Goal: Task Accomplishment & Management: Complete application form

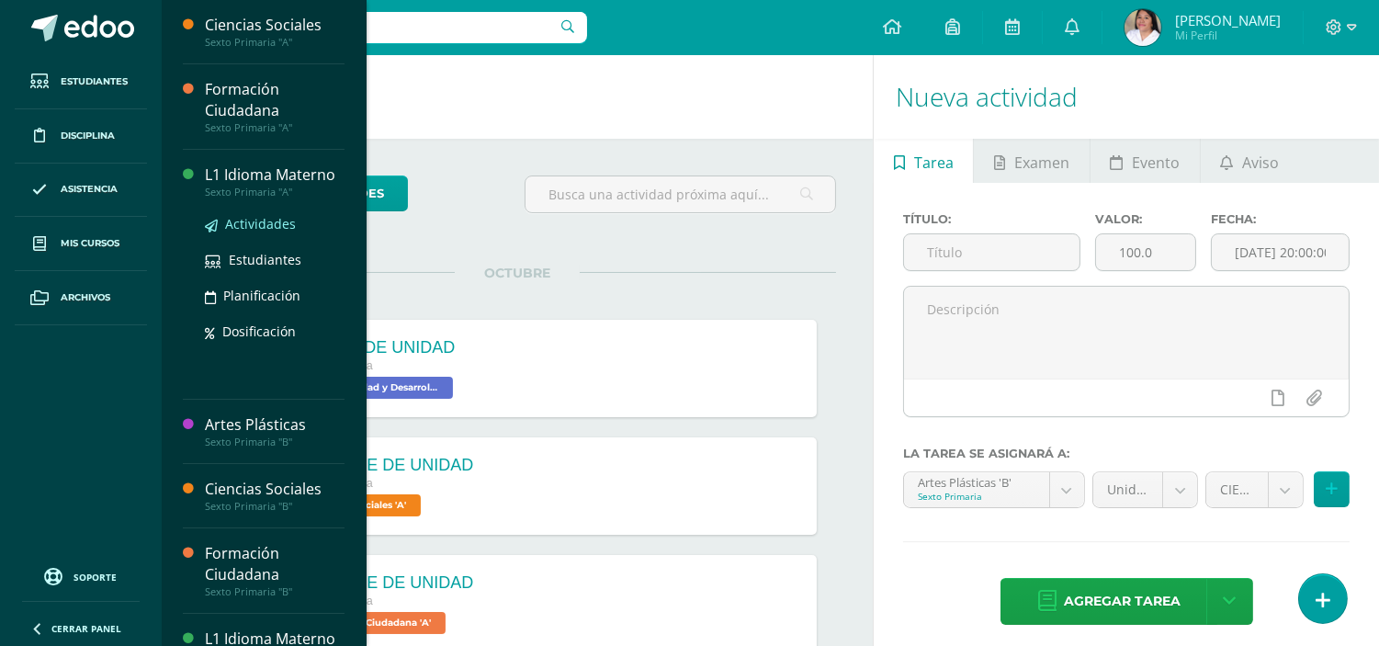
click at [263, 228] on span "Actividades" at bounding box center [260, 223] width 71 height 17
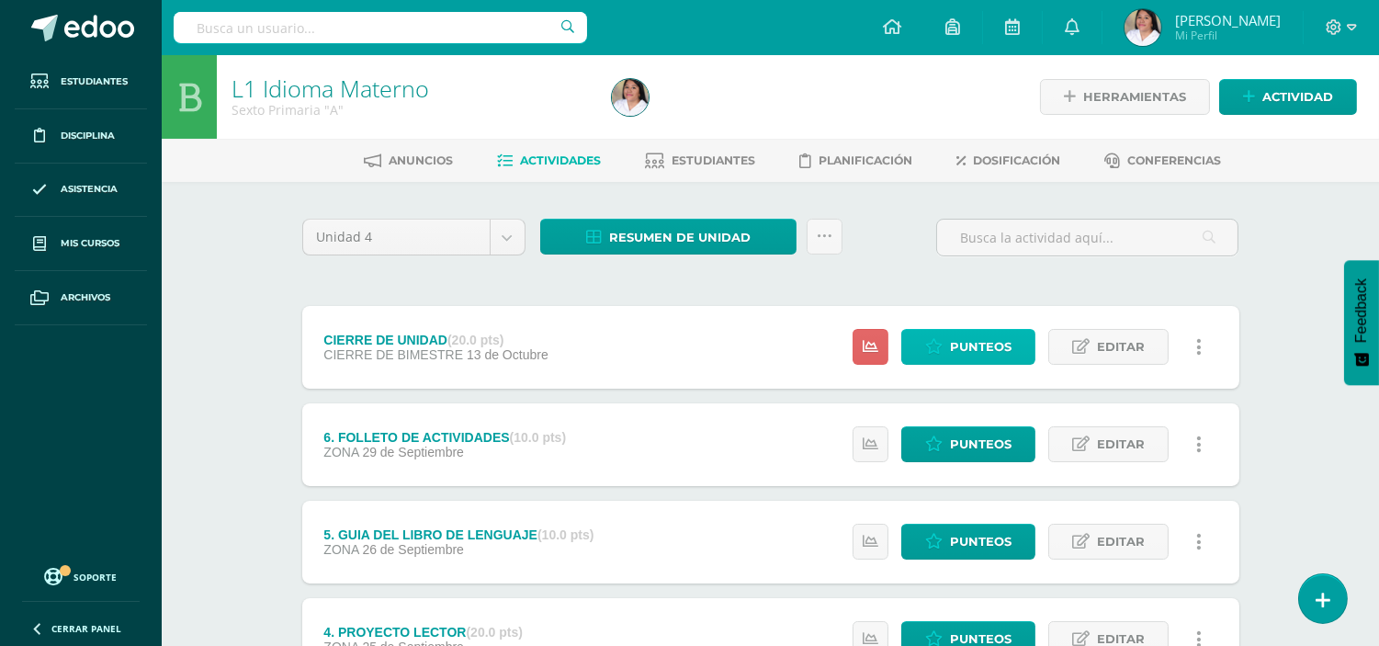
click at [961, 356] on span "Punteos" at bounding box center [981, 347] width 62 height 34
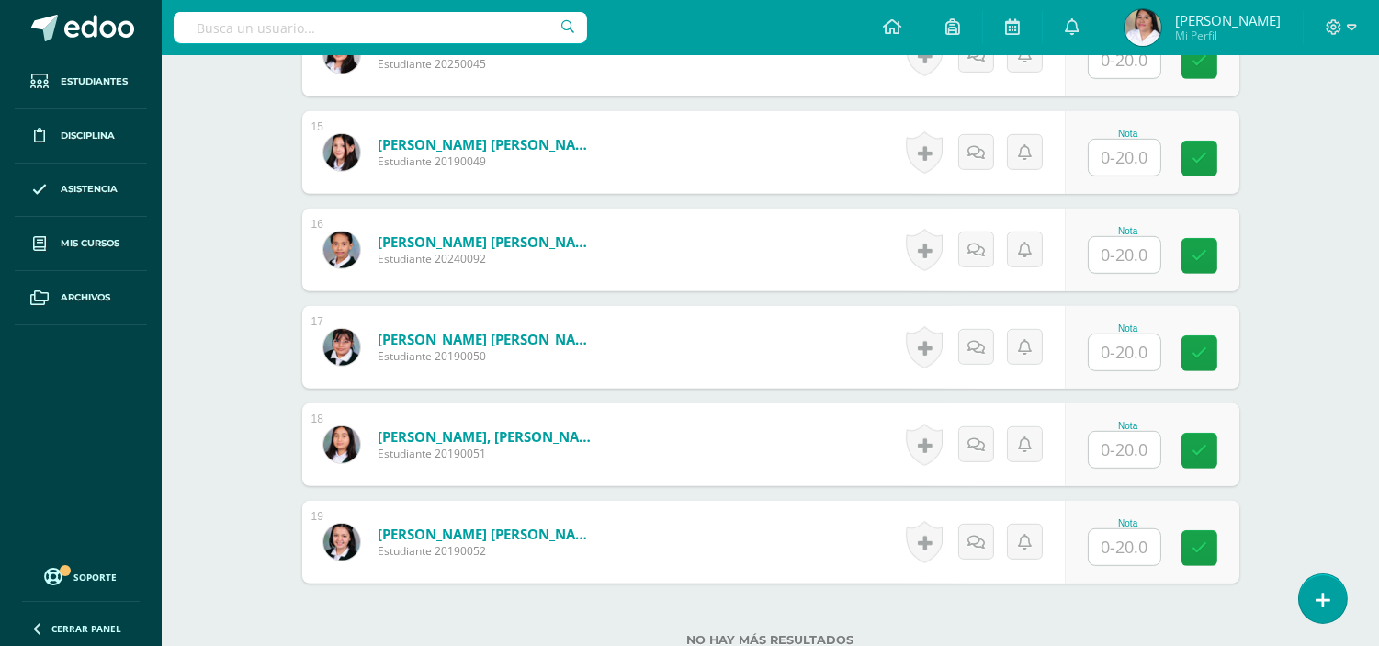
scroll to position [2037, 0]
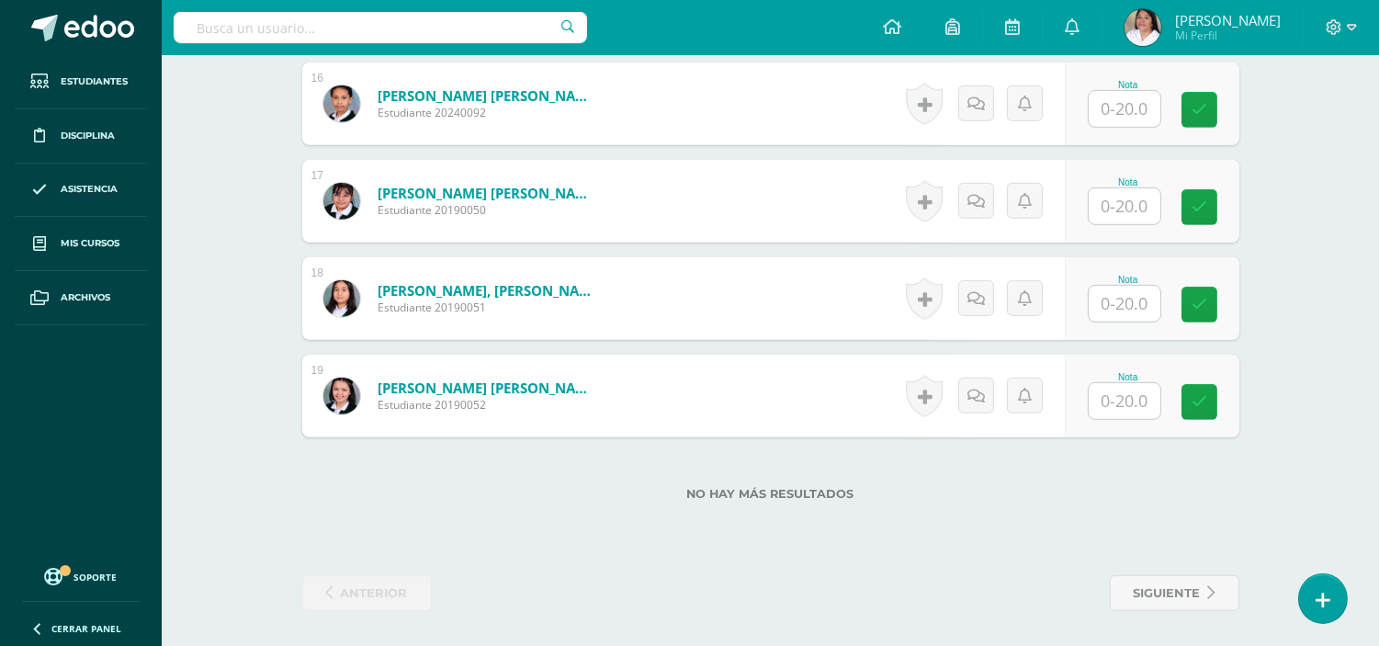
click at [1128, 400] on input "text" at bounding box center [1125, 401] width 72 height 36
type input "17"
click at [1130, 307] on input "text" at bounding box center [1125, 304] width 72 height 36
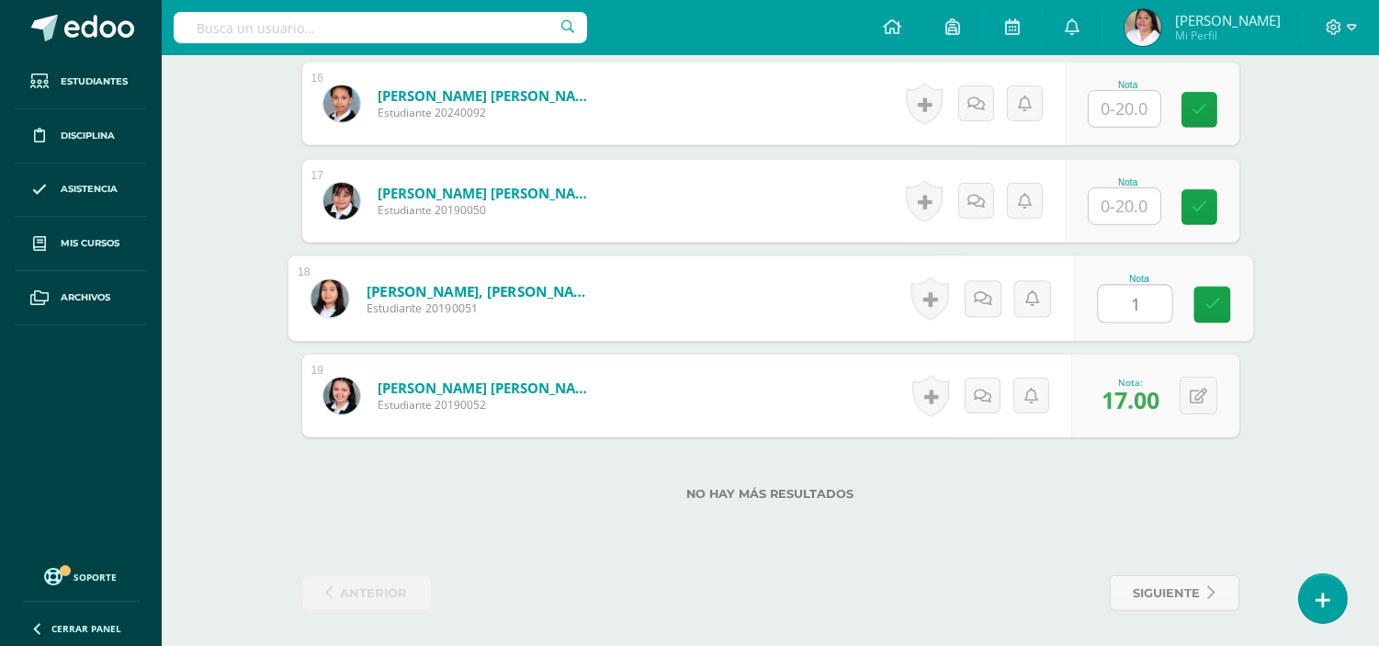
type input "12"
click at [1102, 204] on input "text" at bounding box center [1125, 206] width 72 height 36
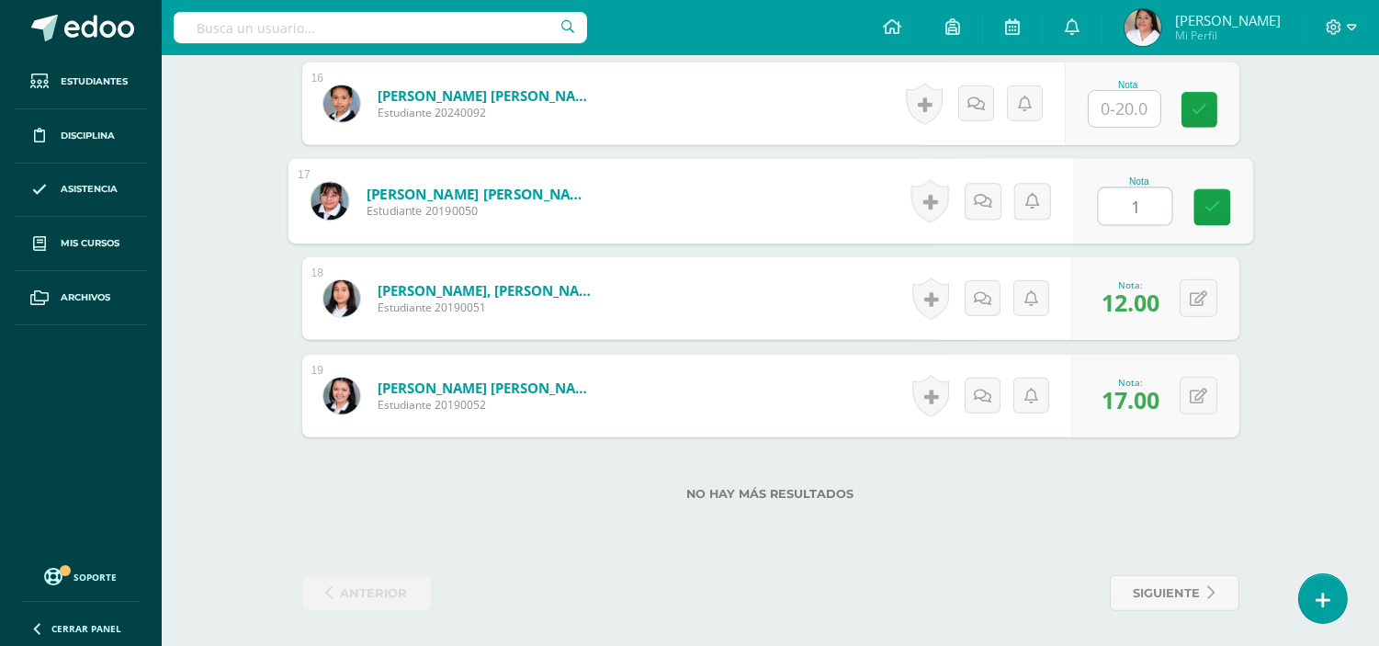
type input "19"
click at [1130, 106] on input "text" at bounding box center [1125, 109] width 72 height 36
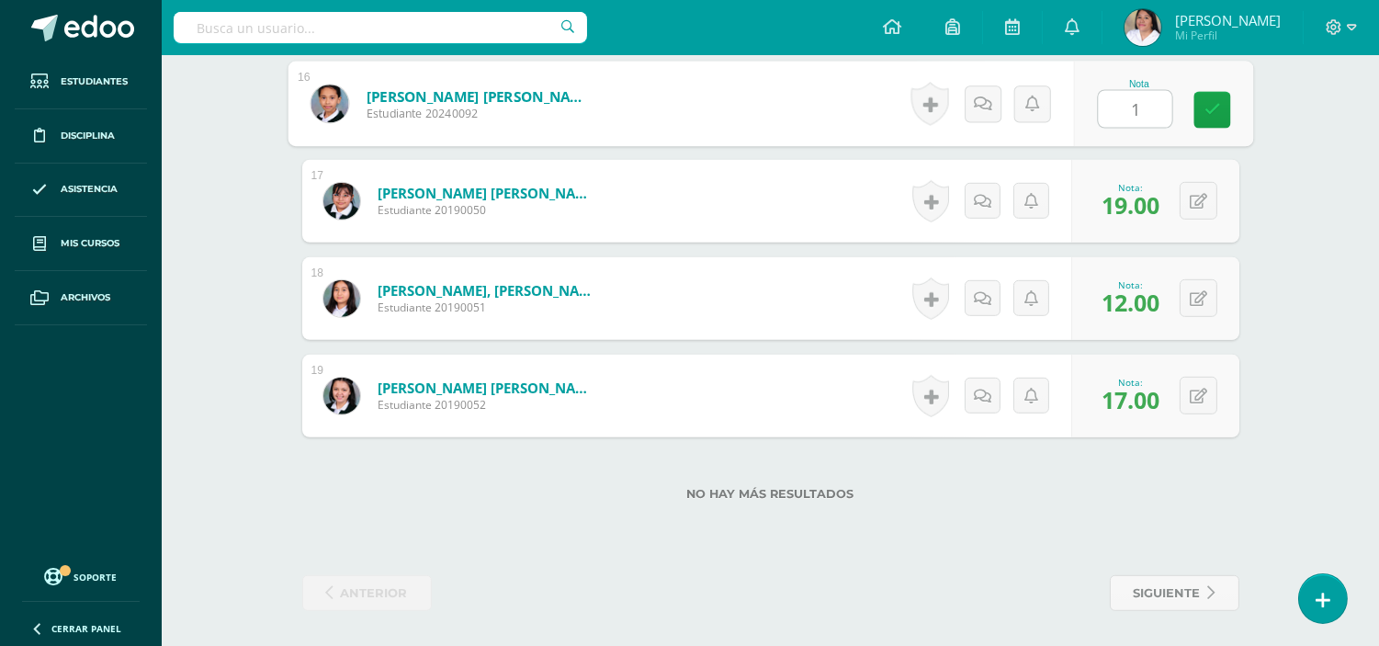
type input "13"
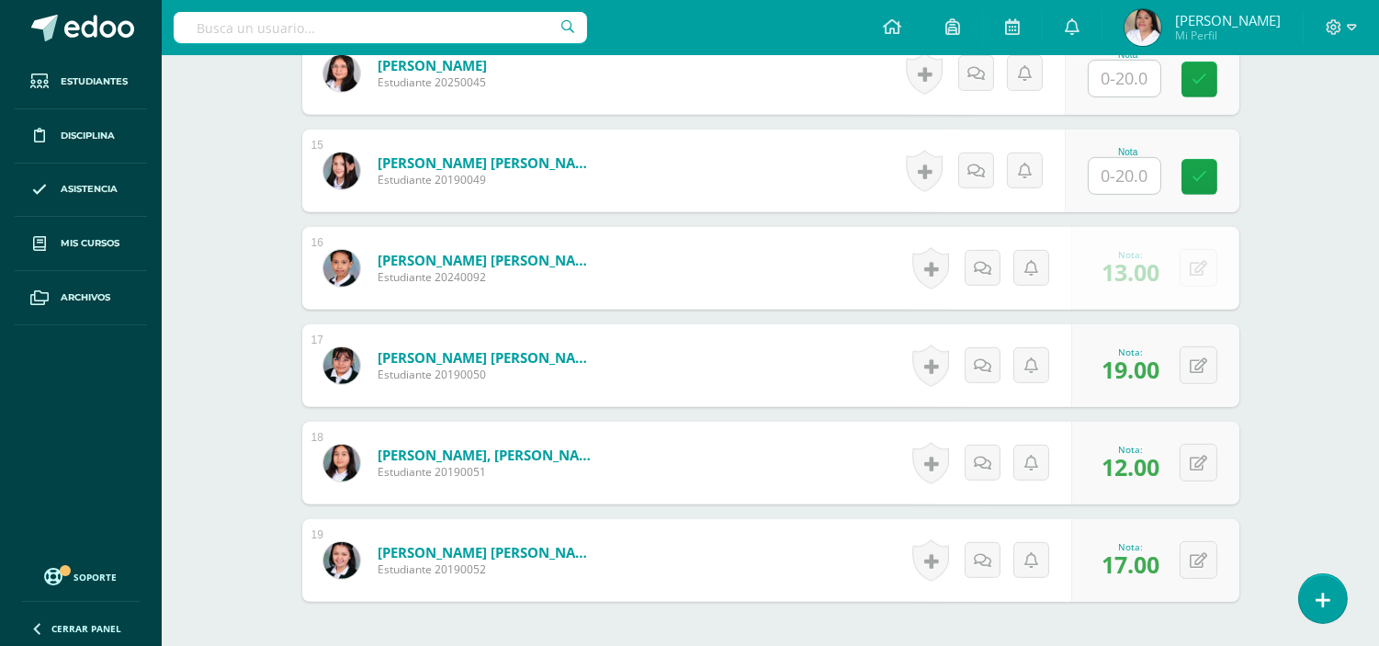
scroll to position [1833, 0]
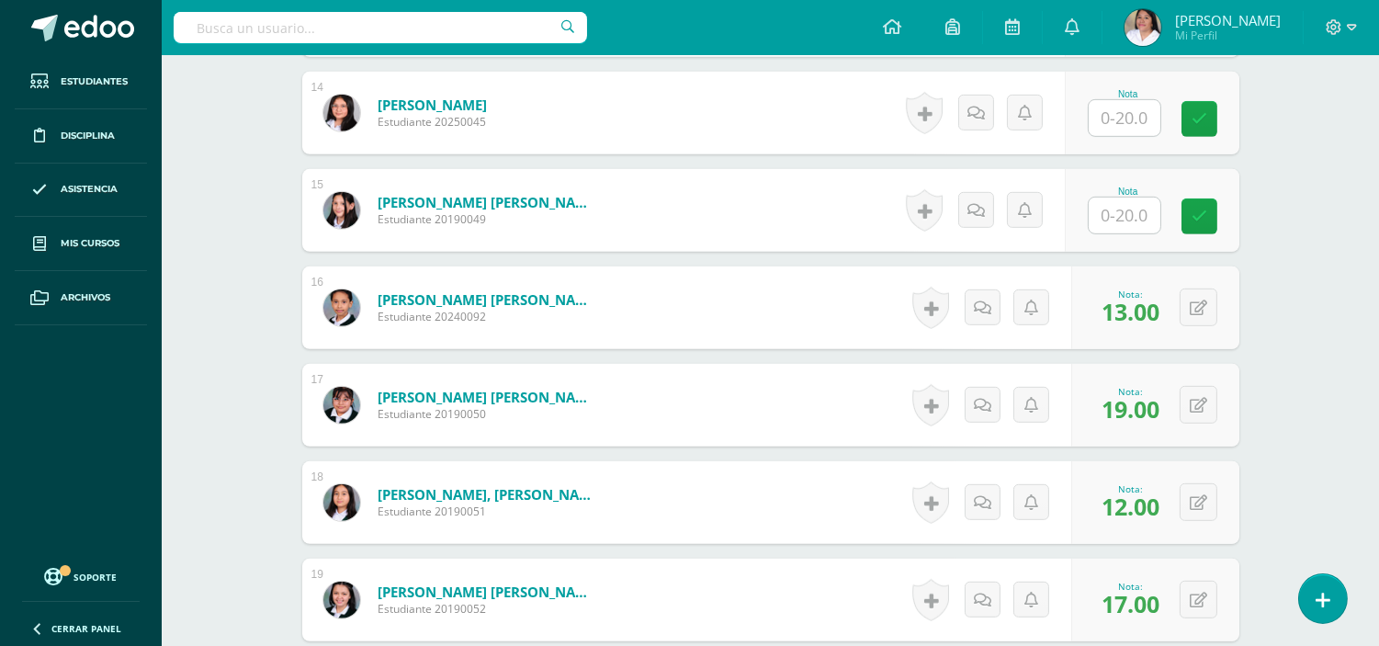
click at [1106, 223] on input "text" at bounding box center [1125, 216] width 72 height 36
type input "12"
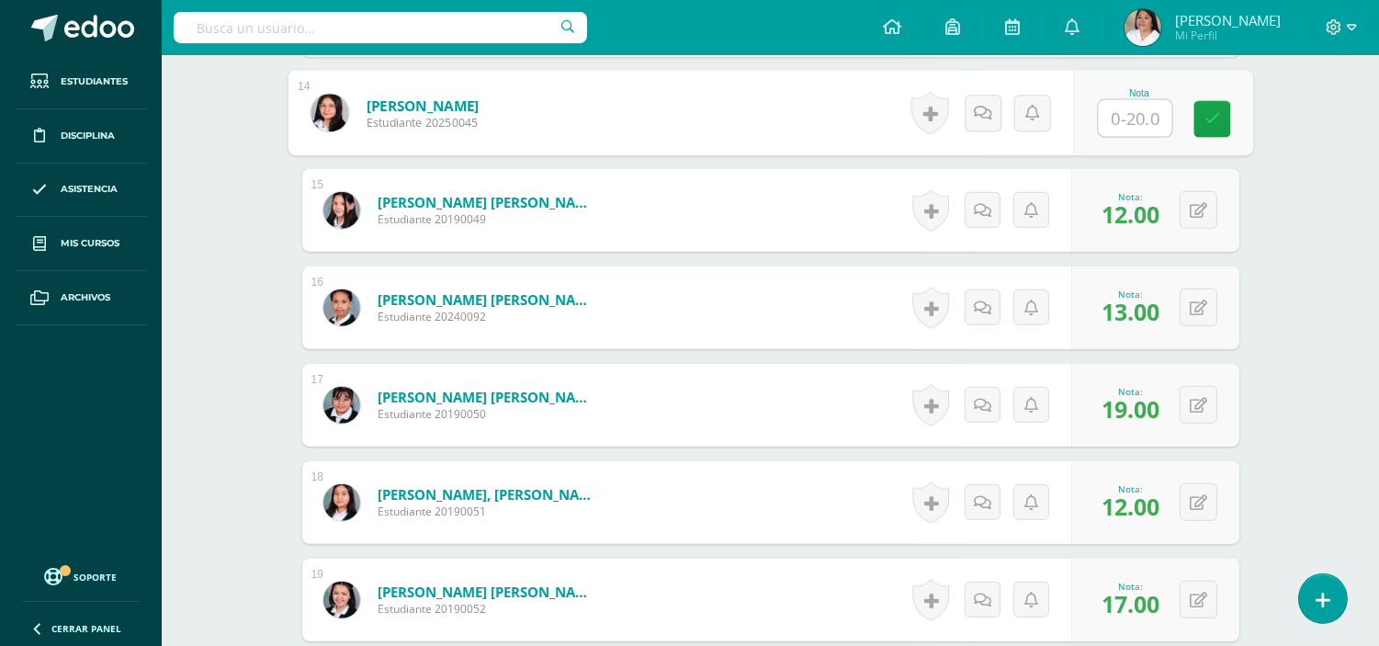
click at [1122, 120] on input "text" at bounding box center [1134, 118] width 73 height 37
type input "13"
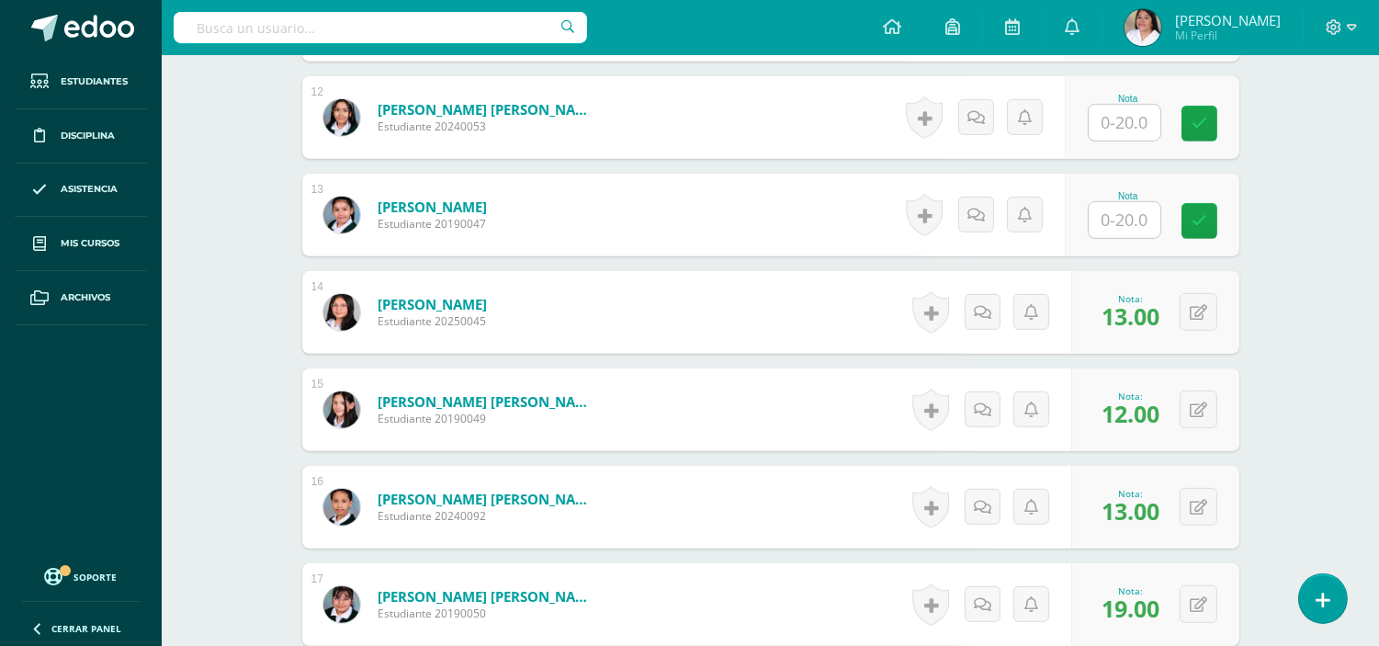
scroll to position [1629, 0]
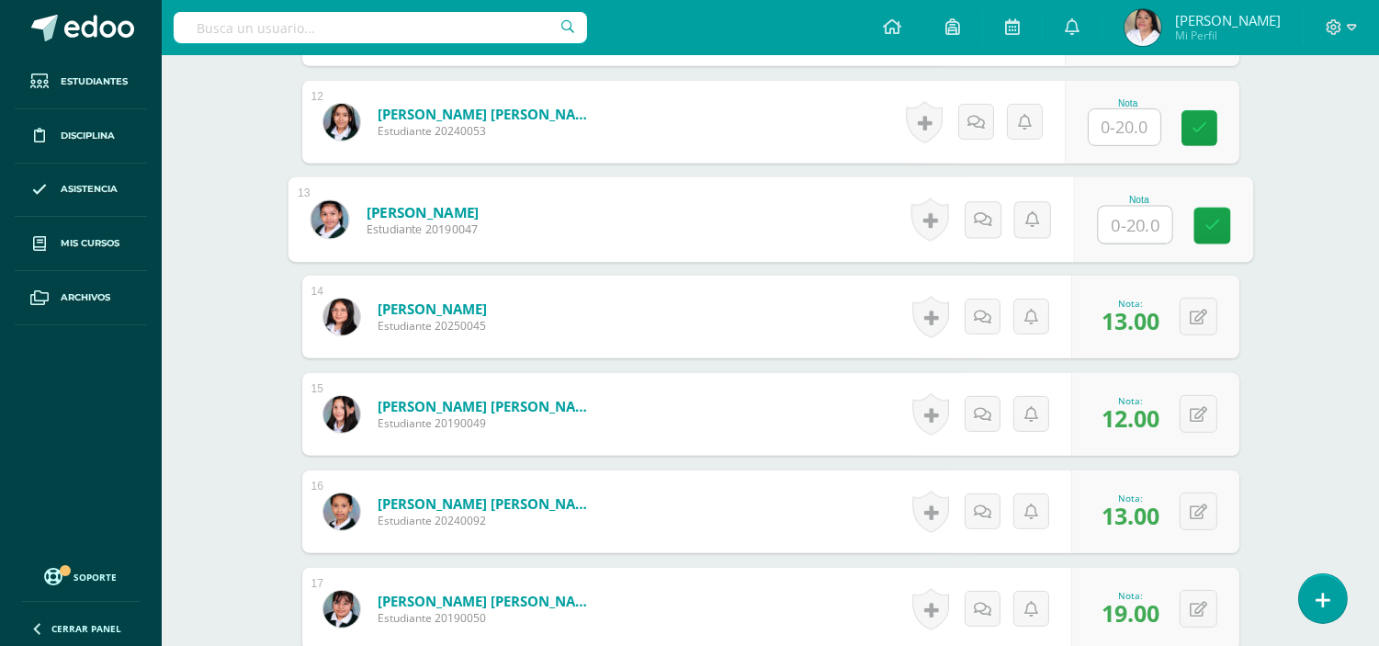
click at [1136, 228] on input "text" at bounding box center [1134, 225] width 73 height 37
type input "19"
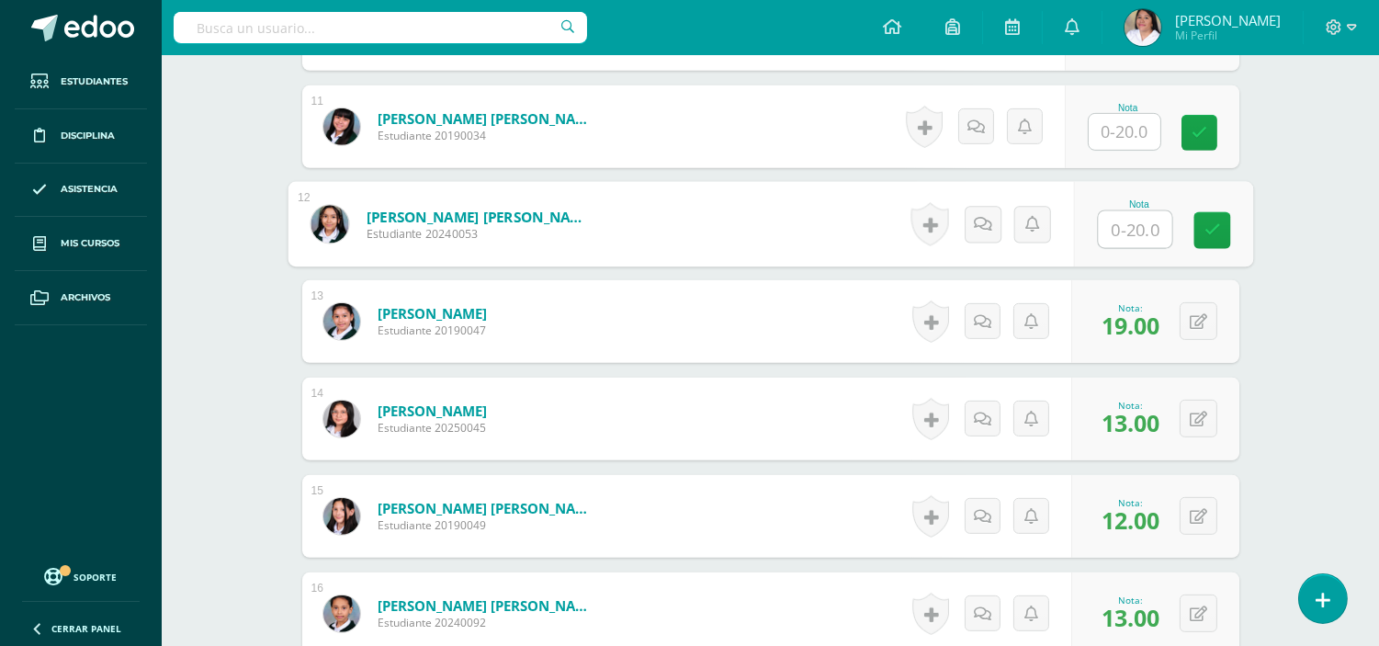
click at [1122, 228] on input "text" at bounding box center [1134, 229] width 73 height 37
type input "19"
click at [1134, 125] on input "text" at bounding box center [1125, 132] width 72 height 36
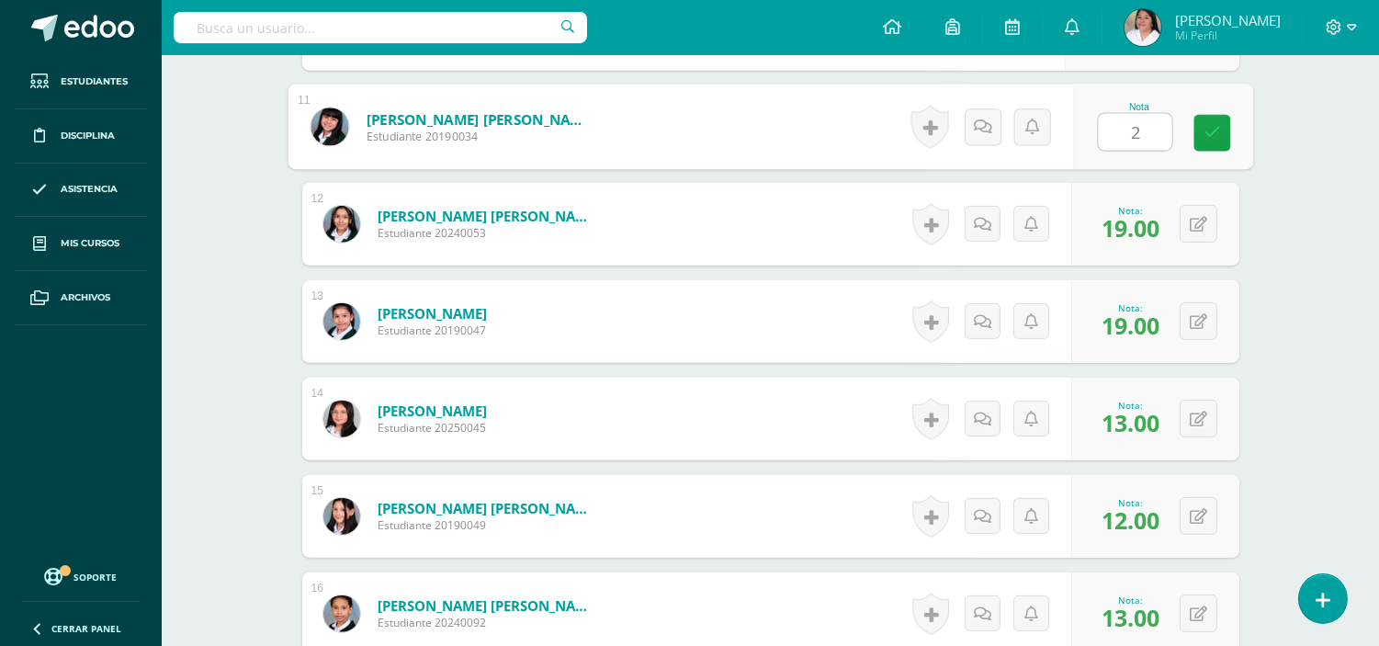
type input "20"
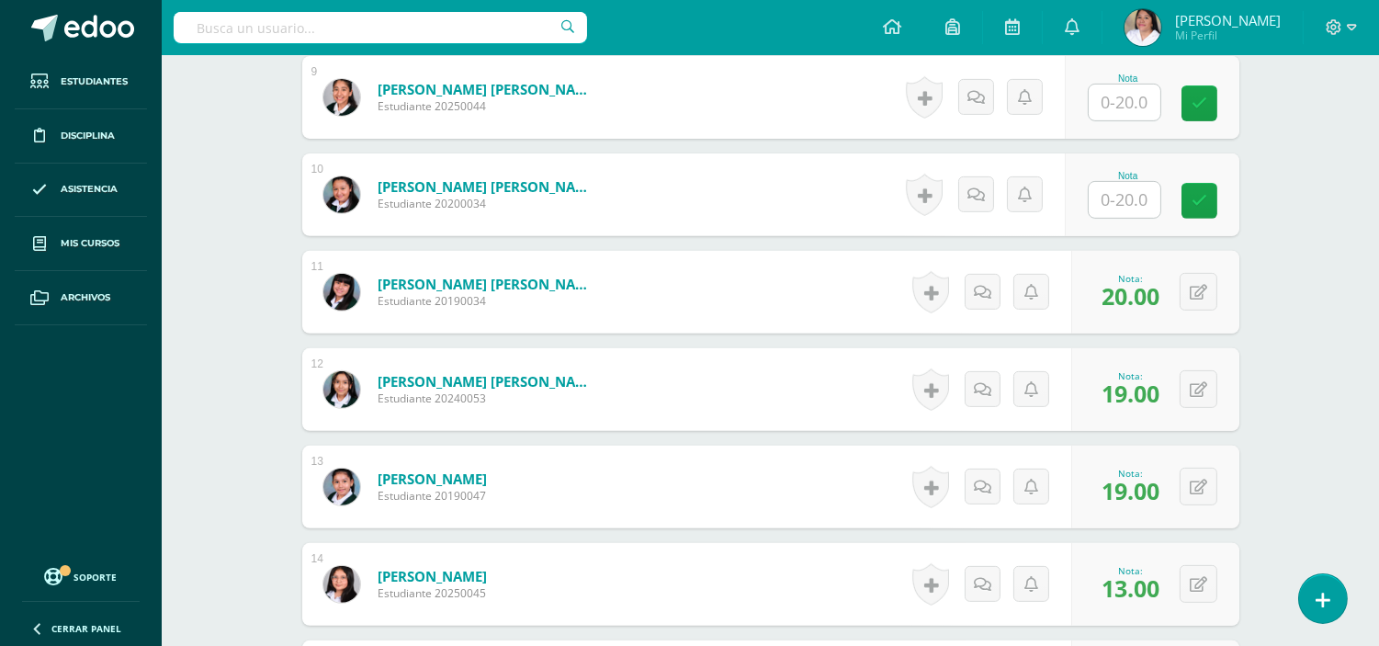
scroll to position [1323, 0]
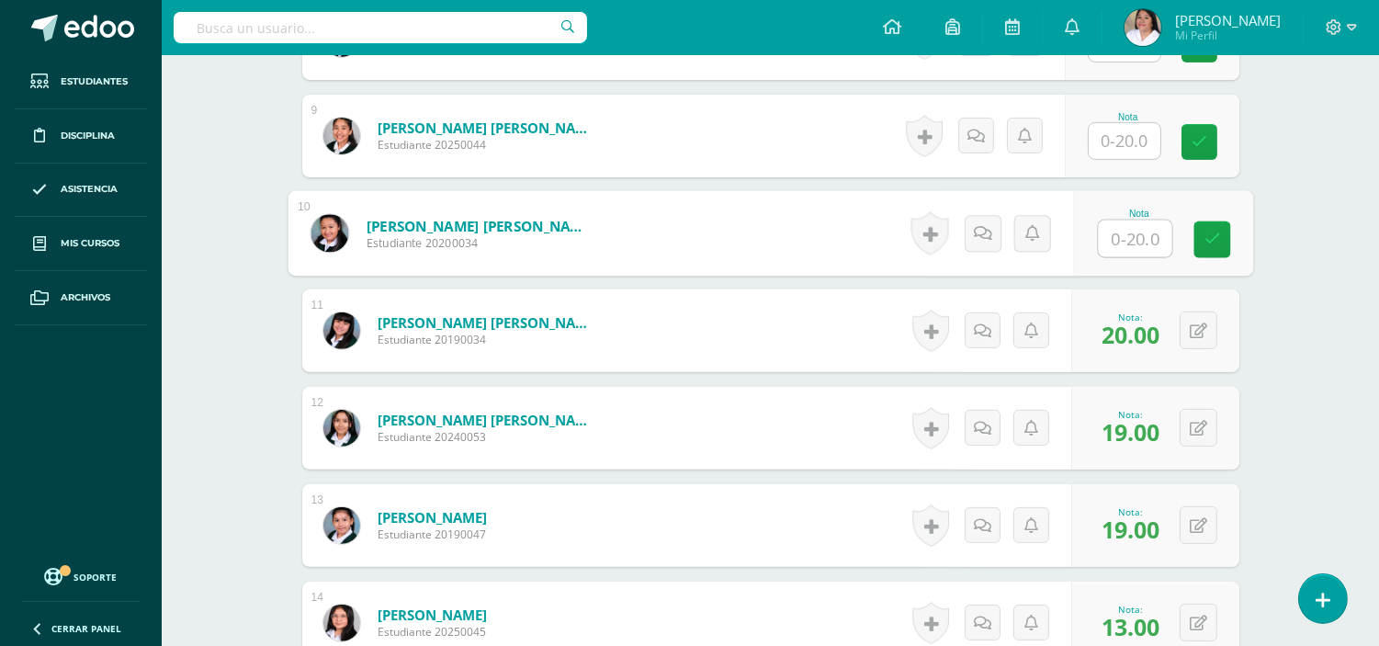
click at [1125, 232] on input "text" at bounding box center [1134, 238] width 73 height 37
type input "16"
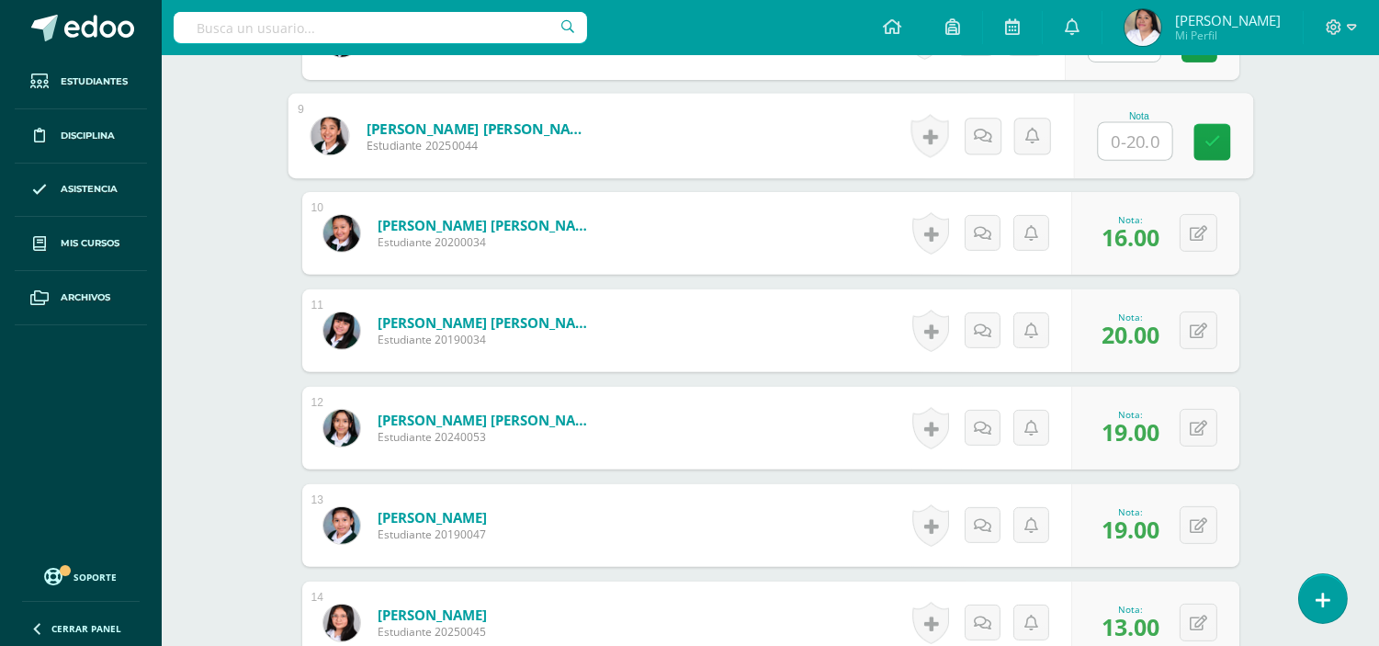
click at [1136, 141] on input "text" at bounding box center [1134, 141] width 73 height 37
type input "12"
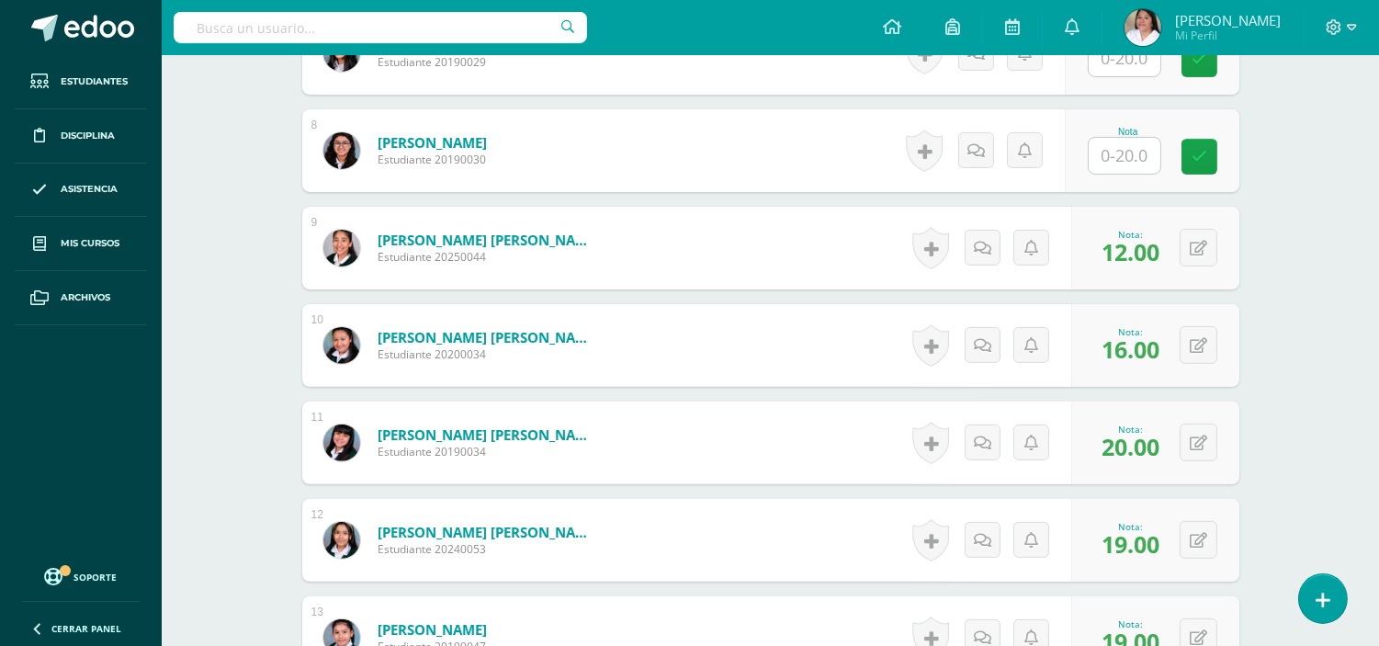
scroll to position [1118, 0]
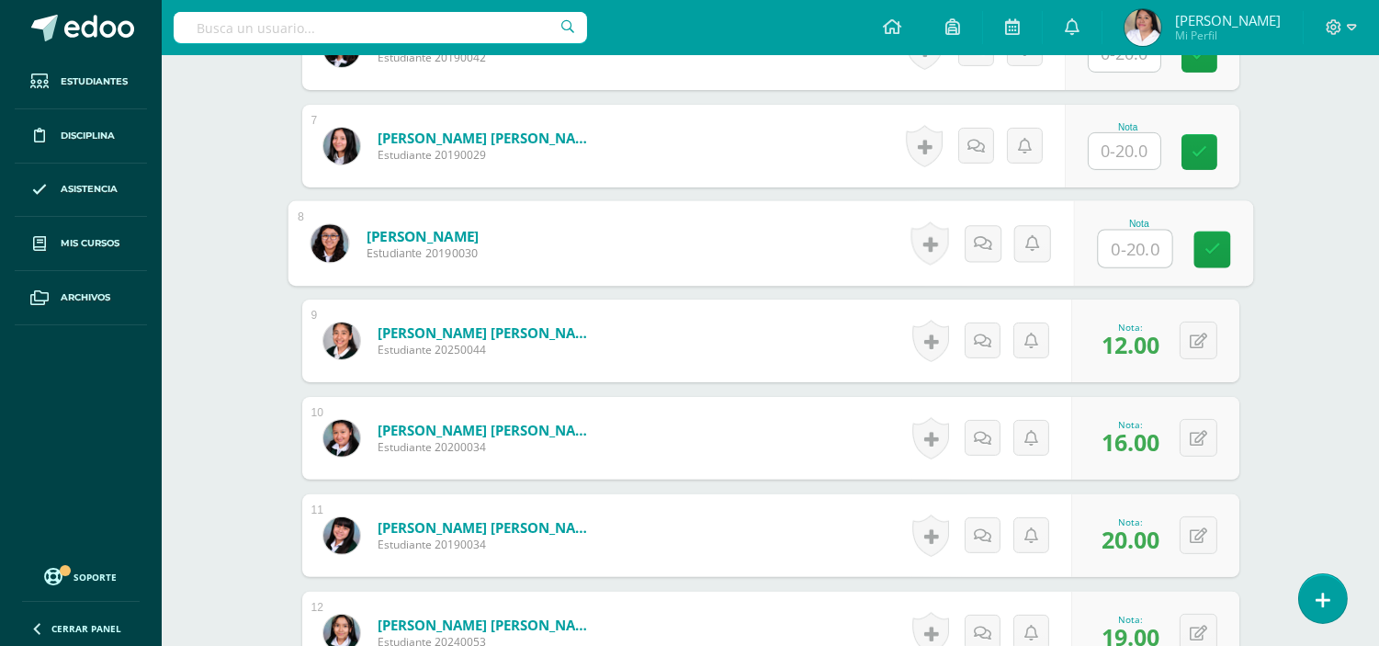
click at [1121, 244] on input "text" at bounding box center [1134, 249] width 73 height 37
type input "19"
click at [1211, 243] on icon at bounding box center [1211, 250] width 17 height 16
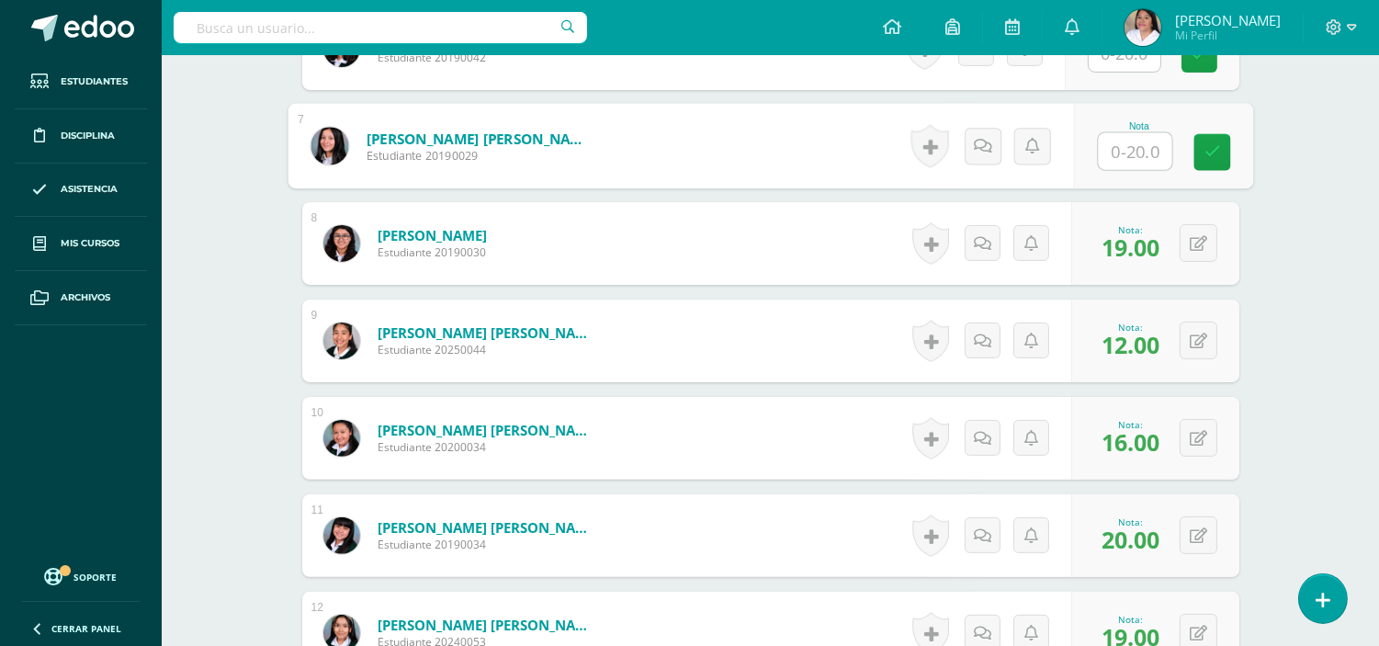
click at [1128, 141] on input "text" at bounding box center [1134, 151] width 73 height 37
click at [1142, 157] on input "text" at bounding box center [1134, 151] width 73 height 37
type input "13"
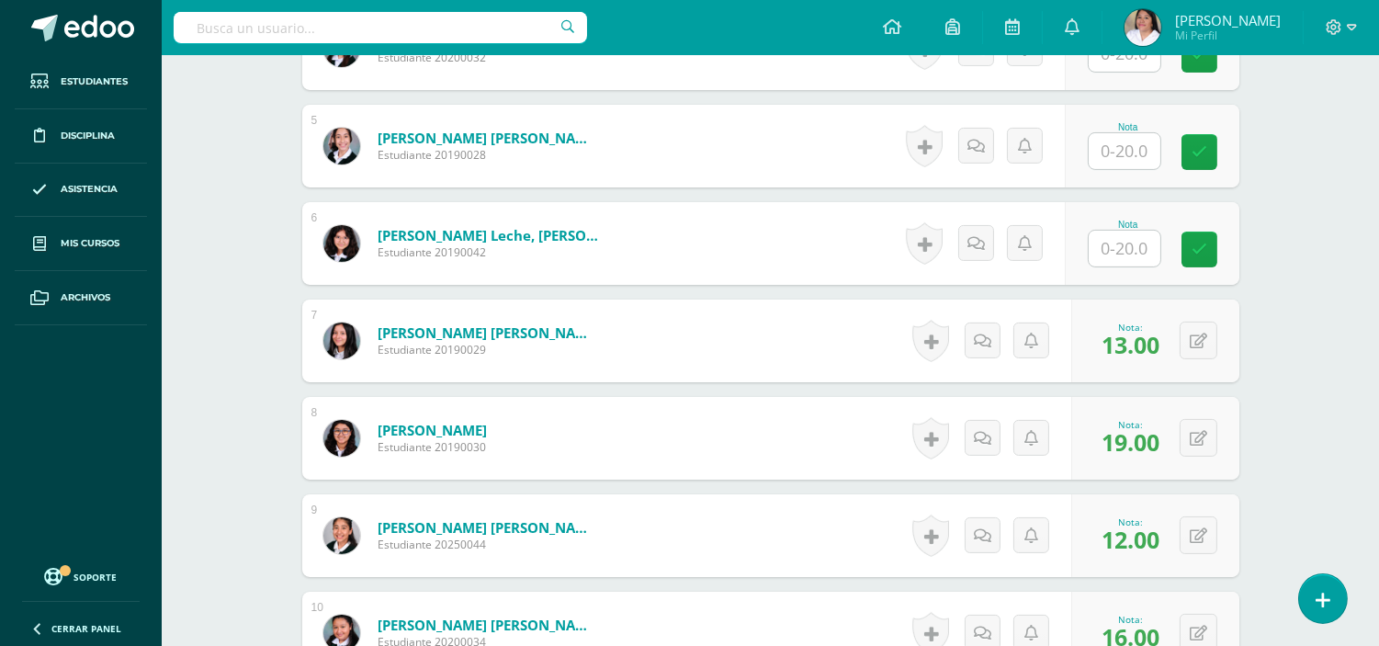
scroll to position [914, 0]
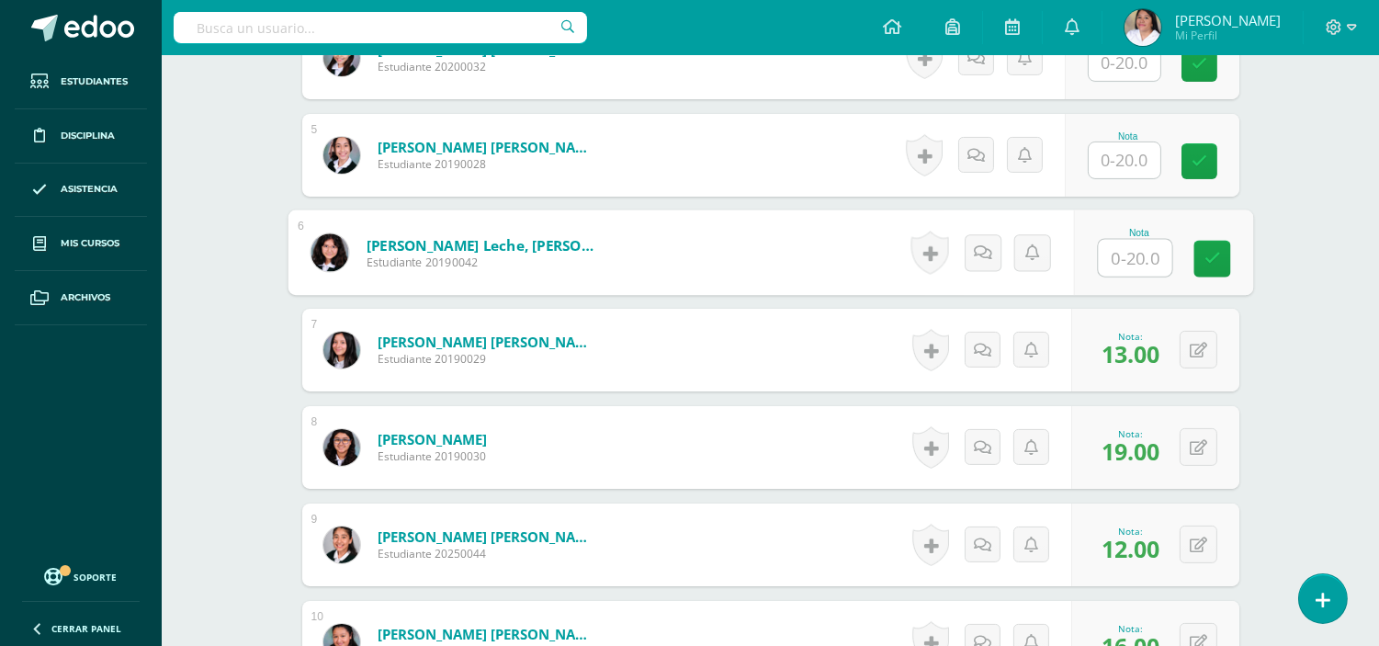
click at [1122, 258] on input "text" at bounding box center [1134, 258] width 73 height 37
type input "15"
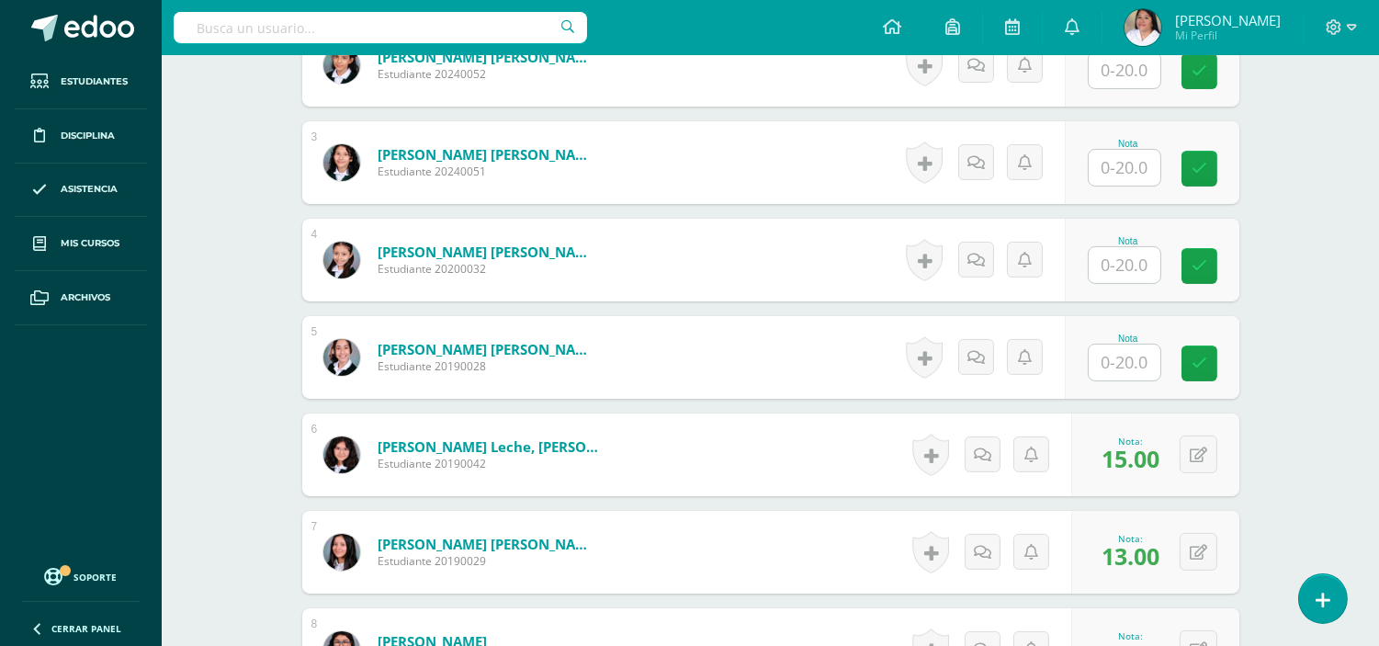
scroll to position [710, 0]
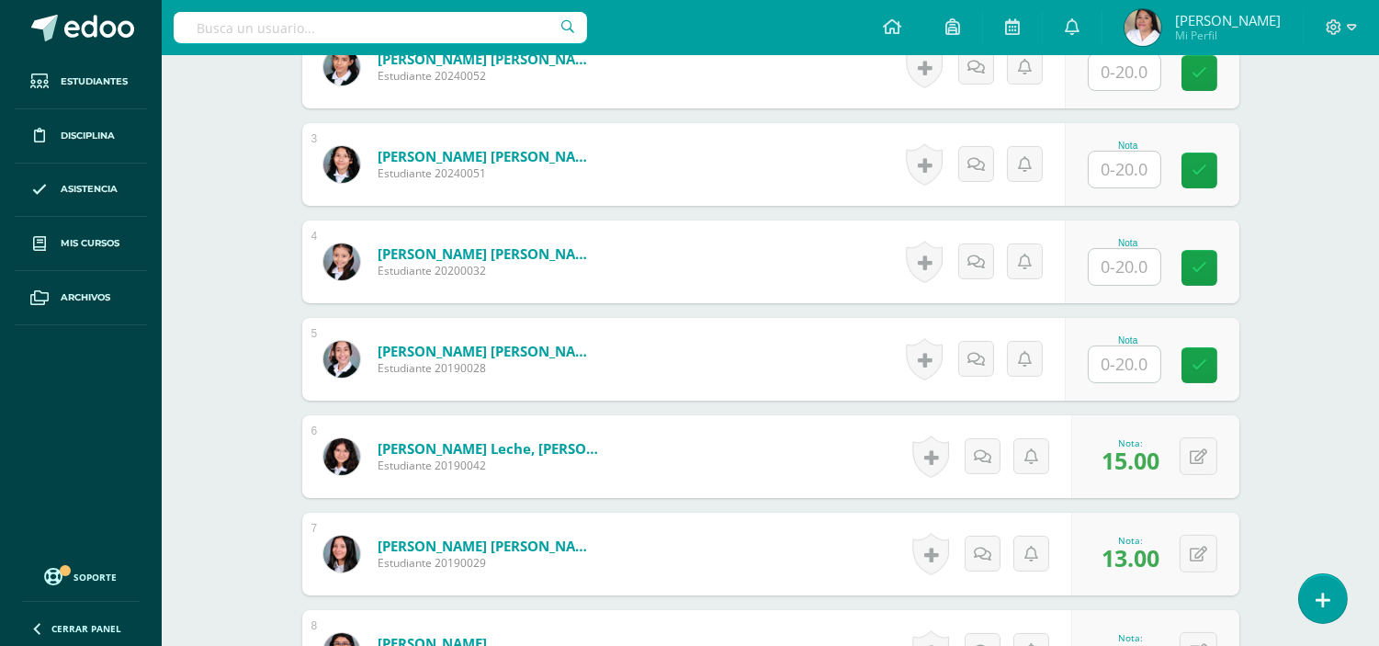
click at [1122, 361] on input "text" at bounding box center [1125, 364] width 72 height 36
type input "19"
click at [1143, 270] on input "text" at bounding box center [1125, 267] width 72 height 36
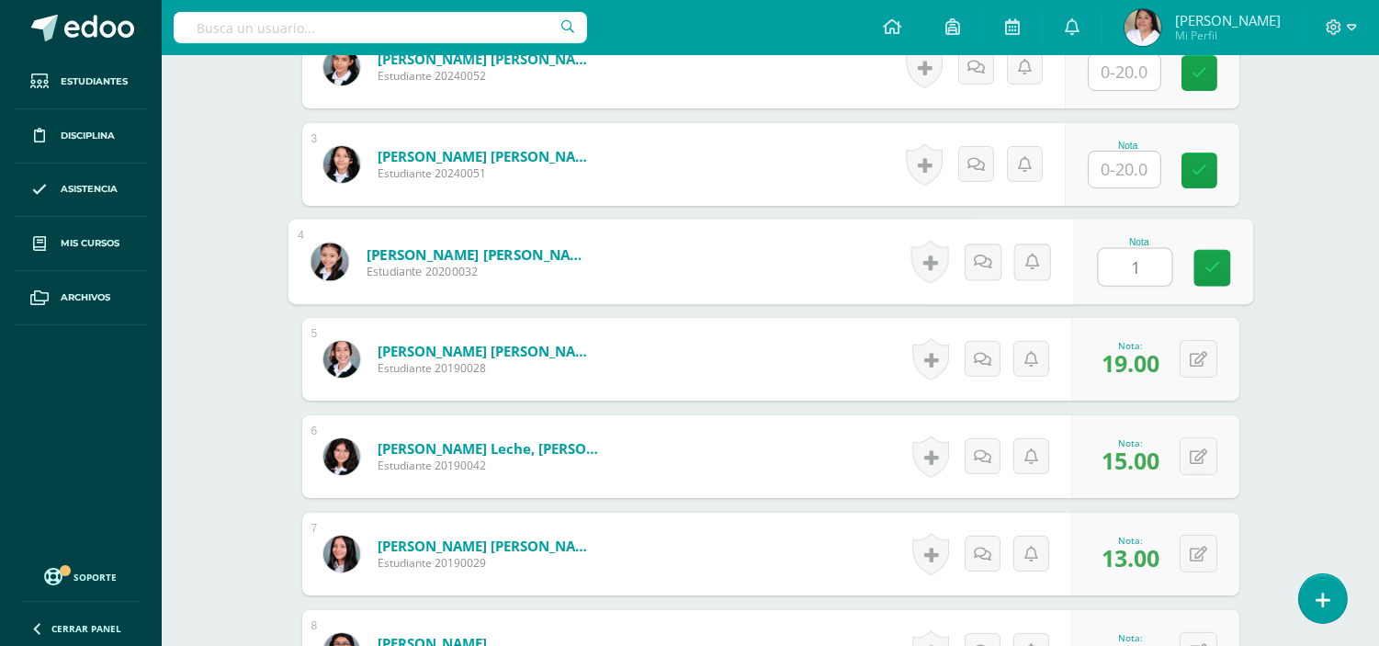
type input "15"
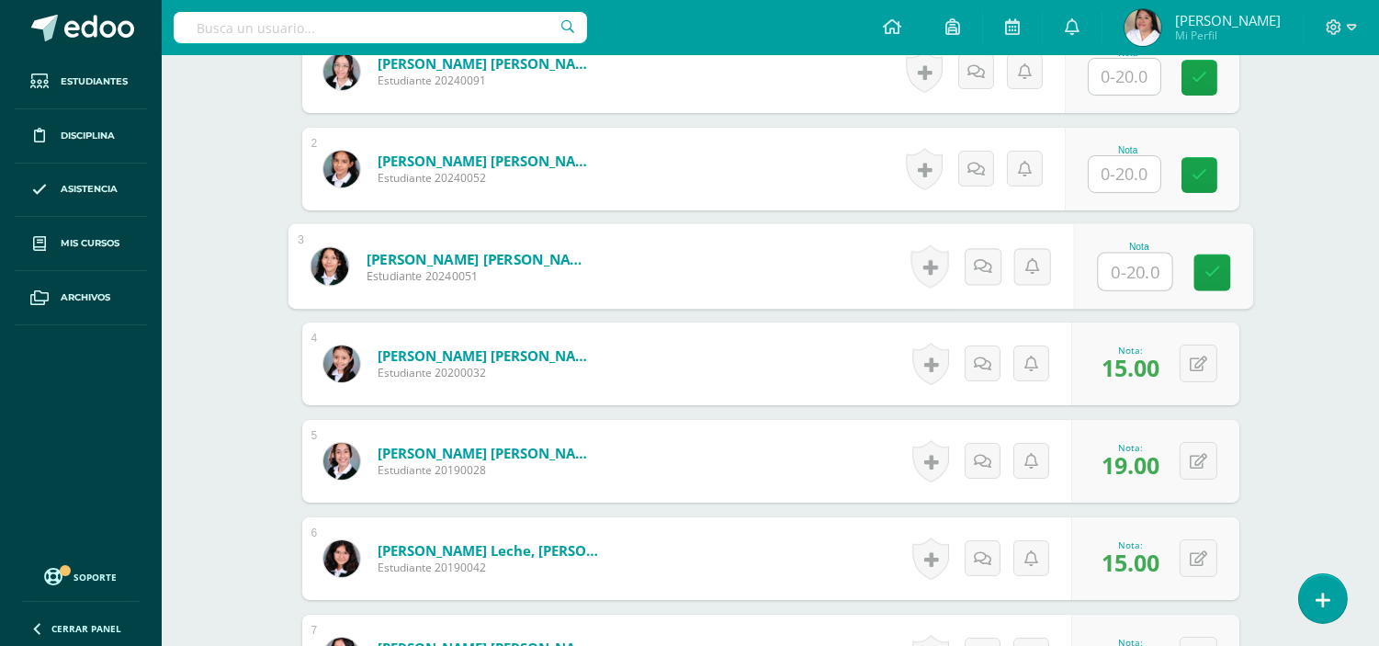
click at [1132, 273] on input "text" at bounding box center [1134, 272] width 73 height 37
type input "14"
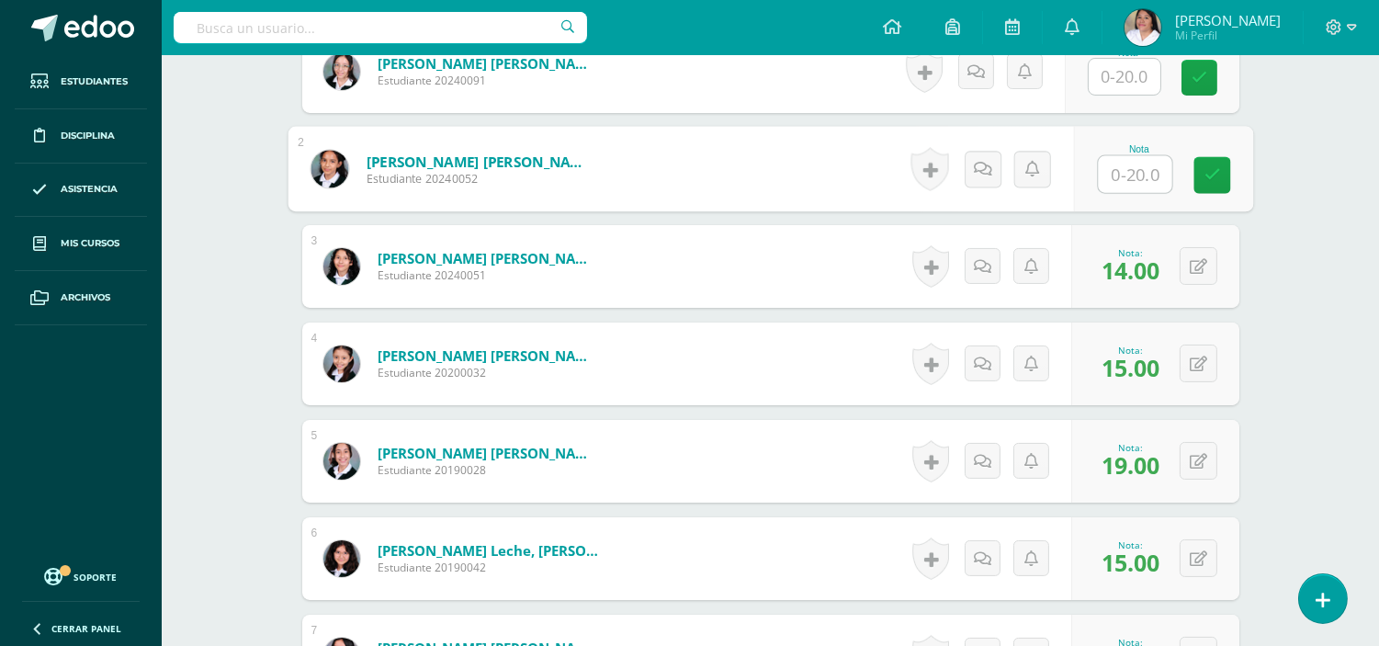
click at [1128, 172] on input "text" at bounding box center [1134, 174] width 73 height 37
type input "10"
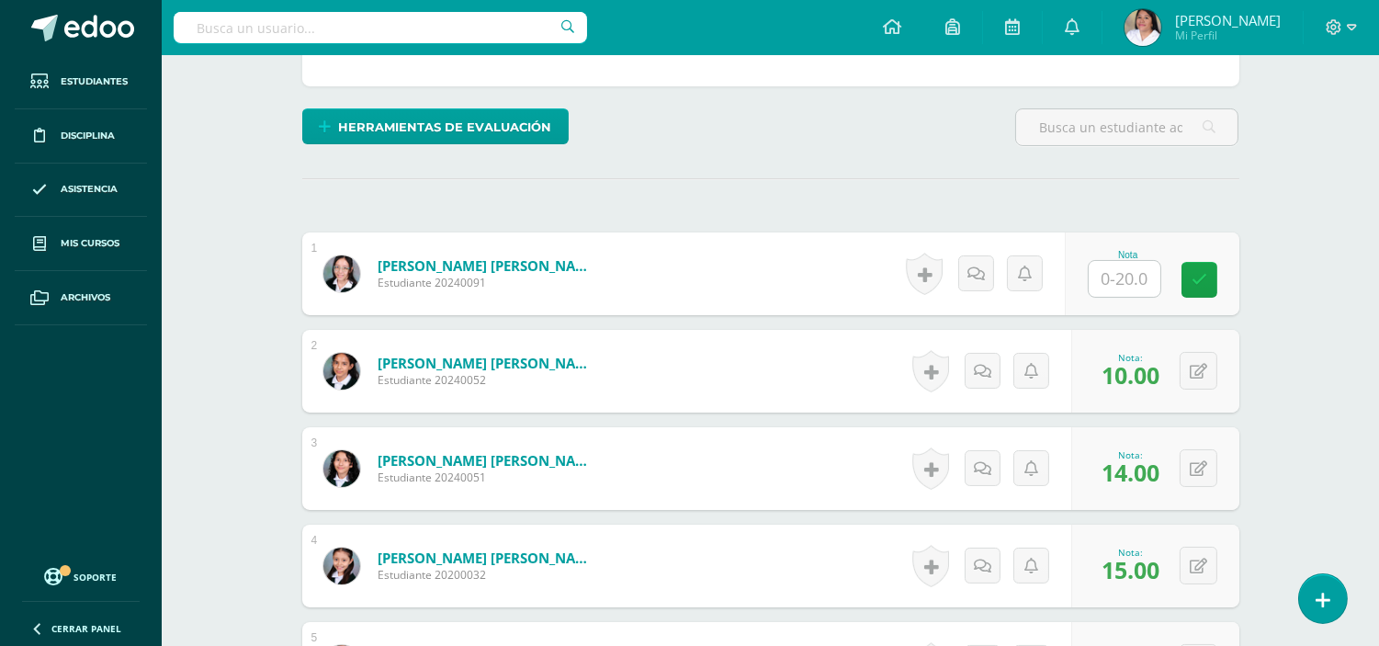
scroll to position [404, 0]
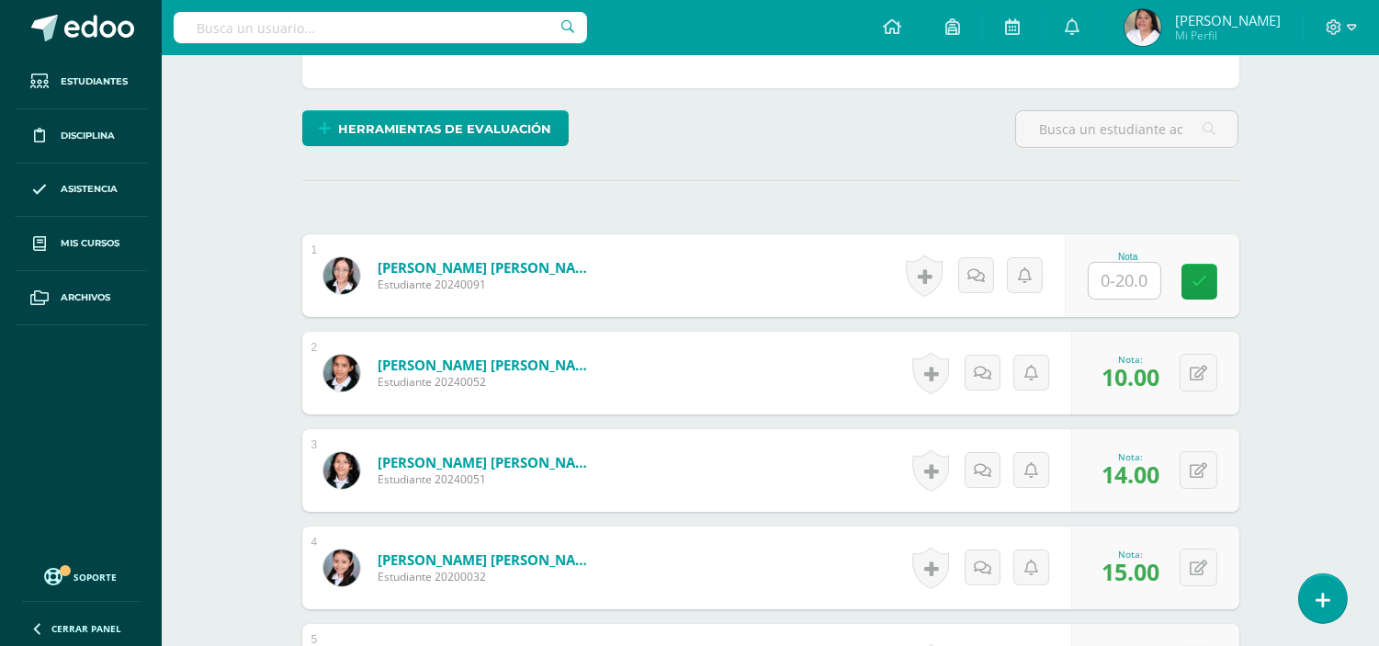
click at [1127, 264] on input "text" at bounding box center [1125, 281] width 72 height 36
type input "12"
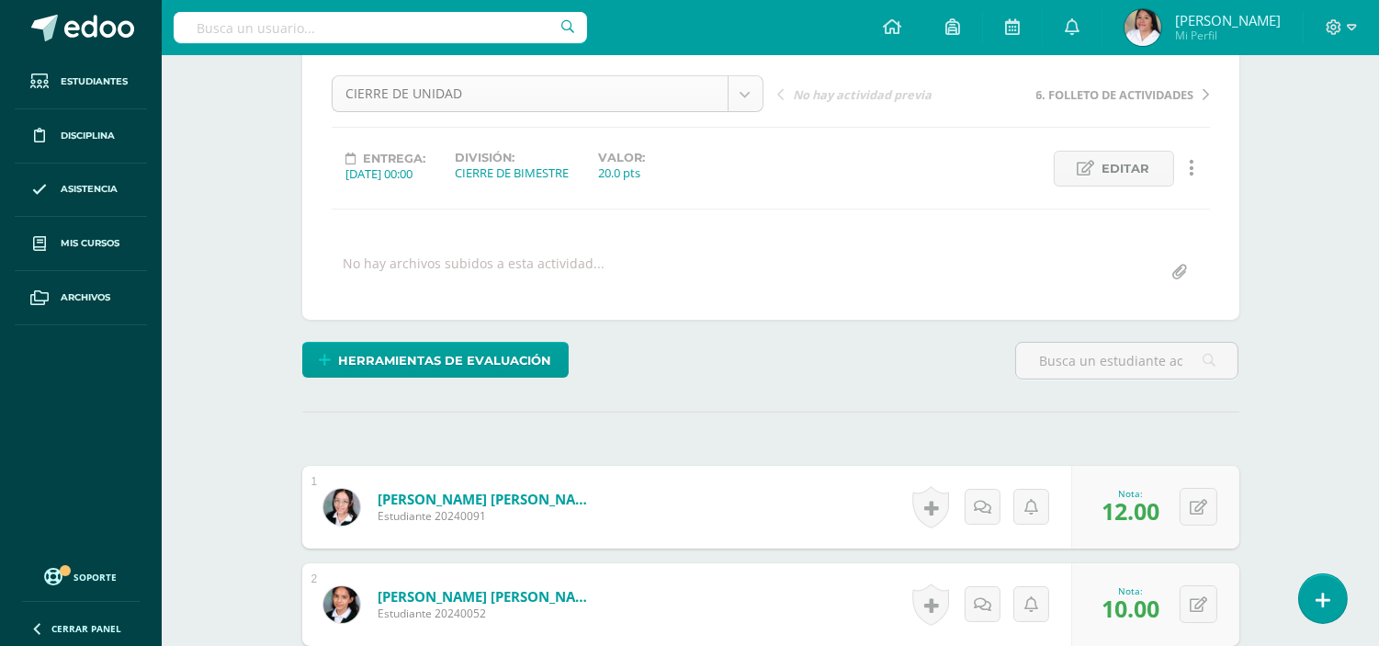
scroll to position [0, 0]
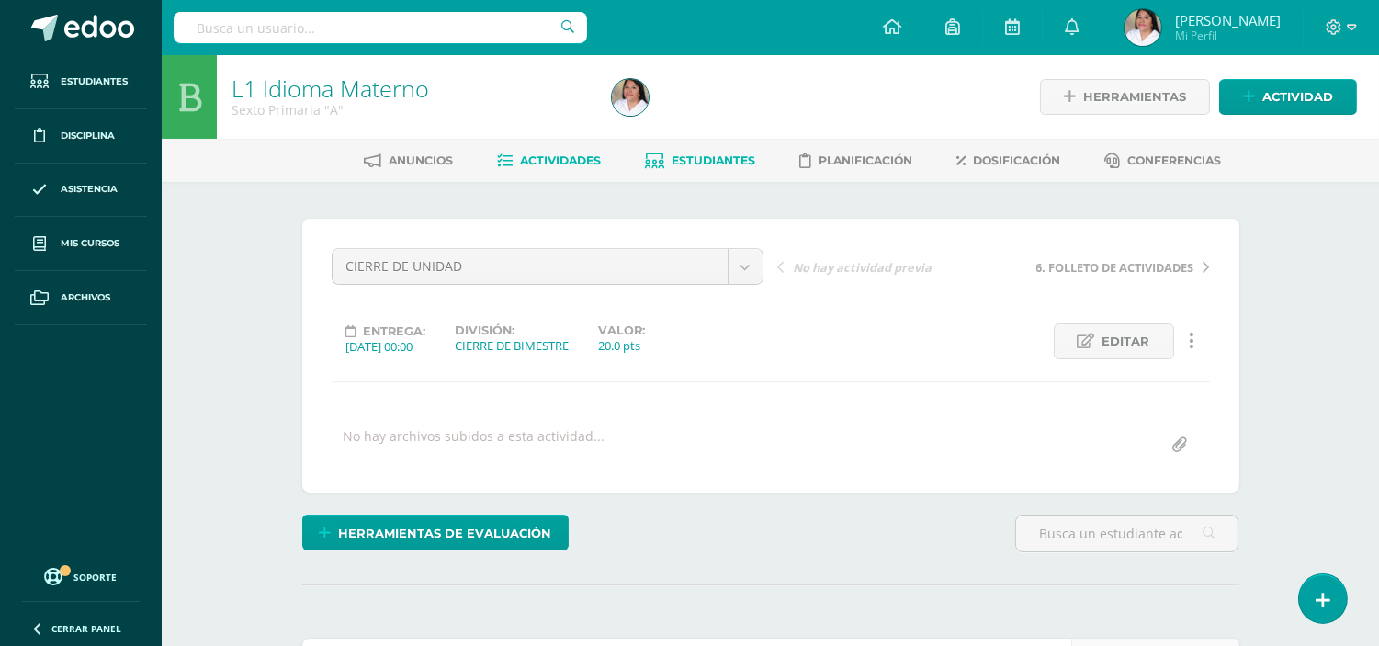
click at [709, 170] on link "Estudiantes" at bounding box center [700, 160] width 110 height 29
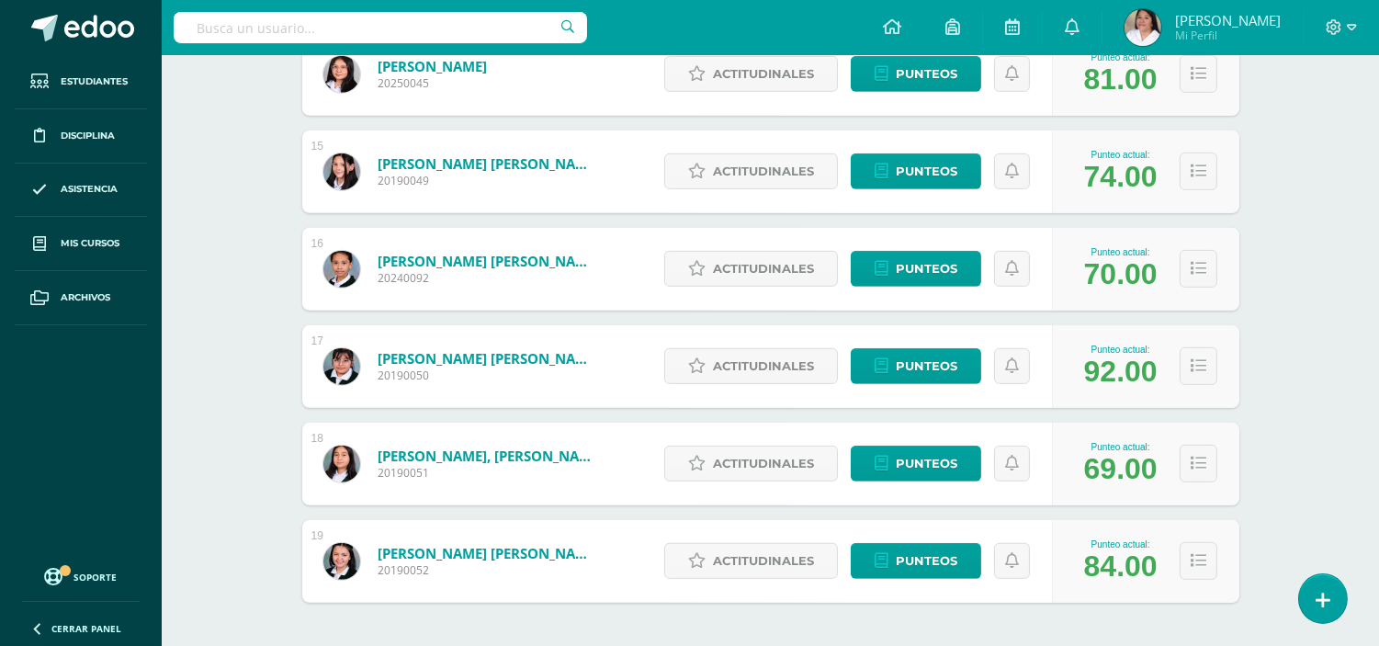
scroll to position [1710, 0]
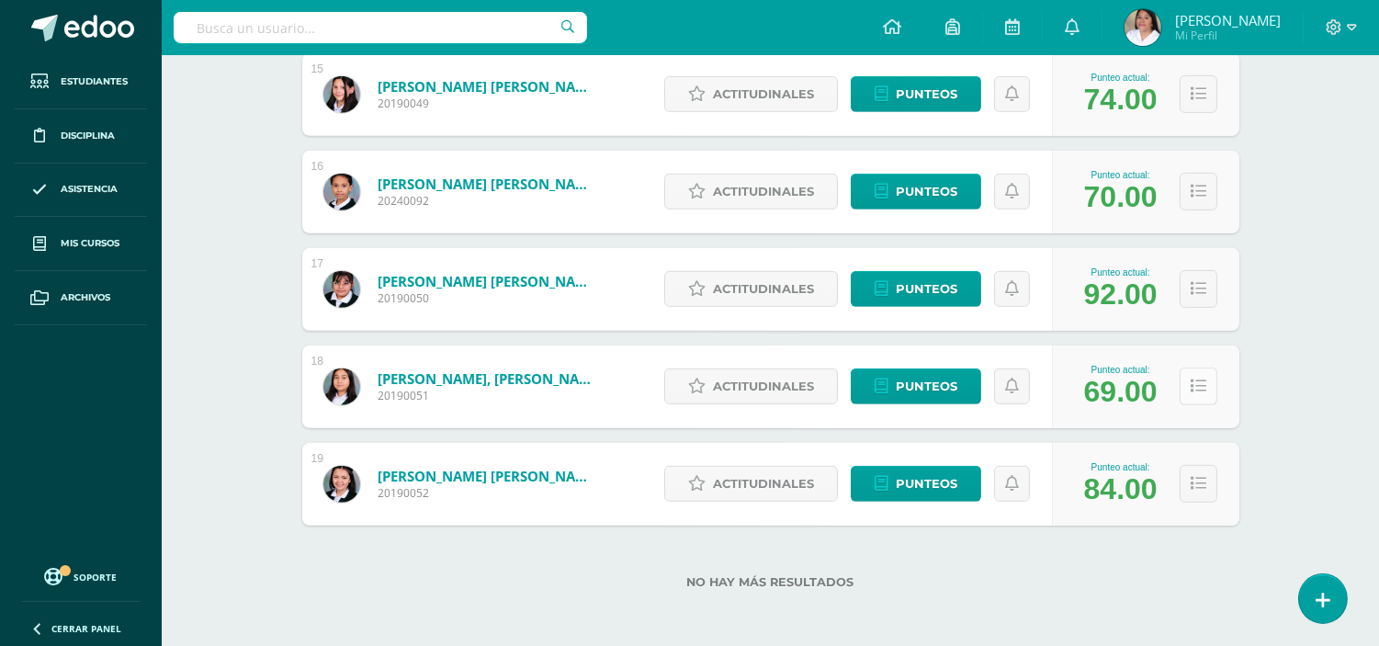
click at [1199, 392] on button at bounding box center [1199, 386] width 38 height 38
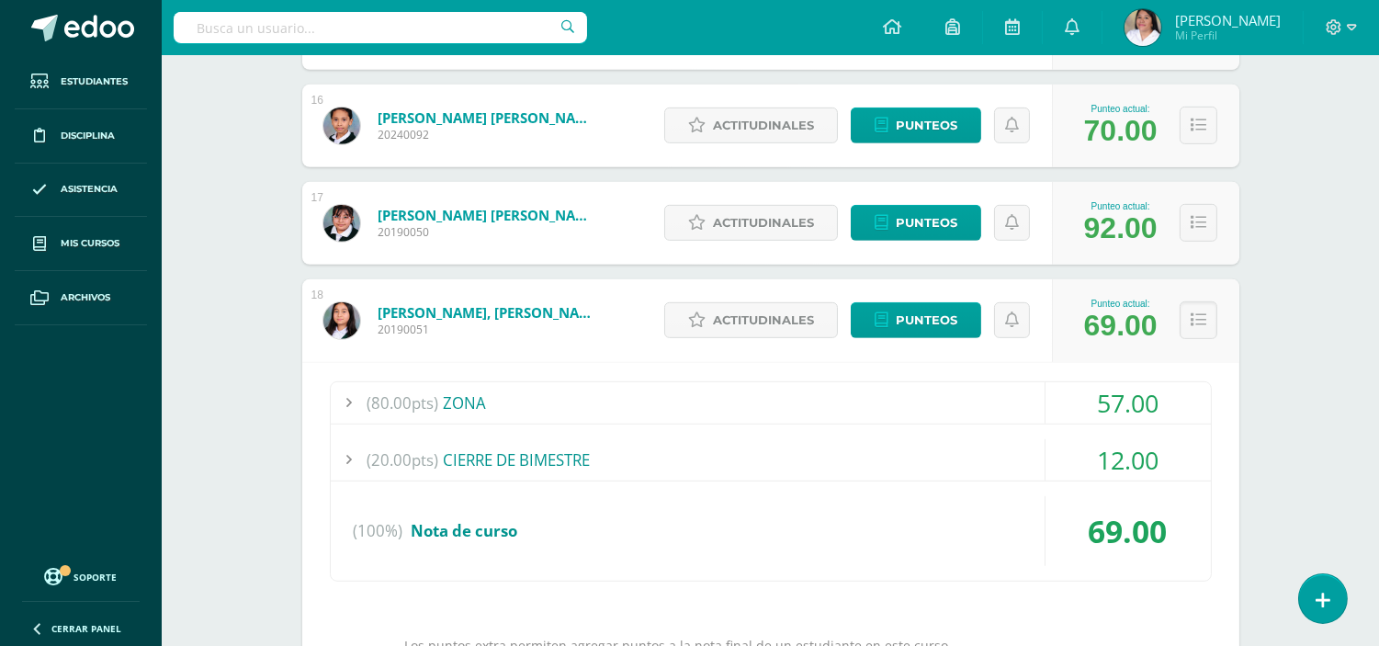
scroll to position [1812, 0]
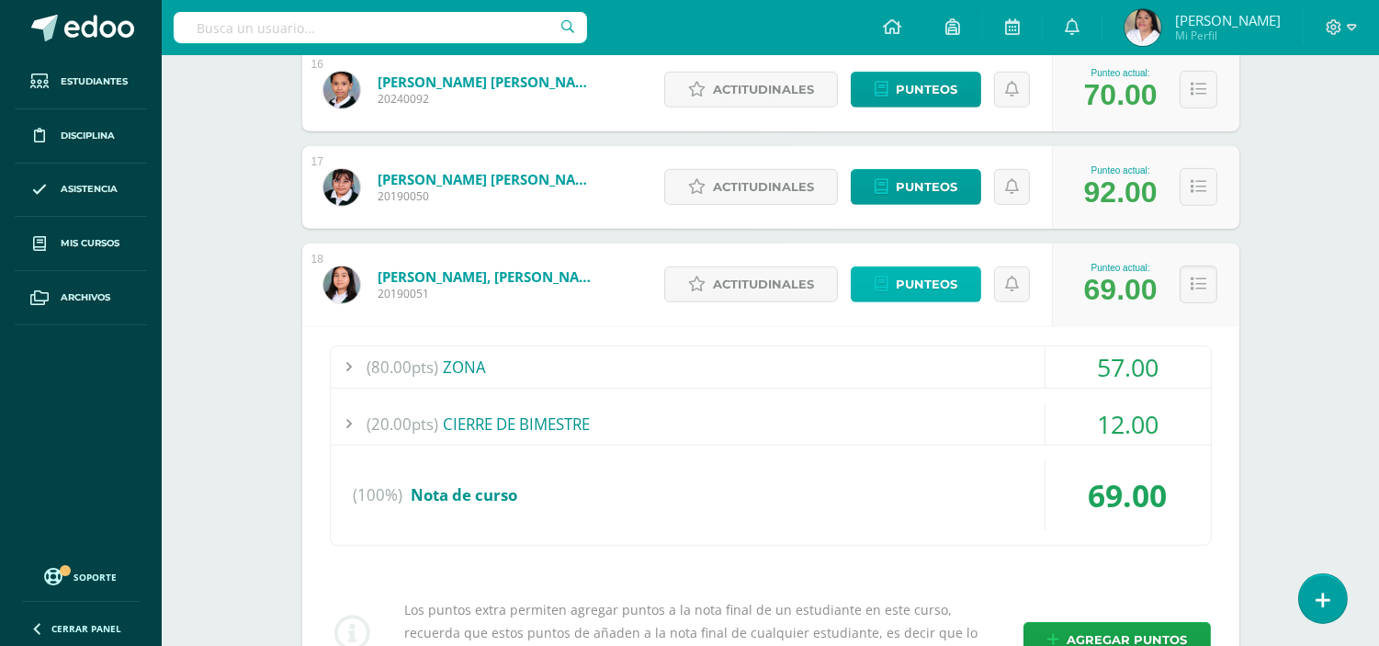
click at [925, 292] on span "Punteos" at bounding box center [927, 284] width 62 height 34
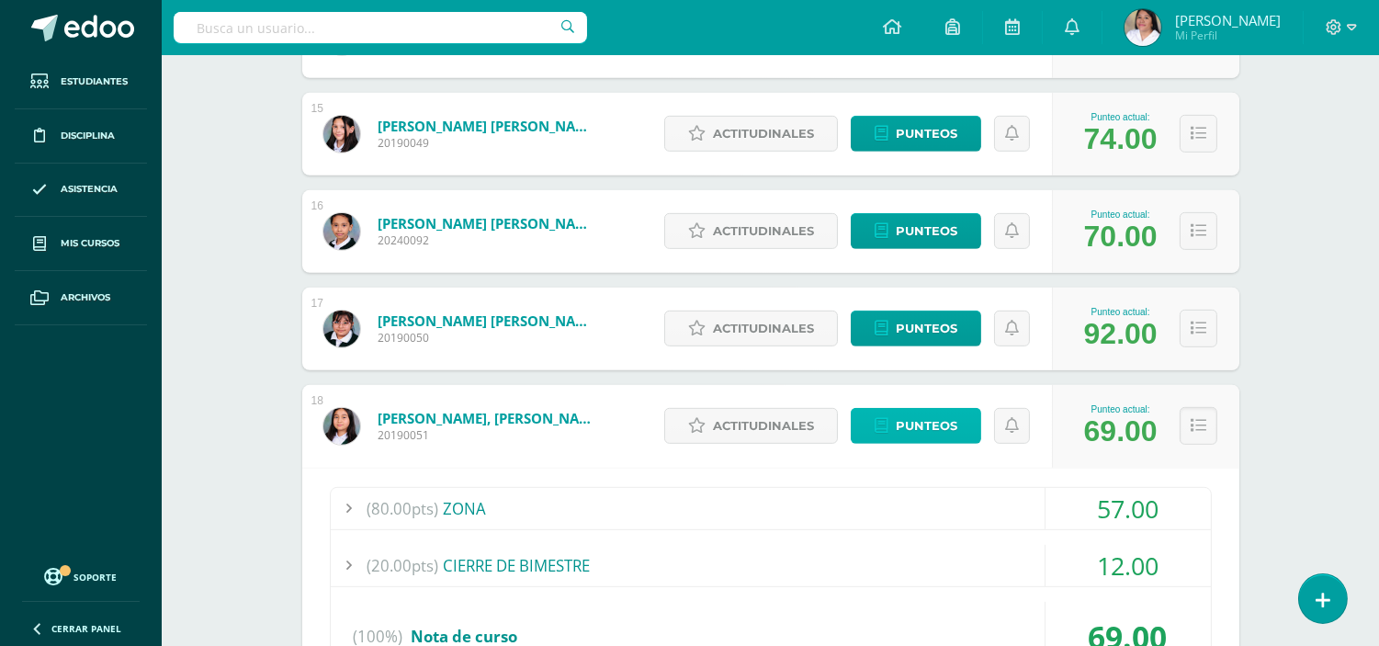
scroll to position [1757, 0]
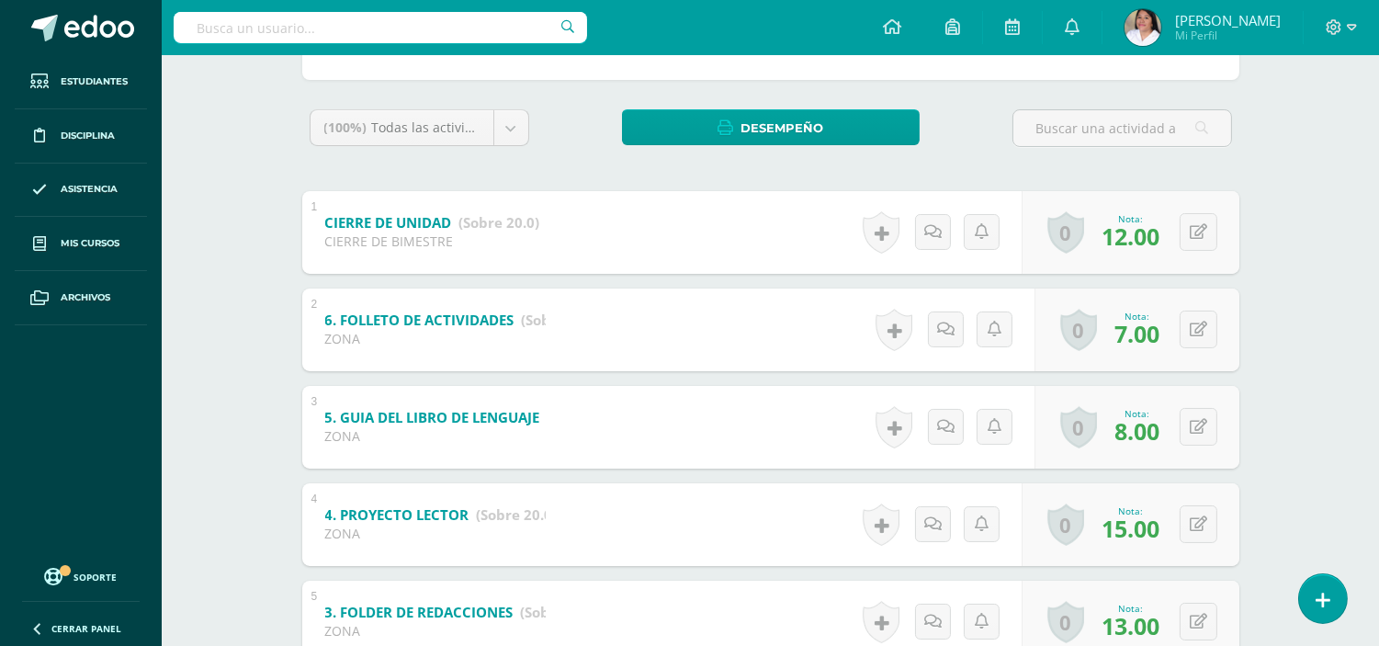
scroll to position [295, 0]
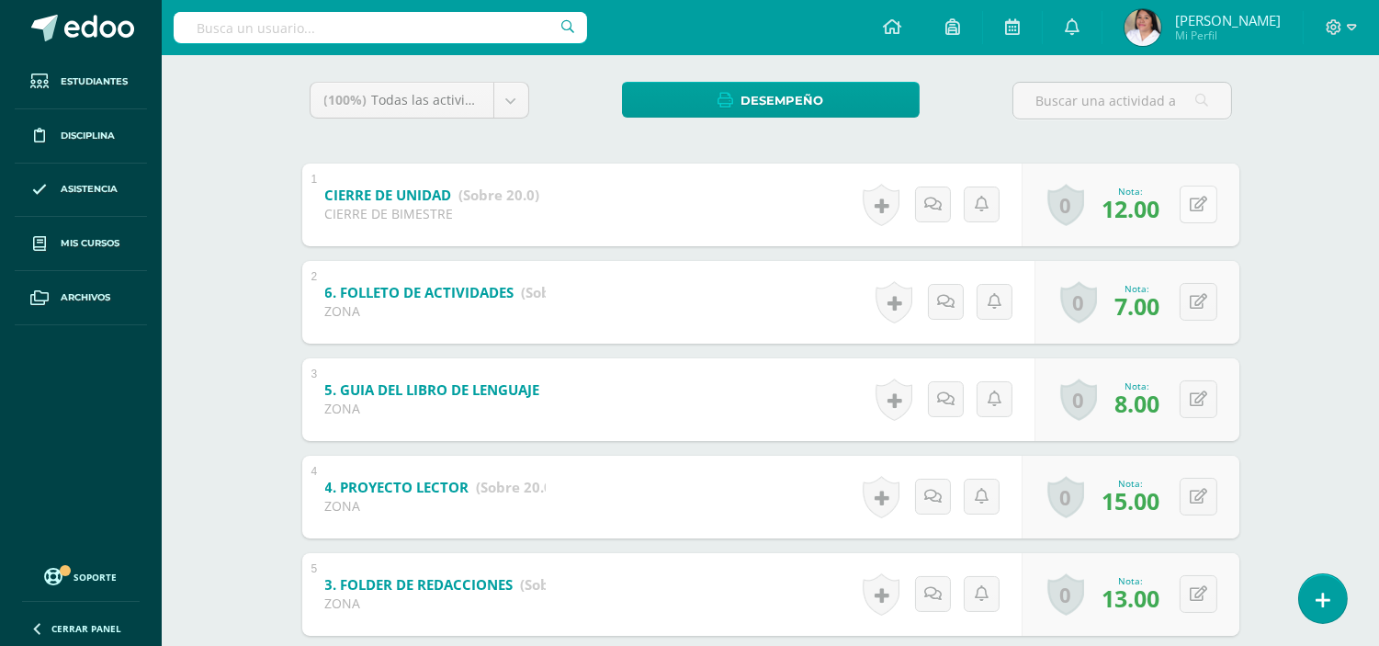
click at [1192, 206] on button at bounding box center [1199, 205] width 38 height 38
type input "13"
click at [1159, 218] on link at bounding box center [1162, 210] width 37 height 37
click at [1288, 266] on div "L1 Idioma Materno Sexto Primaria "A" Herramientas Detalle de asistencias Activi…" at bounding box center [770, 356] width 1217 height 1192
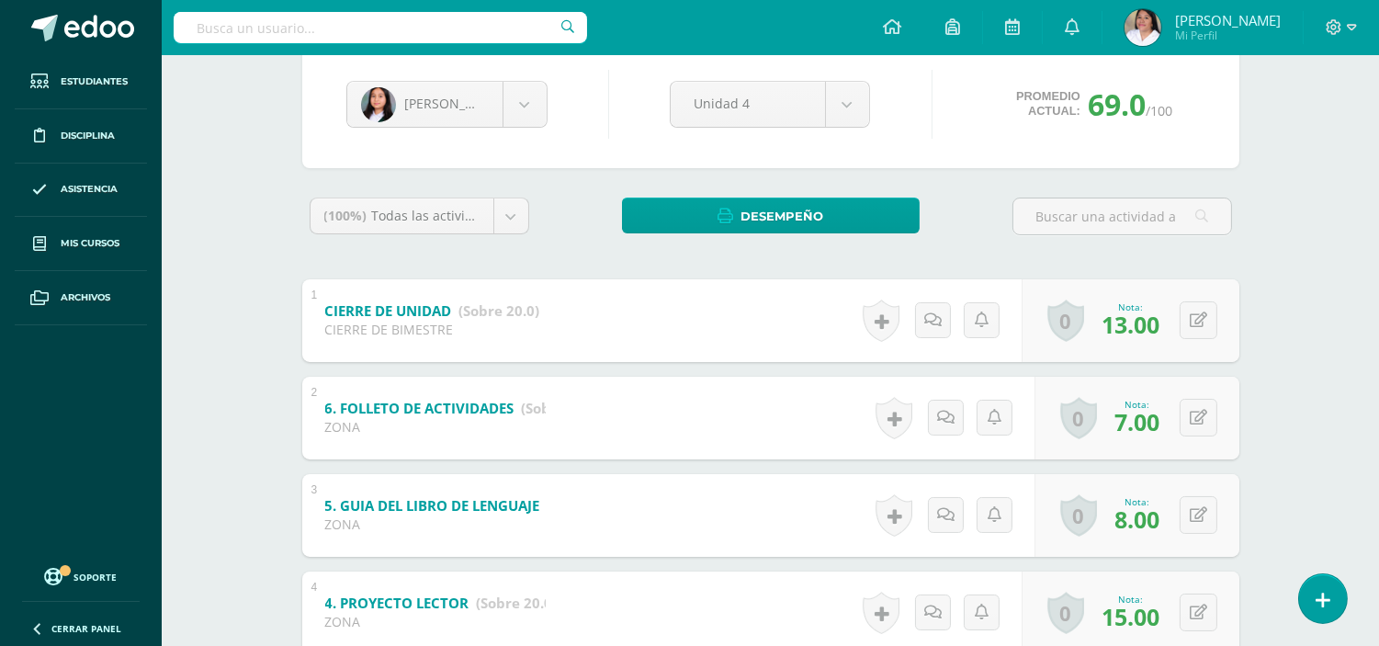
scroll to position [0, 0]
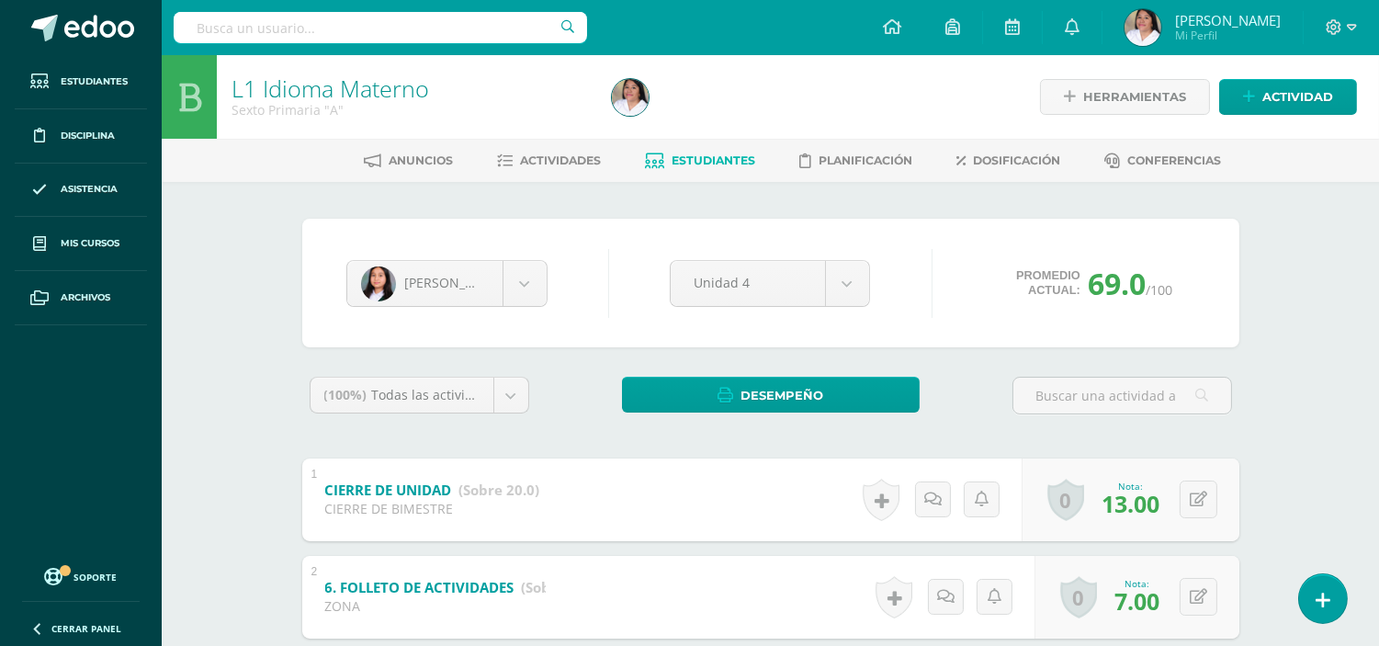
click at [698, 169] on link "Estudiantes" at bounding box center [700, 160] width 110 height 29
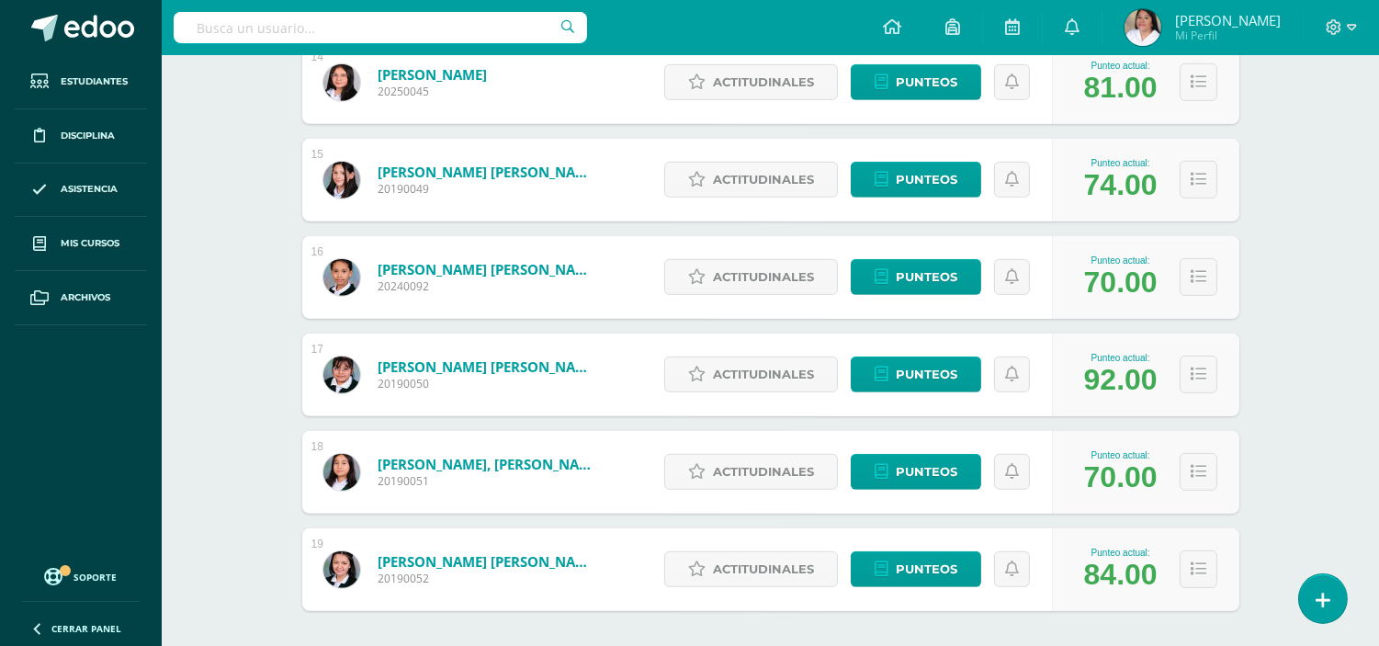
scroll to position [1710, 0]
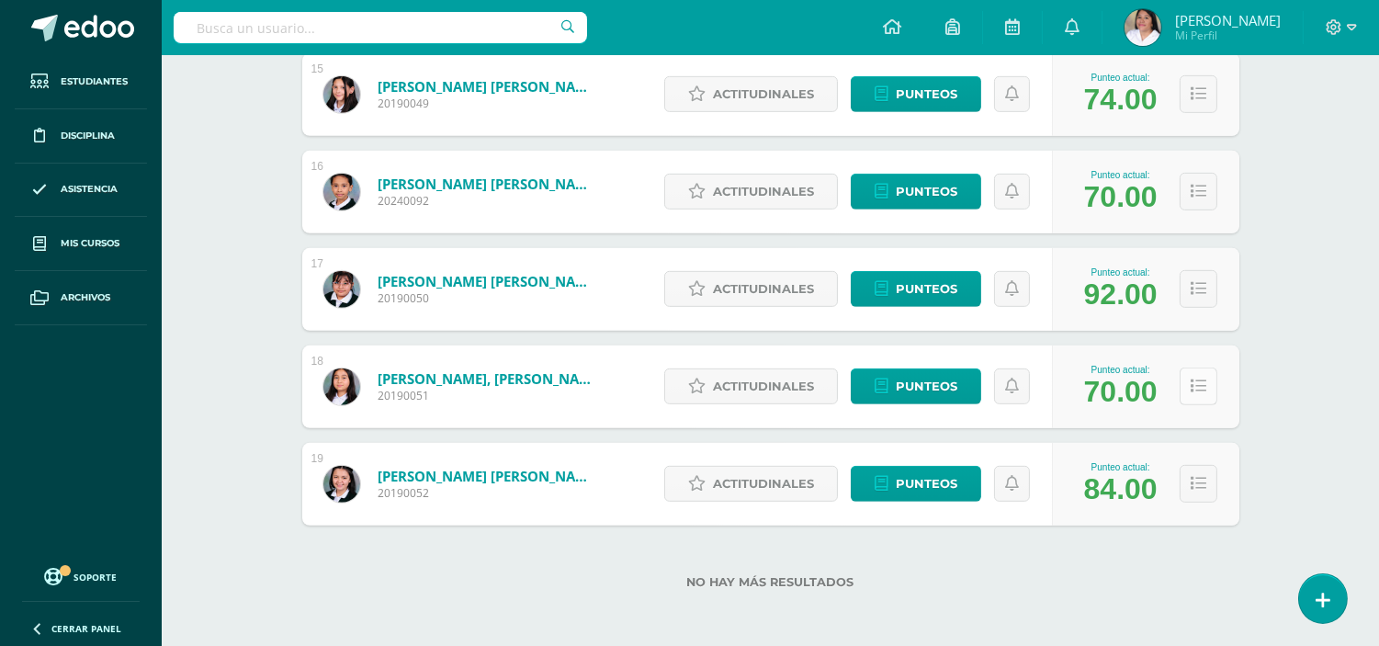
click at [1198, 386] on icon at bounding box center [1199, 387] width 16 height 16
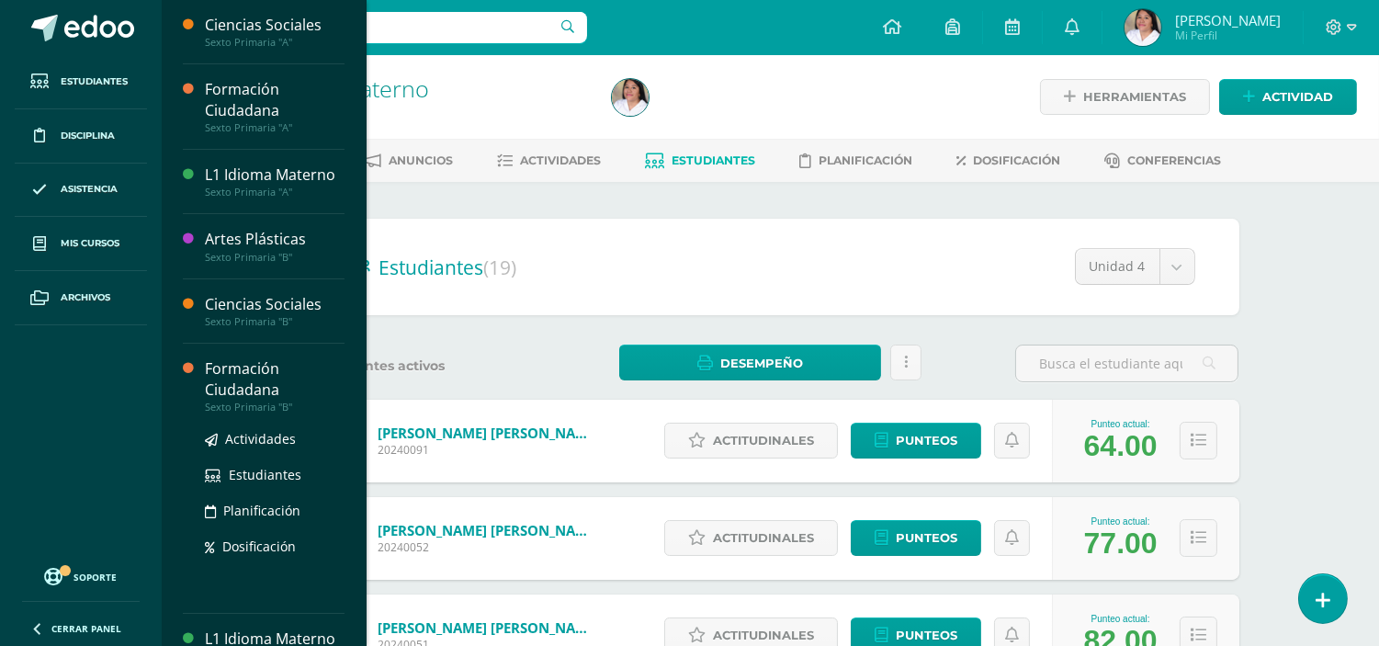
scroll to position [118, 0]
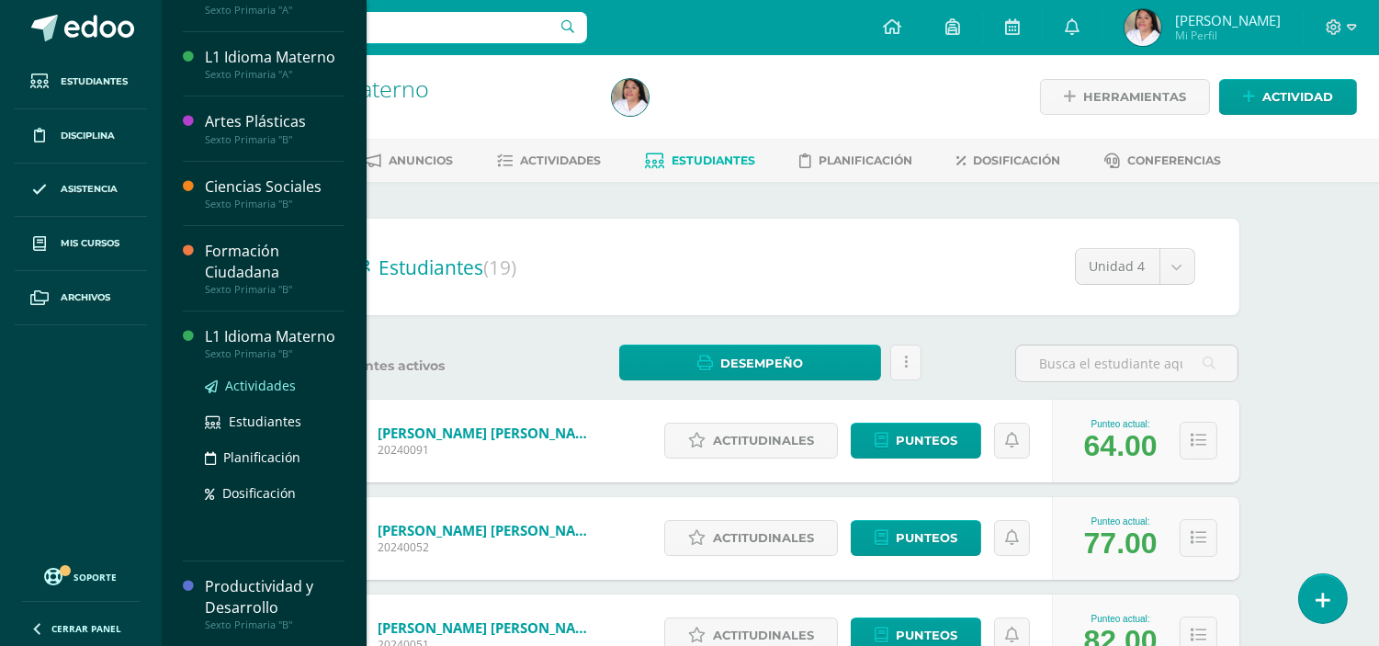
click at [265, 392] on link "Actividades" at bounding box center [275, 385] width 140 height 21
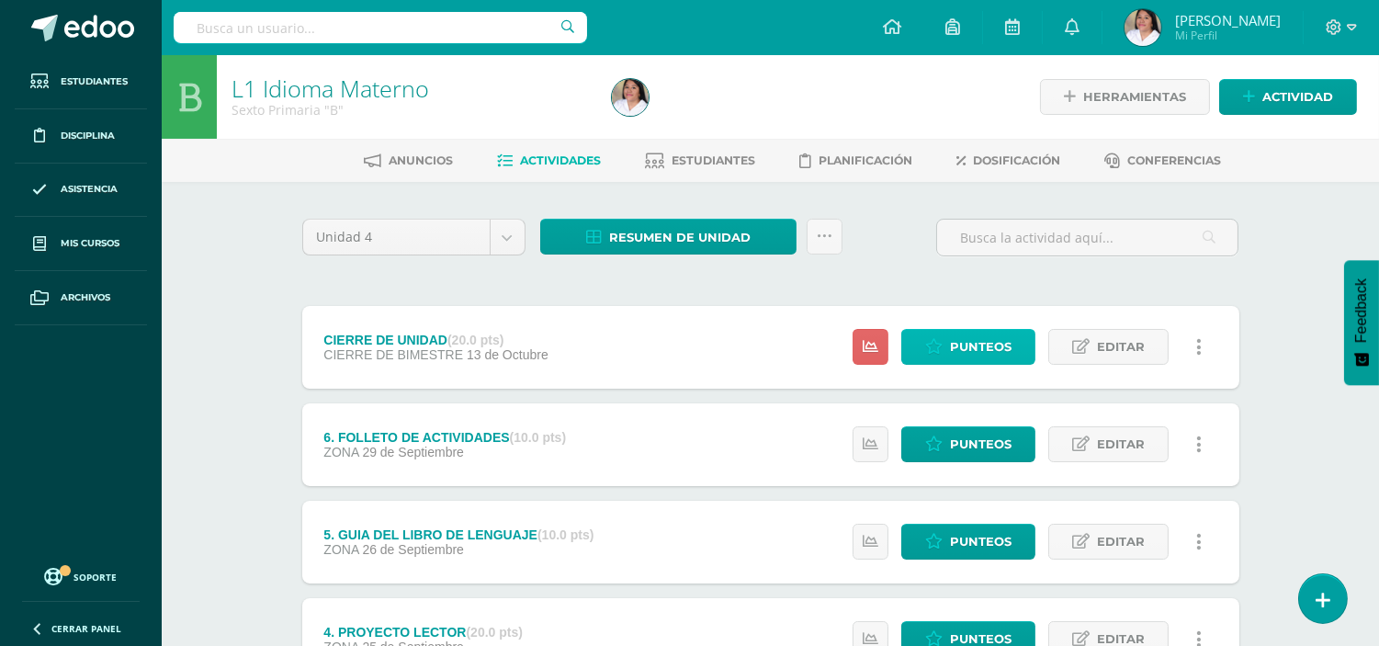
click at [994, 354] on span "Punteos" at bounding box center [981, 347] width 62 height 34
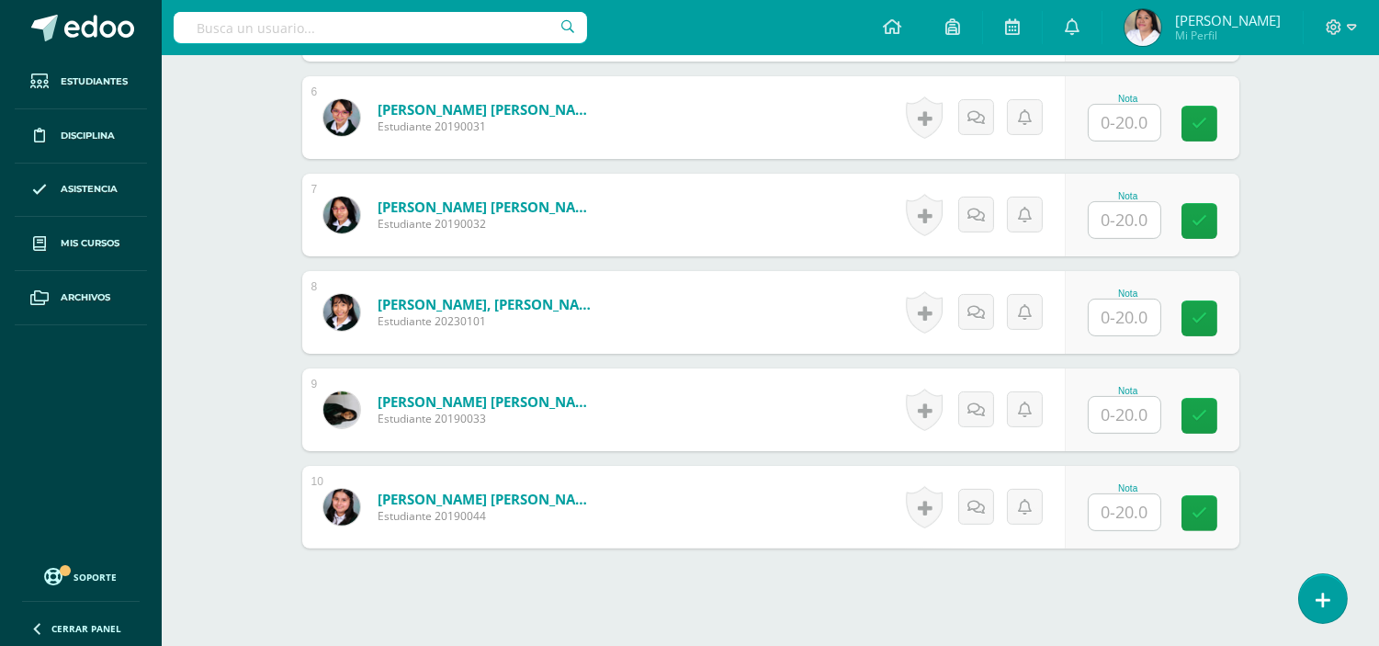
scroll to position [1155, 0]
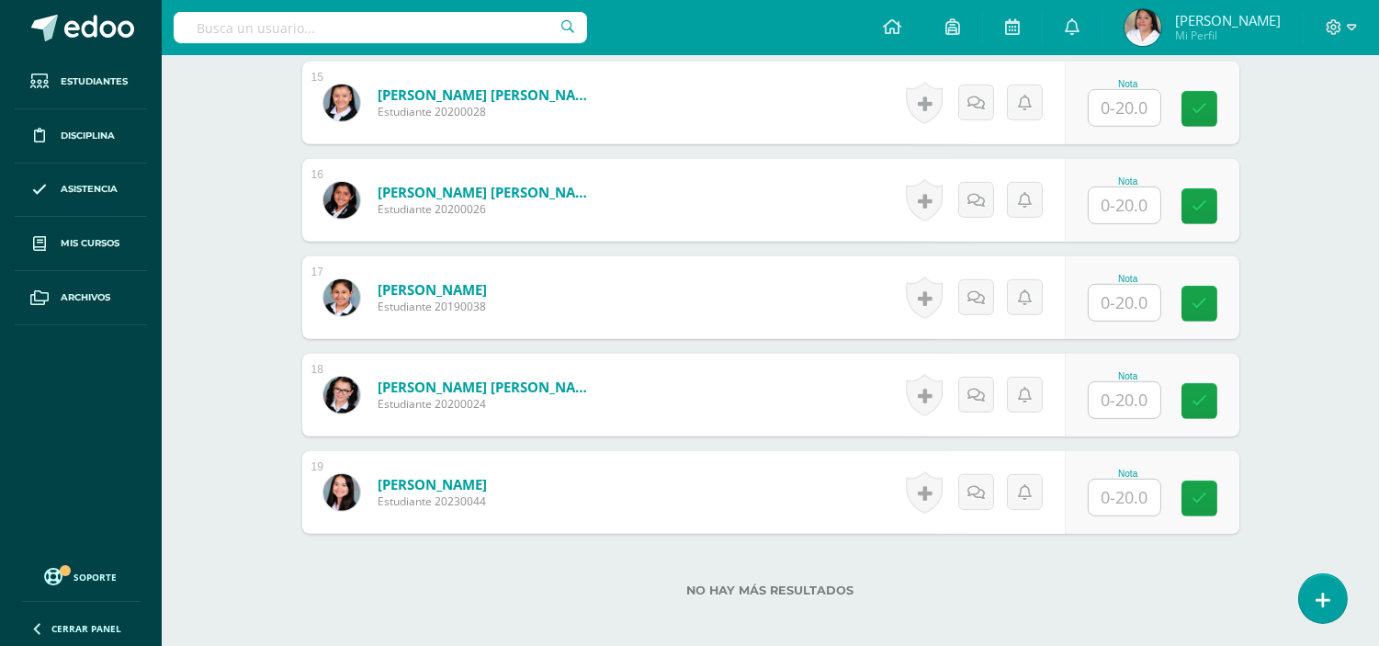
scroll to position [1941, 0]
click at [1102, 503] on input "text" at bounding box center [1134, 497] width 73 height 37
type input "19"
click at [1106, 400] on input "text" at bounding box center [1125, 399] width 72 height 36
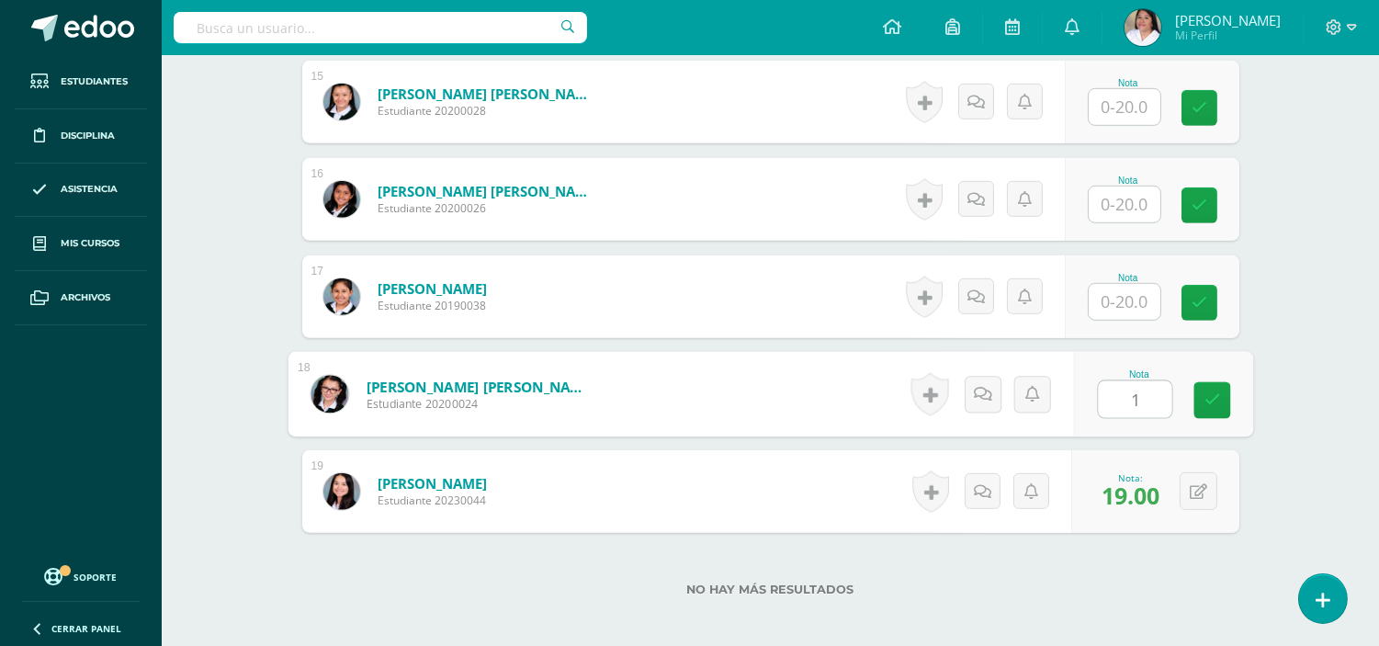
type input "16"
click at [1113, 297] on input "text" at bounding box center [1125, 302] width 72 height 36
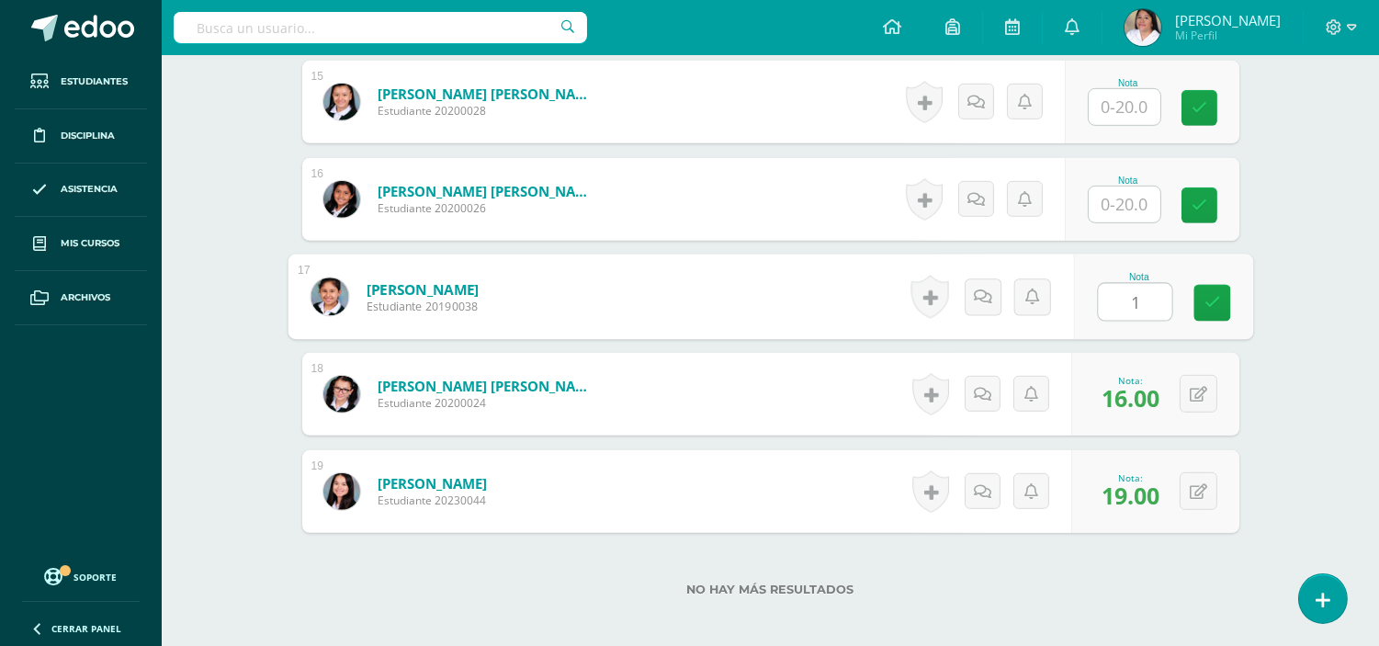
type input "19"
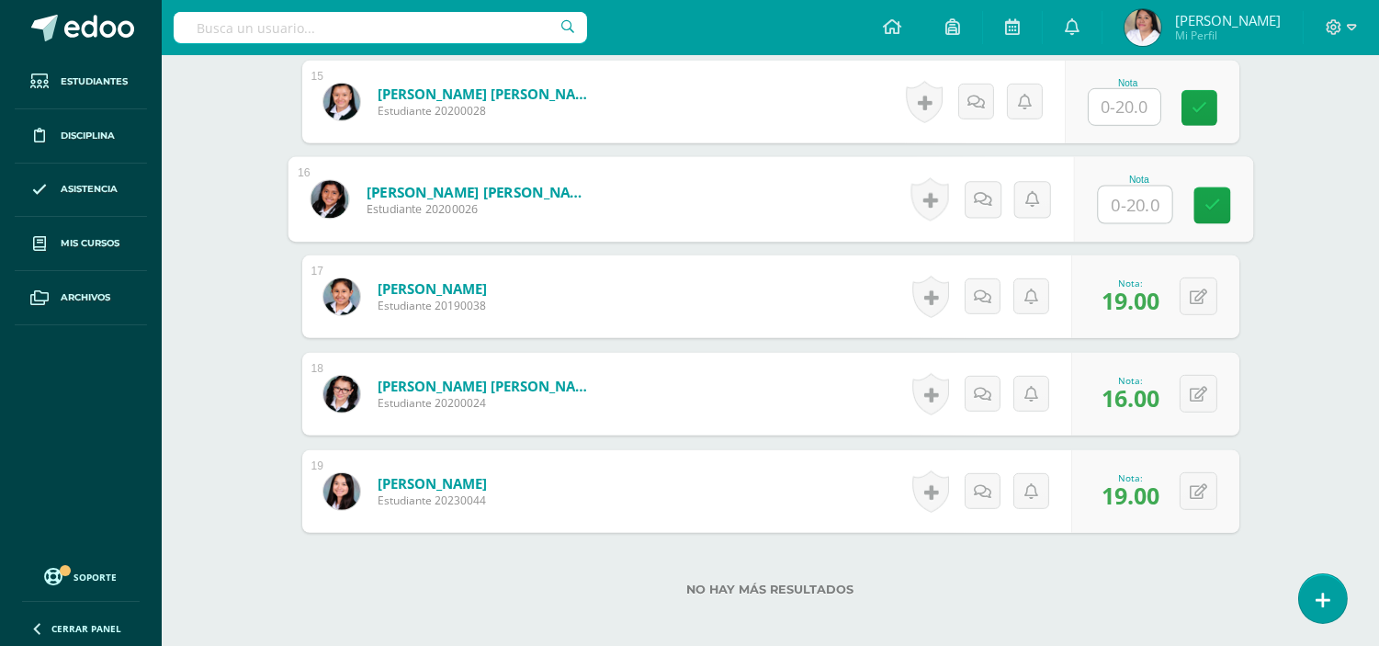
click at [1112, 197] on input "text" at bounding box center [1134, 204] width 73 height 37
type input "15"
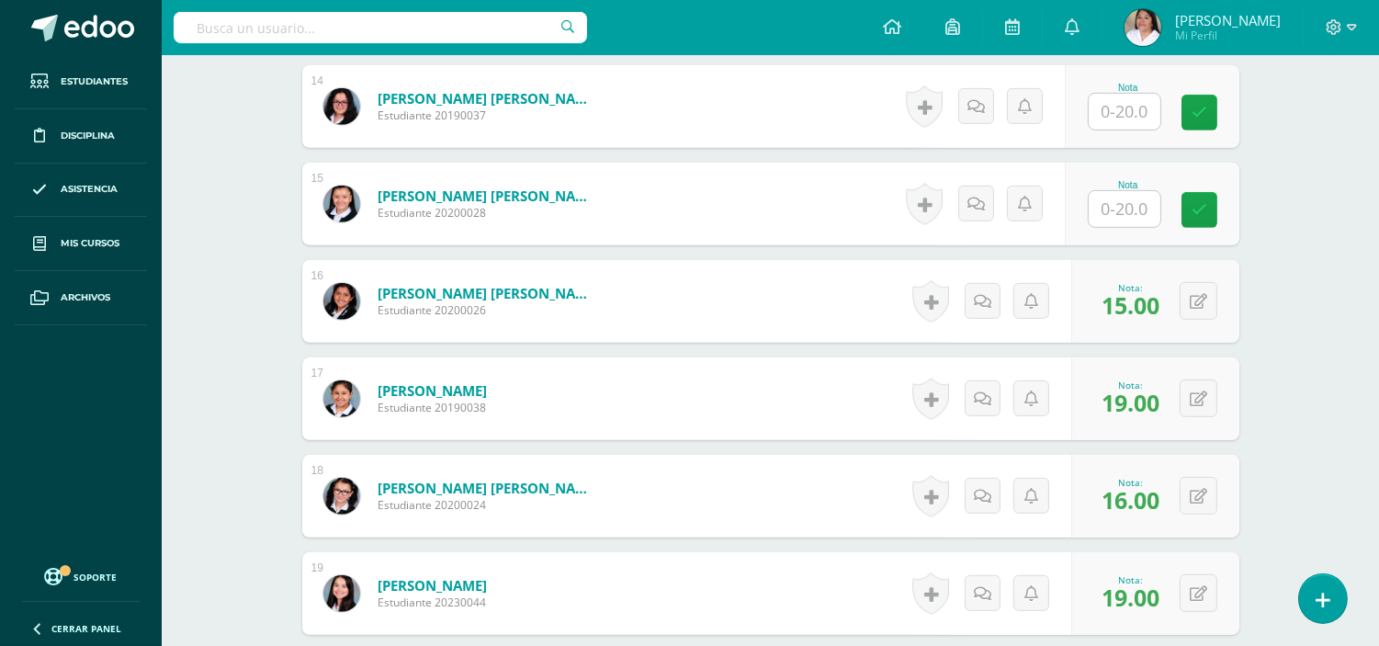
click at [1128, 211] on input "text" at bounding box center [1125, 209] width 72 height 36
type input "7"
click at [1137, 112] on input "text" at bounding box center [1125, 112] width 72 height 36
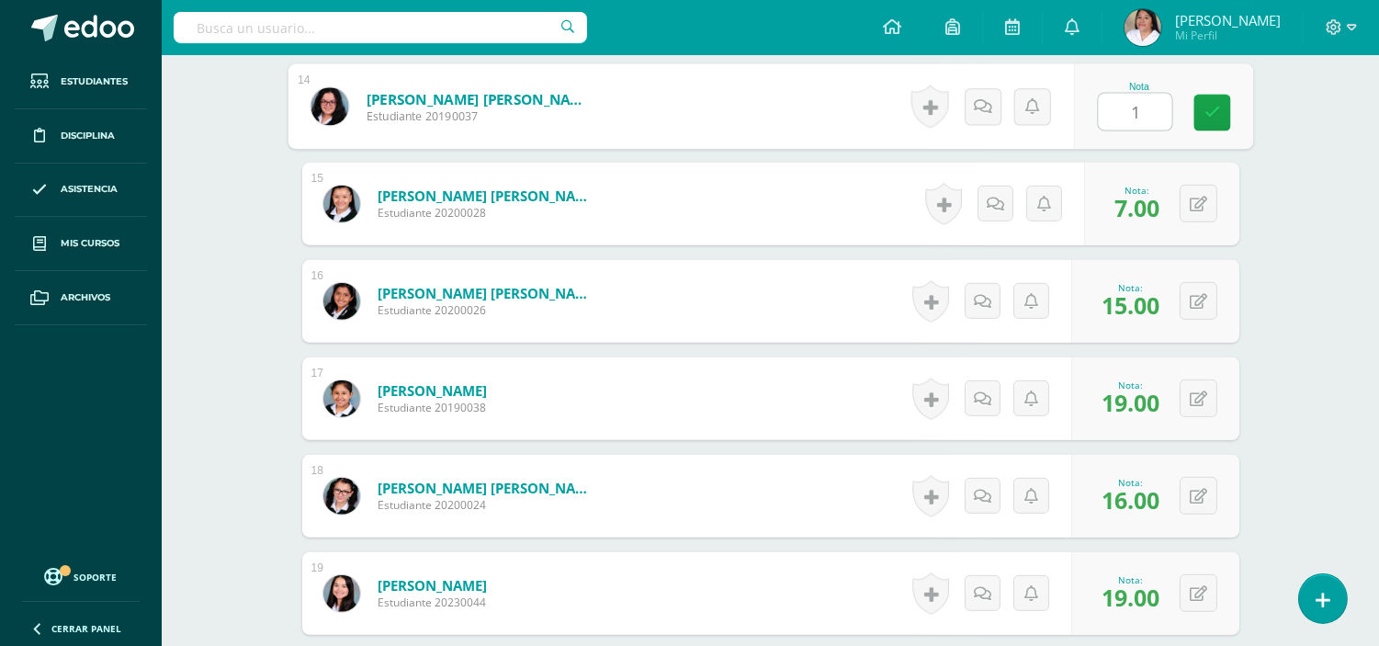
type input "18"
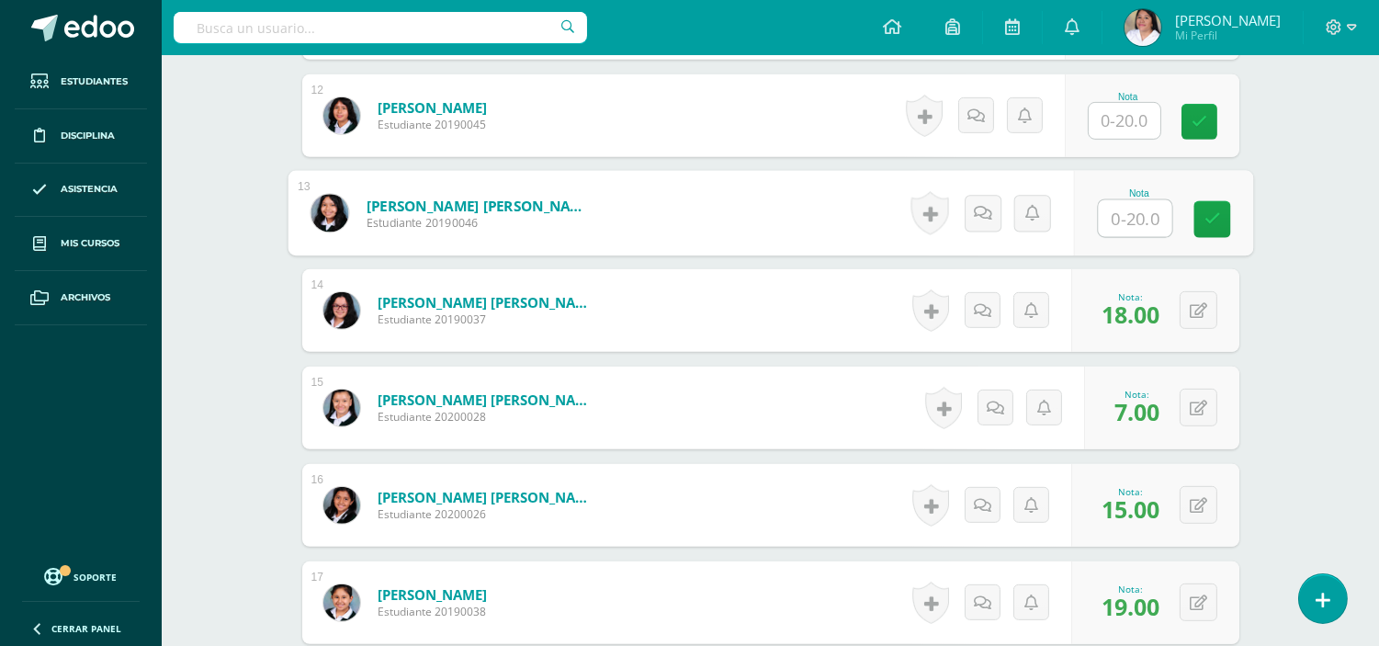
click at [1128, 218] on input "text" at bounding box center [1134, 218] width 73 height 37
type input "18"
click at [1134, 124] on input "text" at bounding box center [1125, 121] width 72 height 36
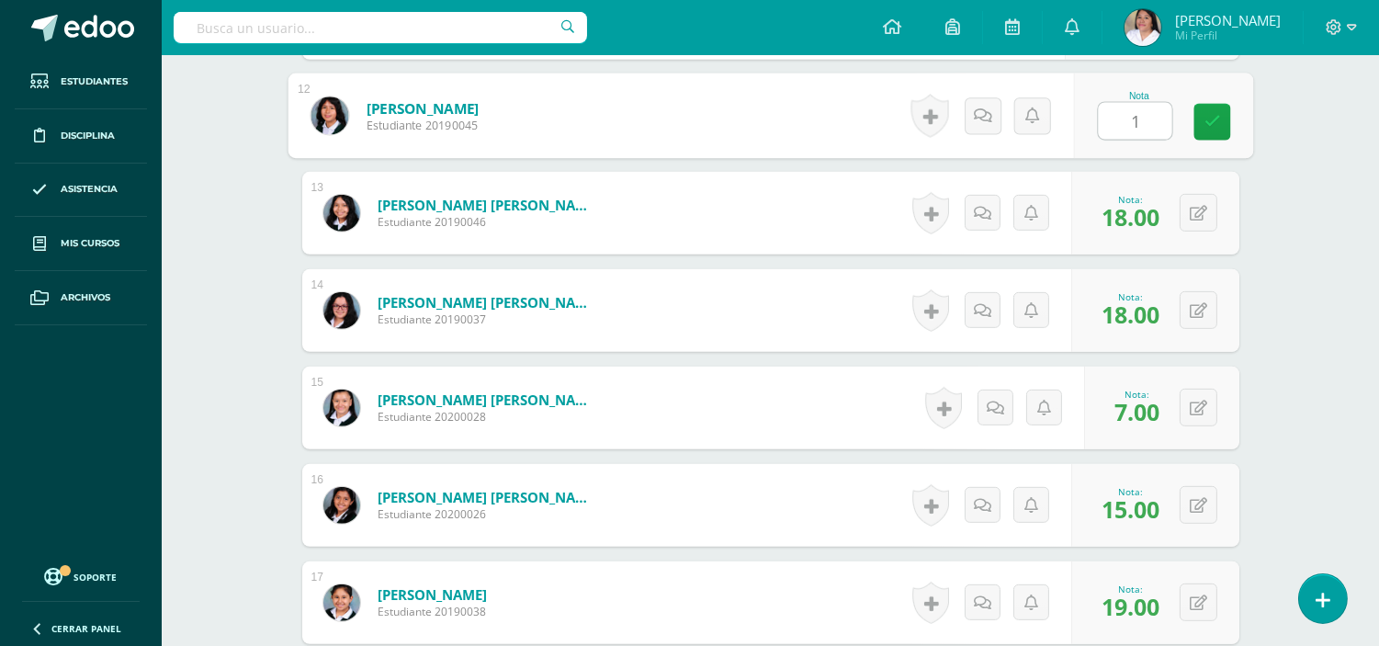
type input "16"
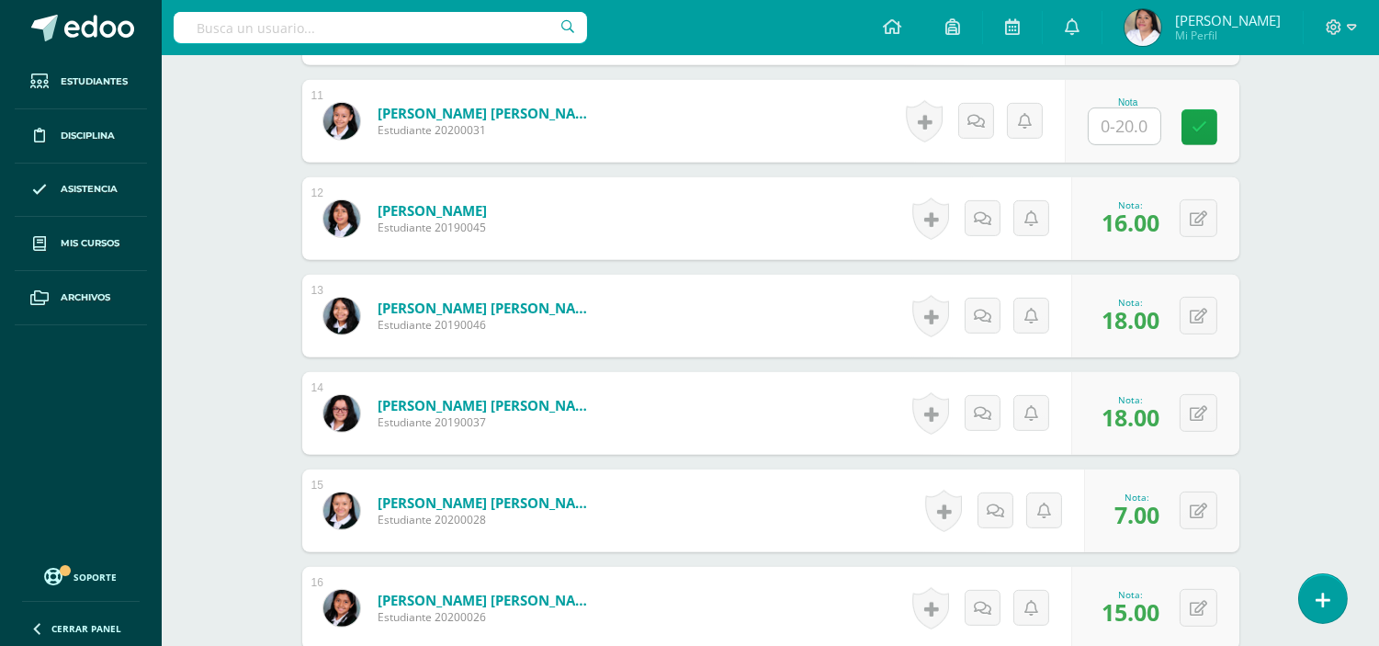
scroll to position [1430, 0]
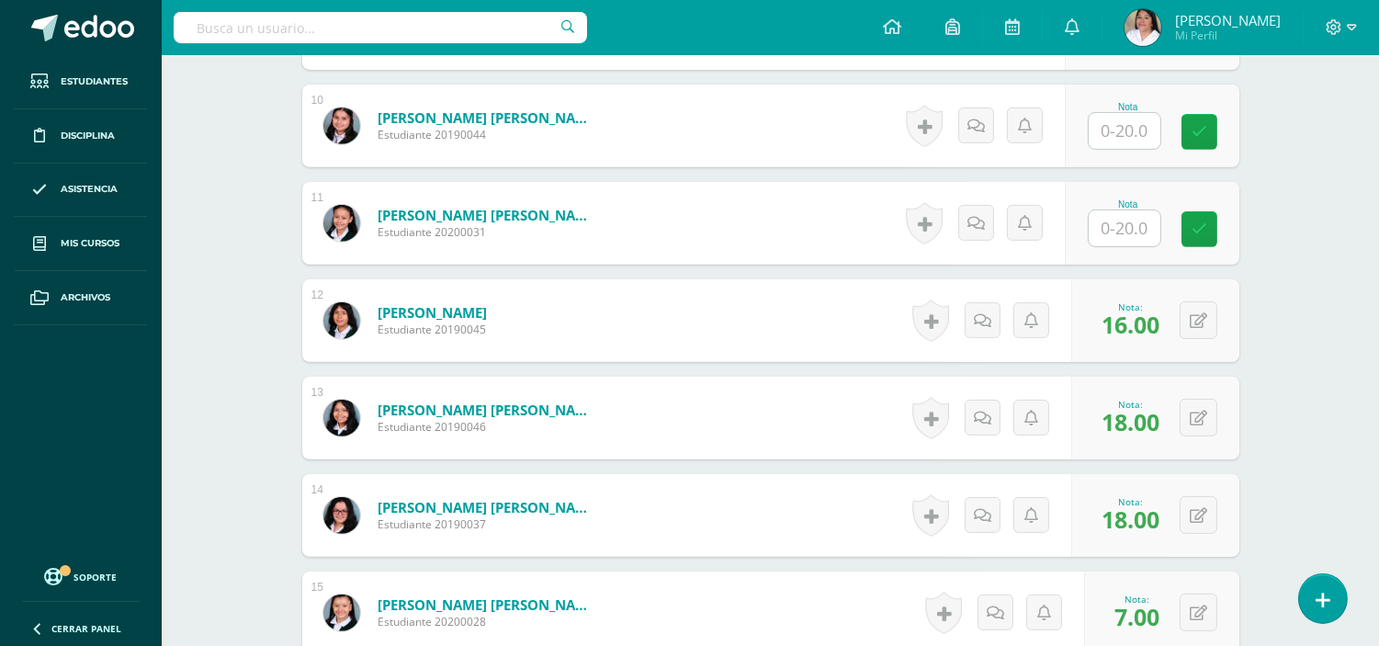
click at [1130, 232] on input "text" at bounding box center [1125, 228] width 72 height 36
type input "16"
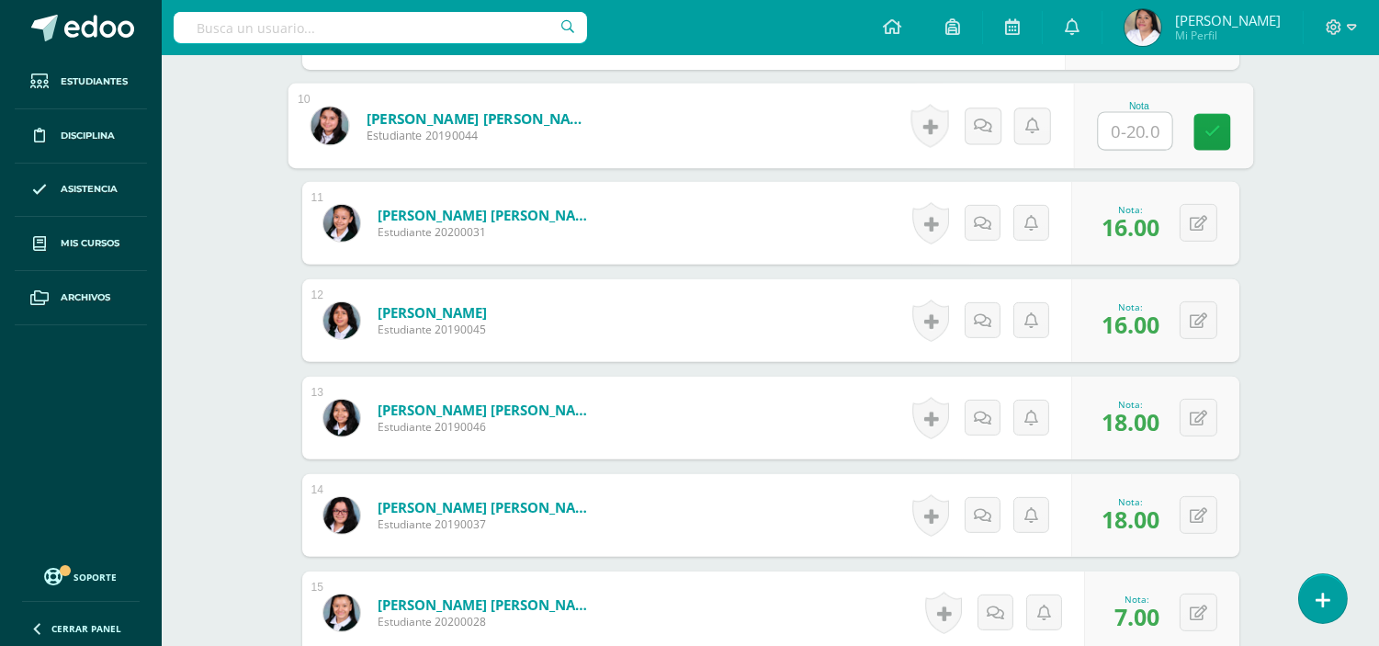
click at [1136, 127] on input "text" at bounding box center [1134, 131] width 73 height 37
type input "12"
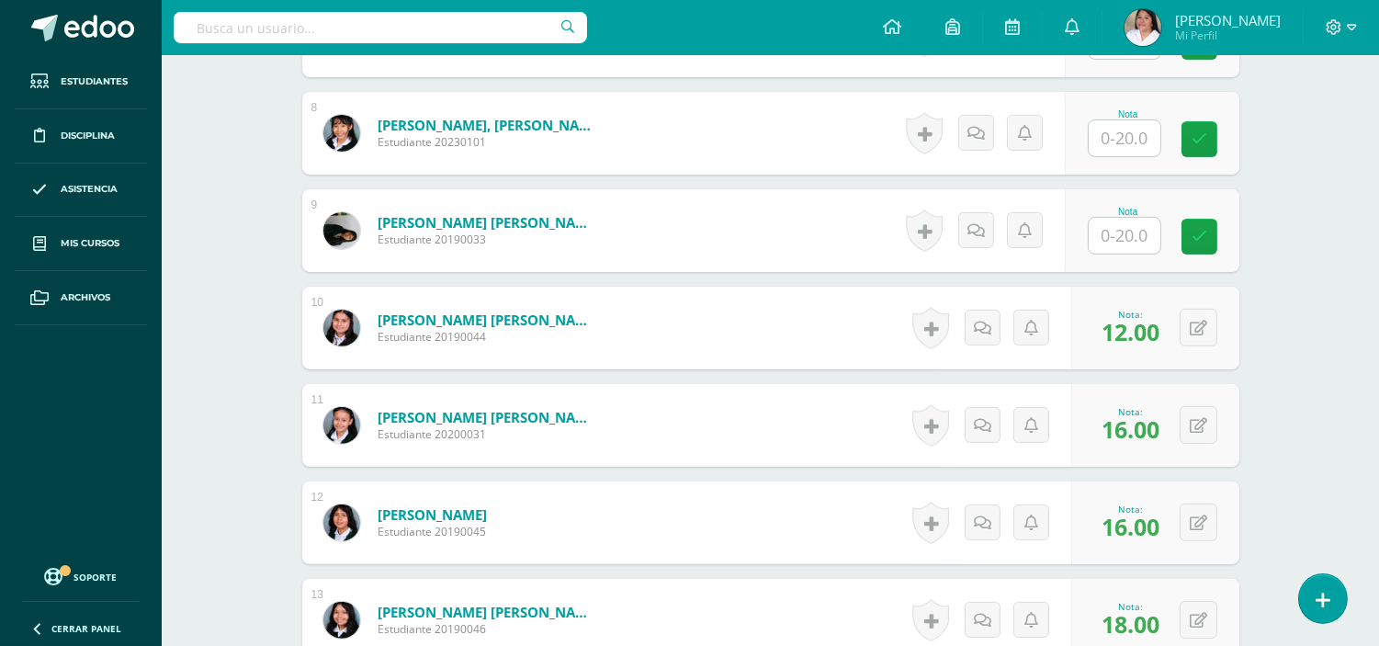
scroll to position [1226, 0]
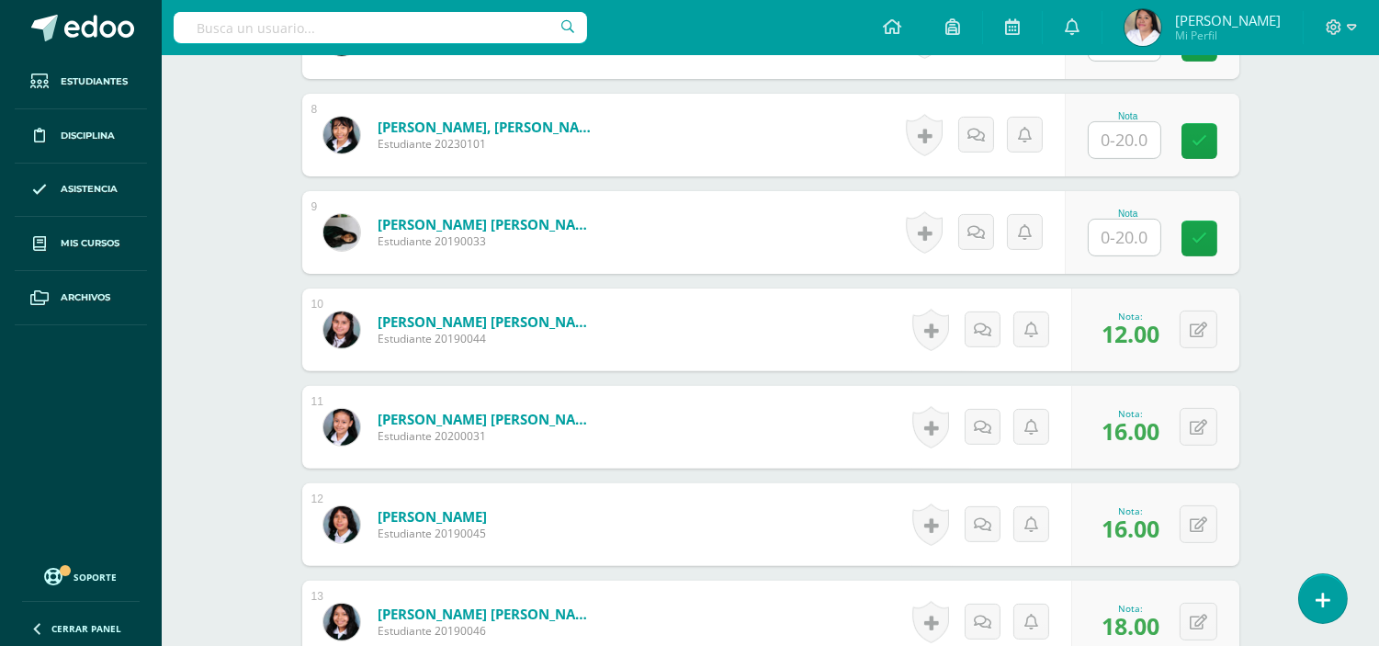
click at [1140, 240] on input "text" at bounding box center [1125, 238] width 72 height 36
type input "10"
click at [1124, 138] on input "text" at bounding box center [1125, 140] width 72 height 36
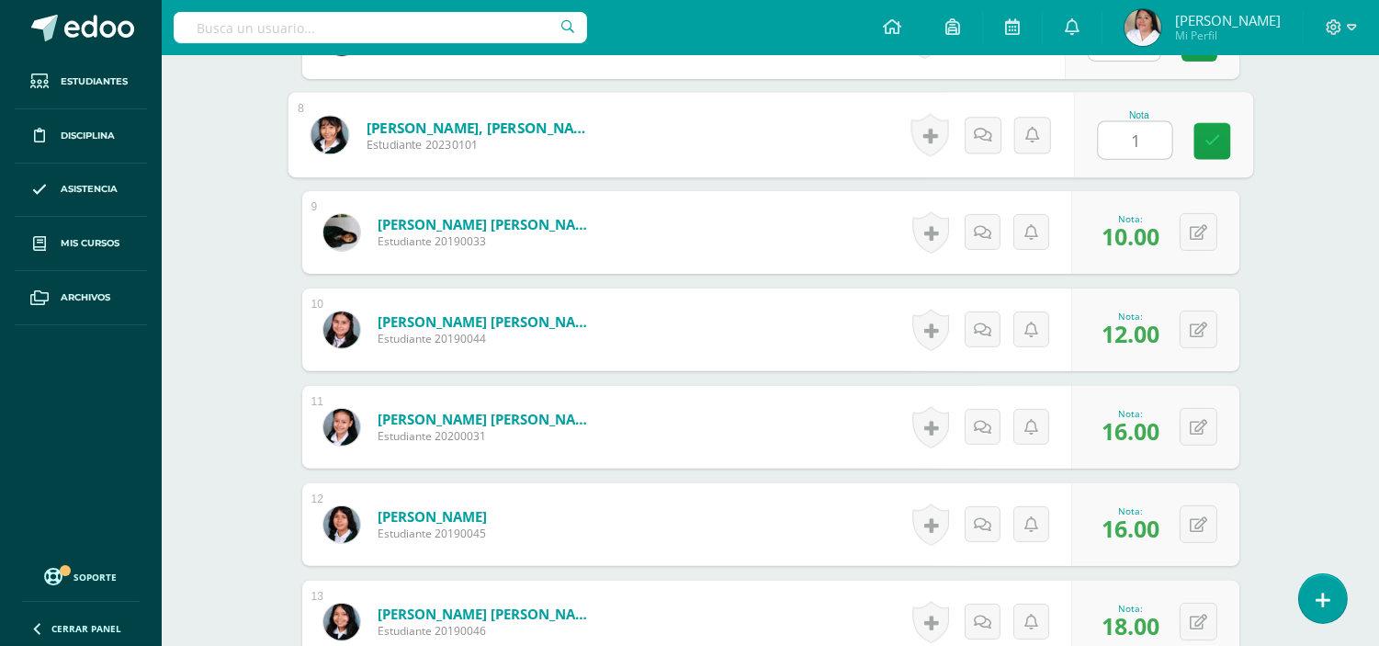
type input "12"
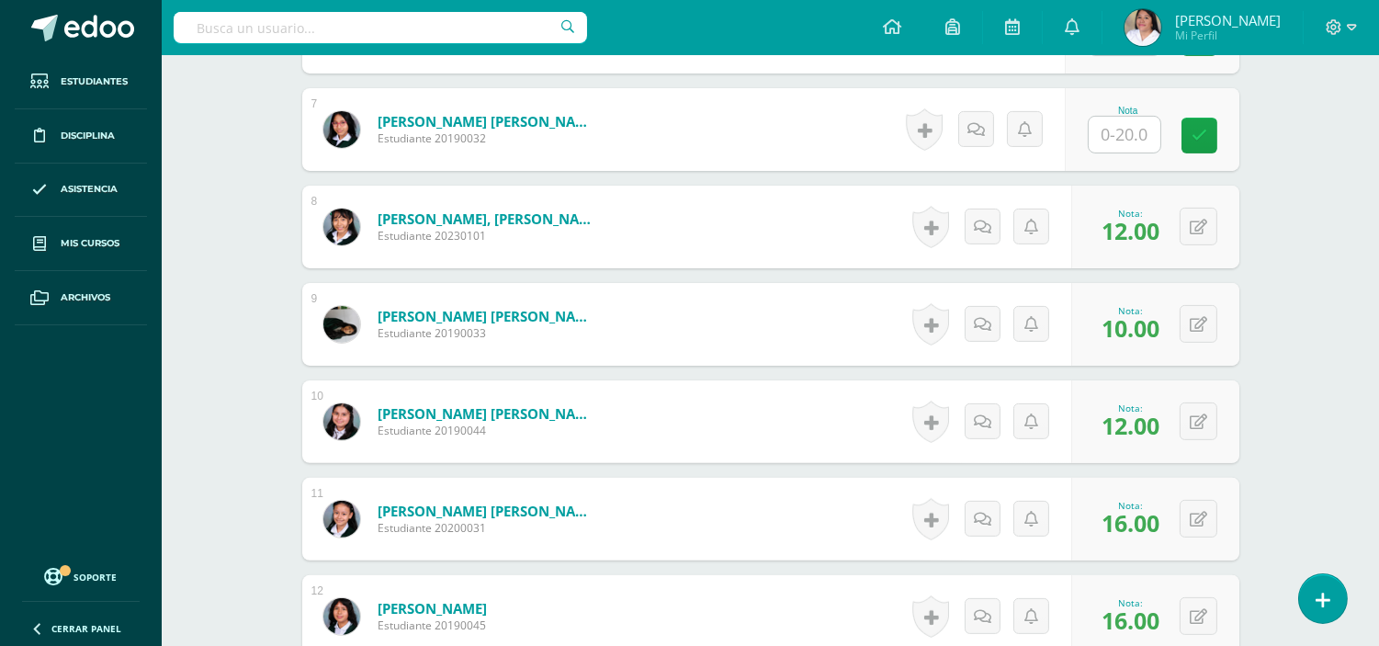
scroll to position [921, 0]
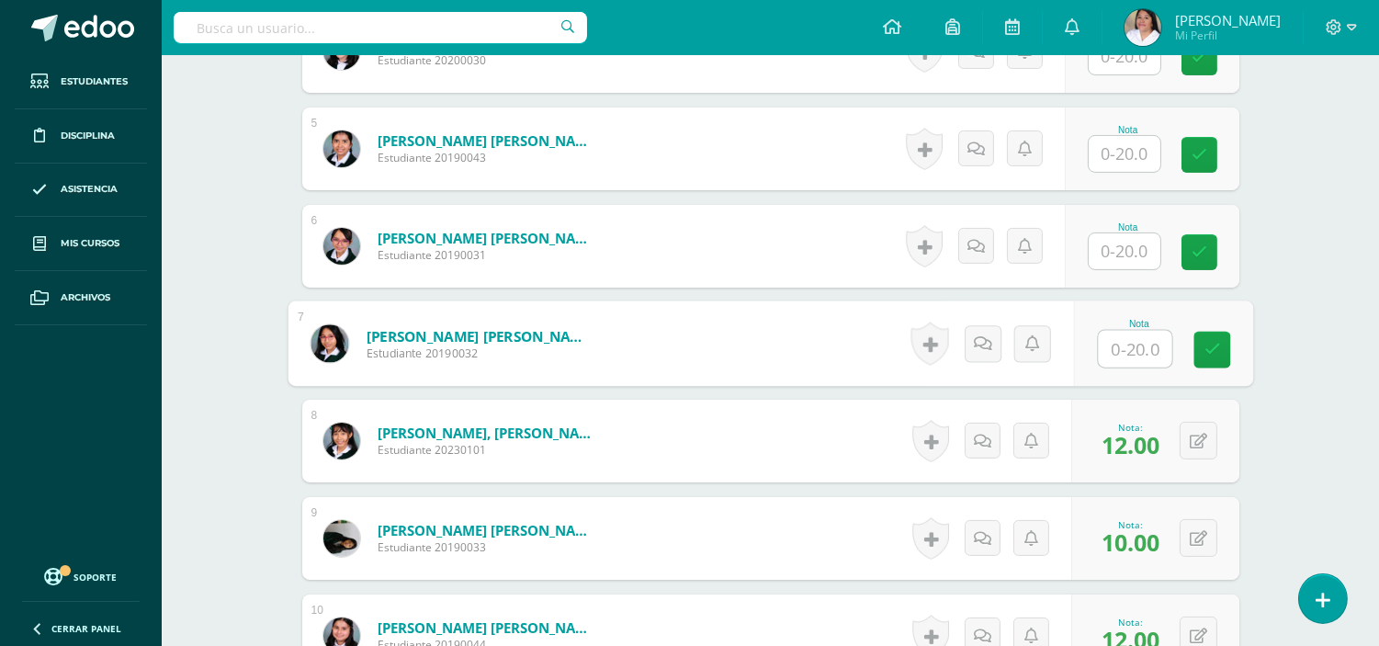
click at [1118, 352] on input "text" at bounding box center [1134, 349] width 73 height 37
type input "20"
click at [1127, 264] on input "text" at bounding box center [1125, 251] width 72 height 36
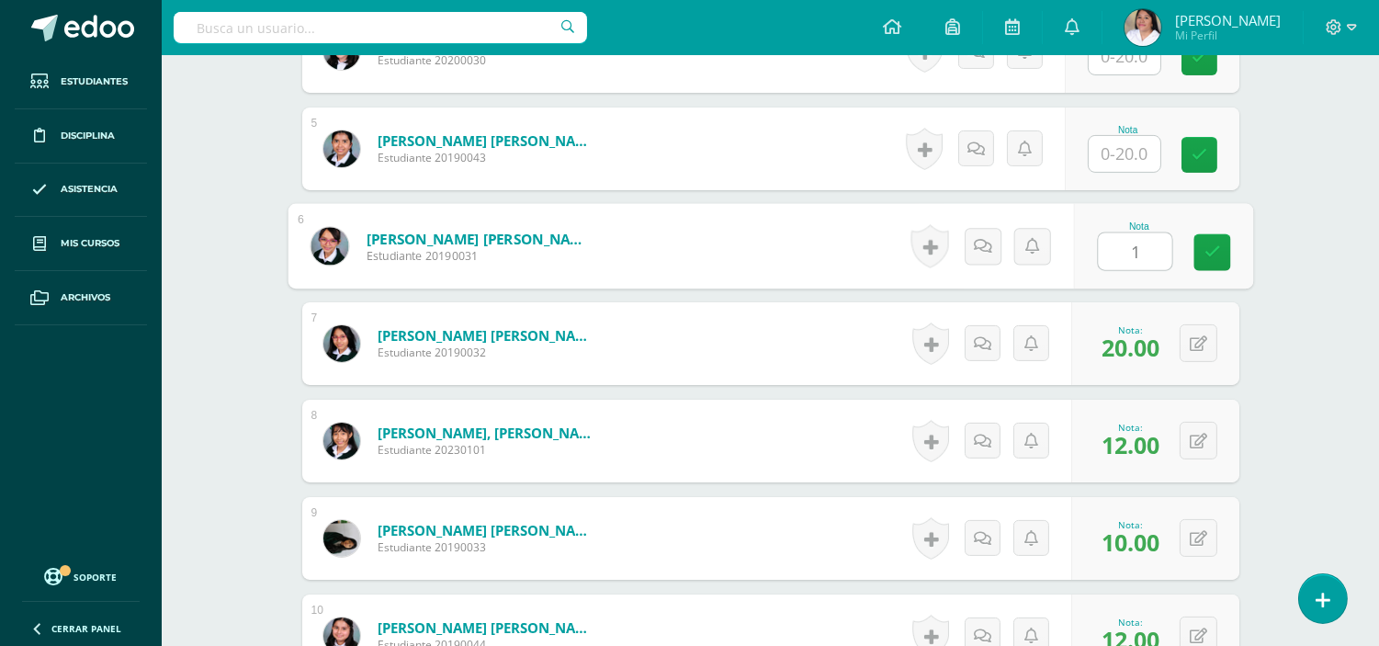
type input "19"
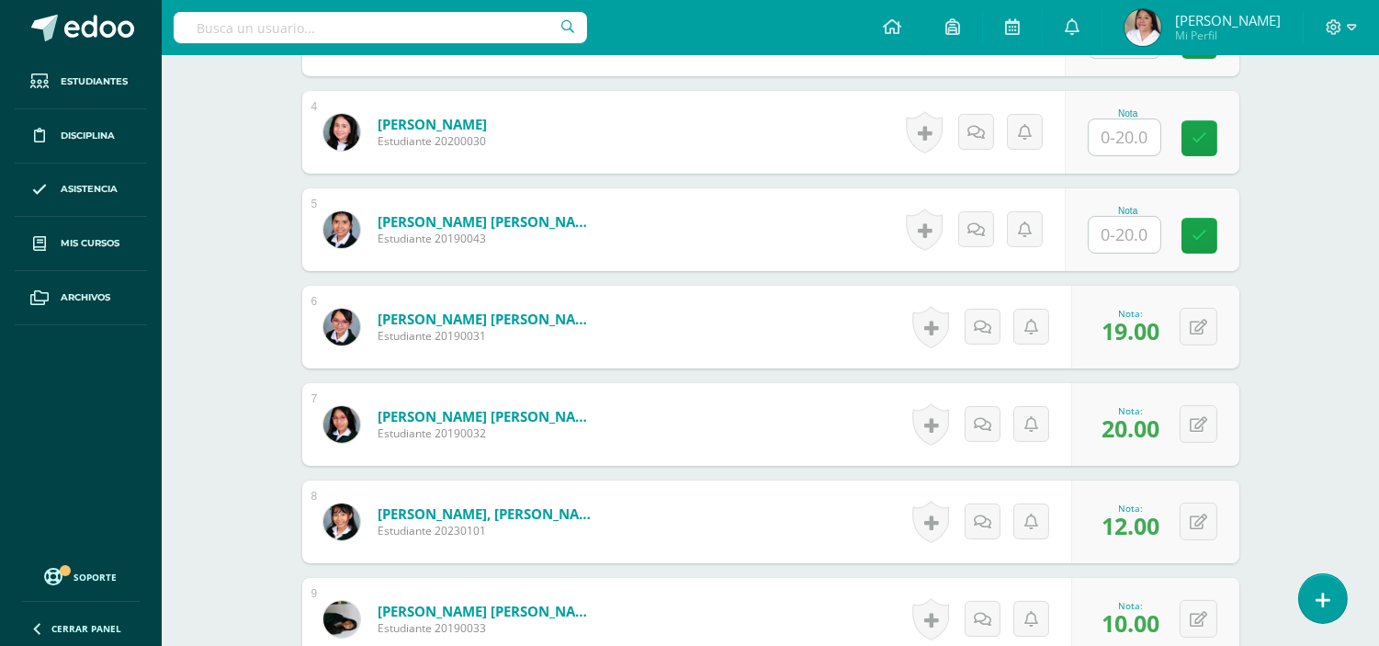
scroll to position [717, 0]
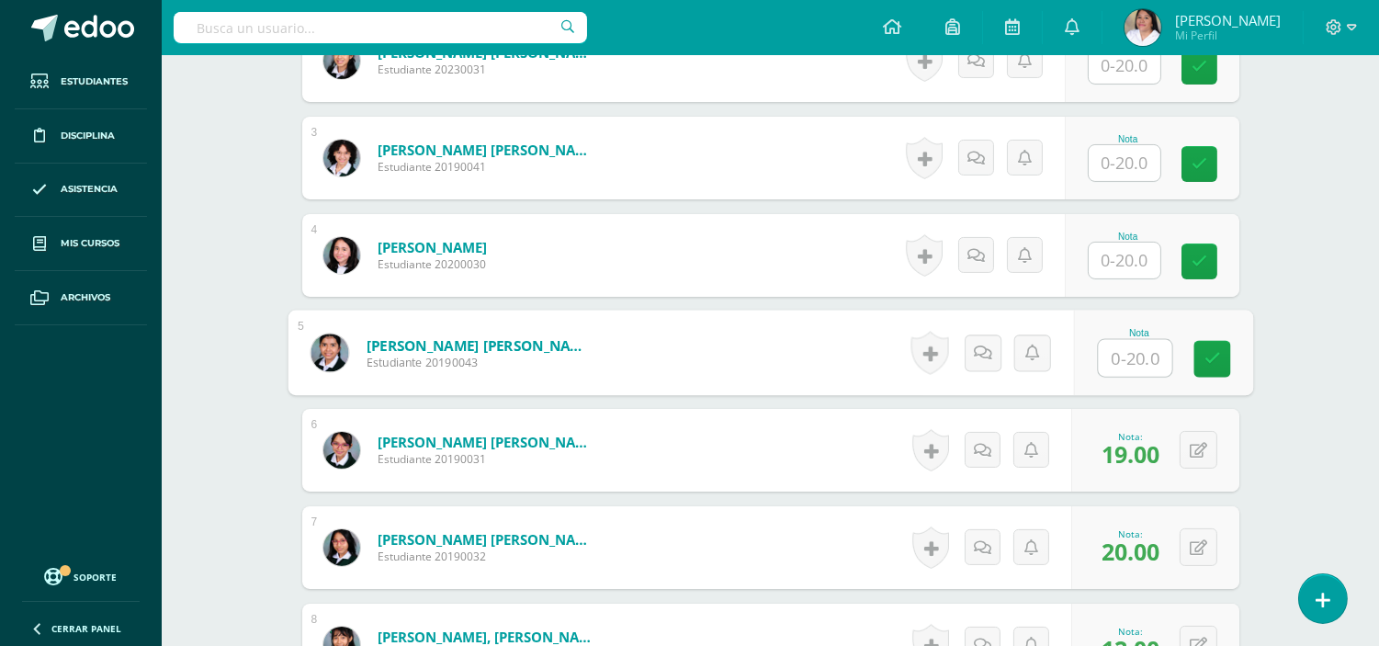
click at [1131, 352] on input "text" at bounding box center [1134, 358] width 73 height 37
type input "9"
click at [1144, 259] on input "text" at bounding box center [1125, 261] width 72 height 36
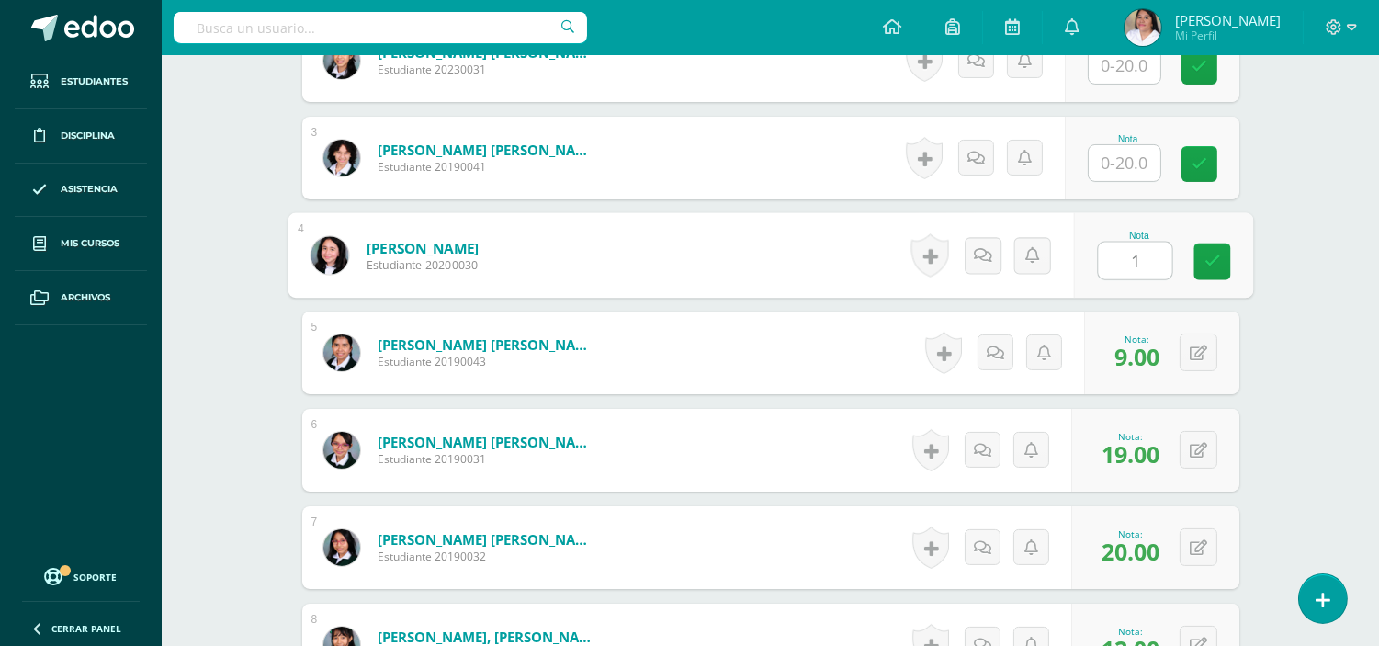
type input "16"
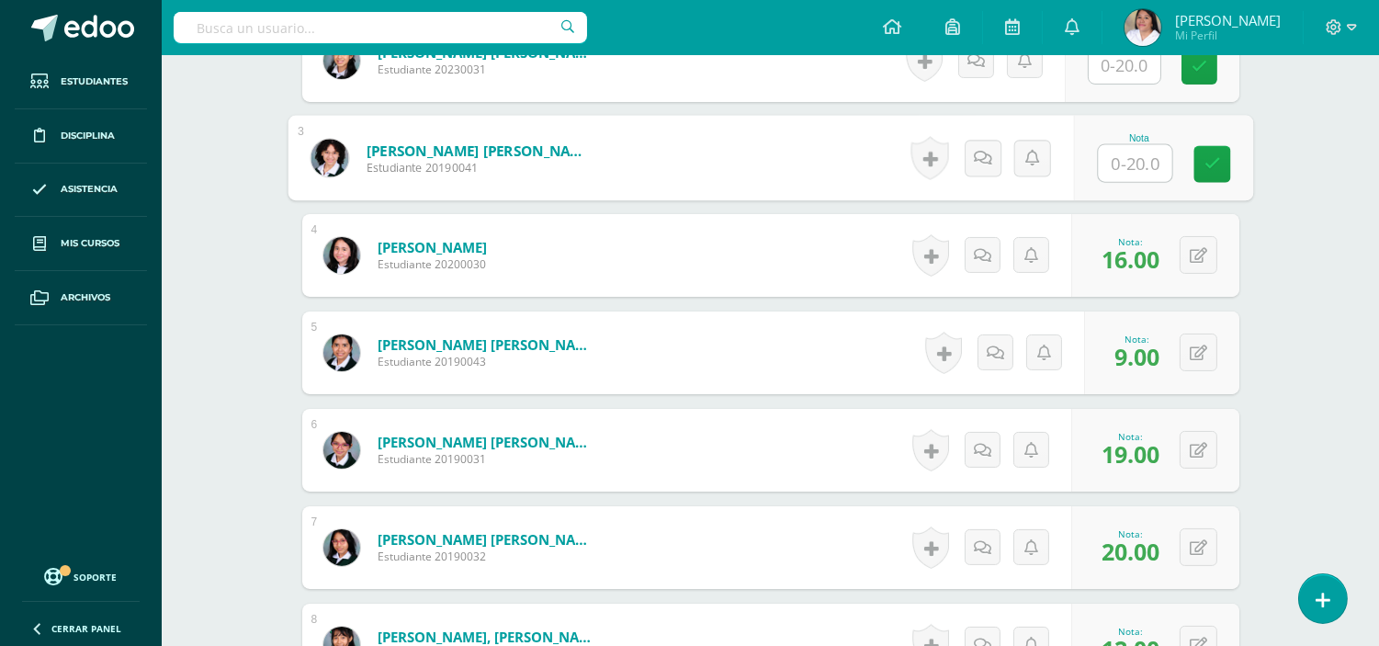
click at [1125, 162] on input "text" at bounding box center [1134, 163] width 73 height 37
type input "19"
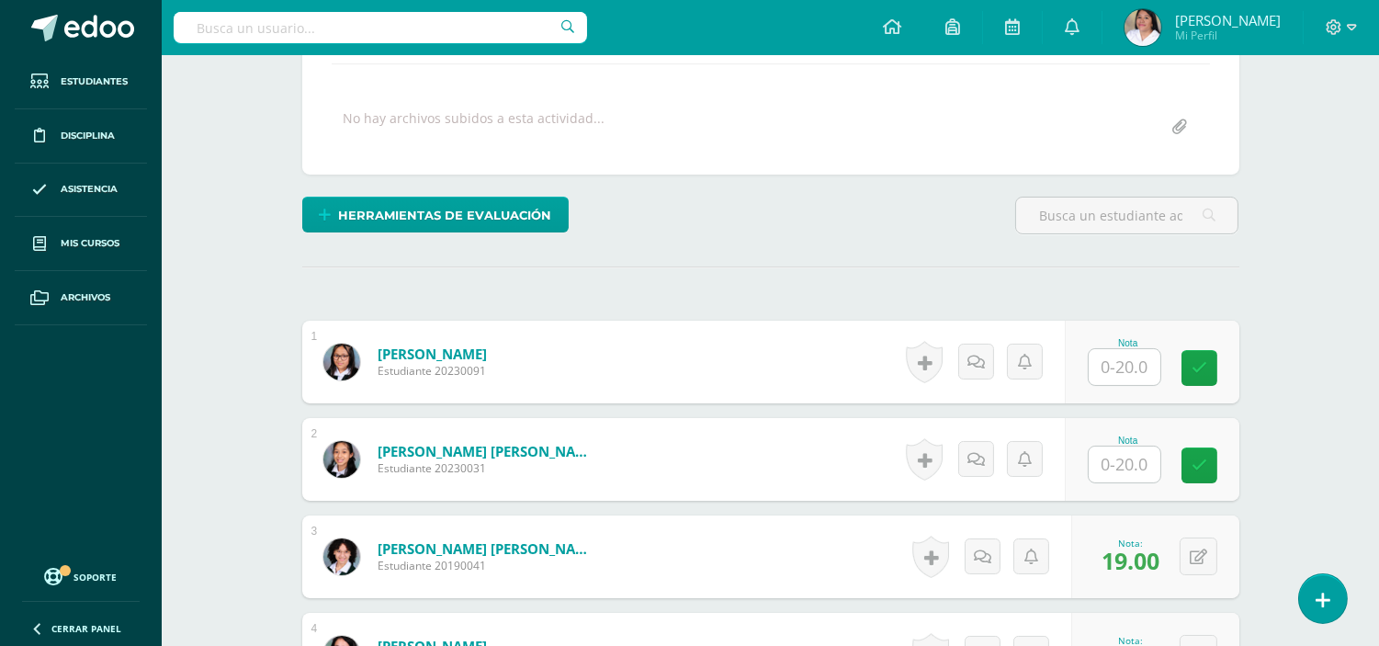
scroll to position [308, 0]
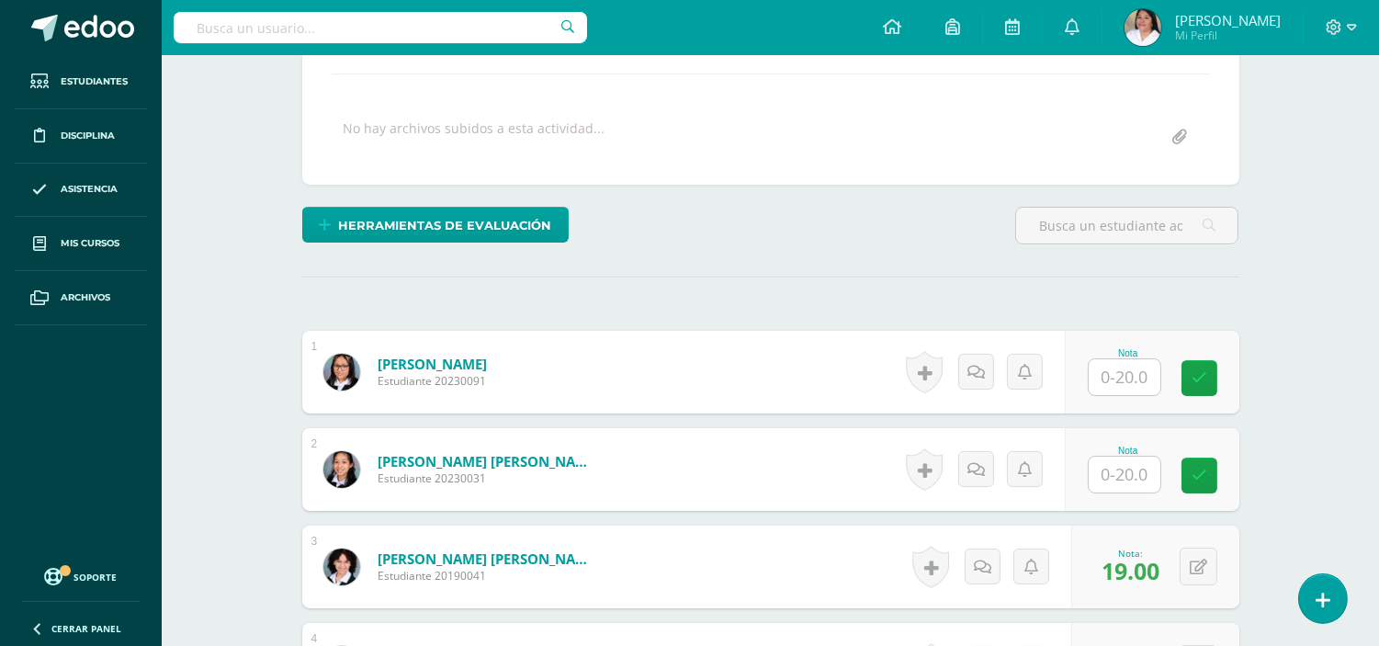
click at [1135, 478] on input "text" at bounding box center [1125, 475] width 72 height 36
type input "17"
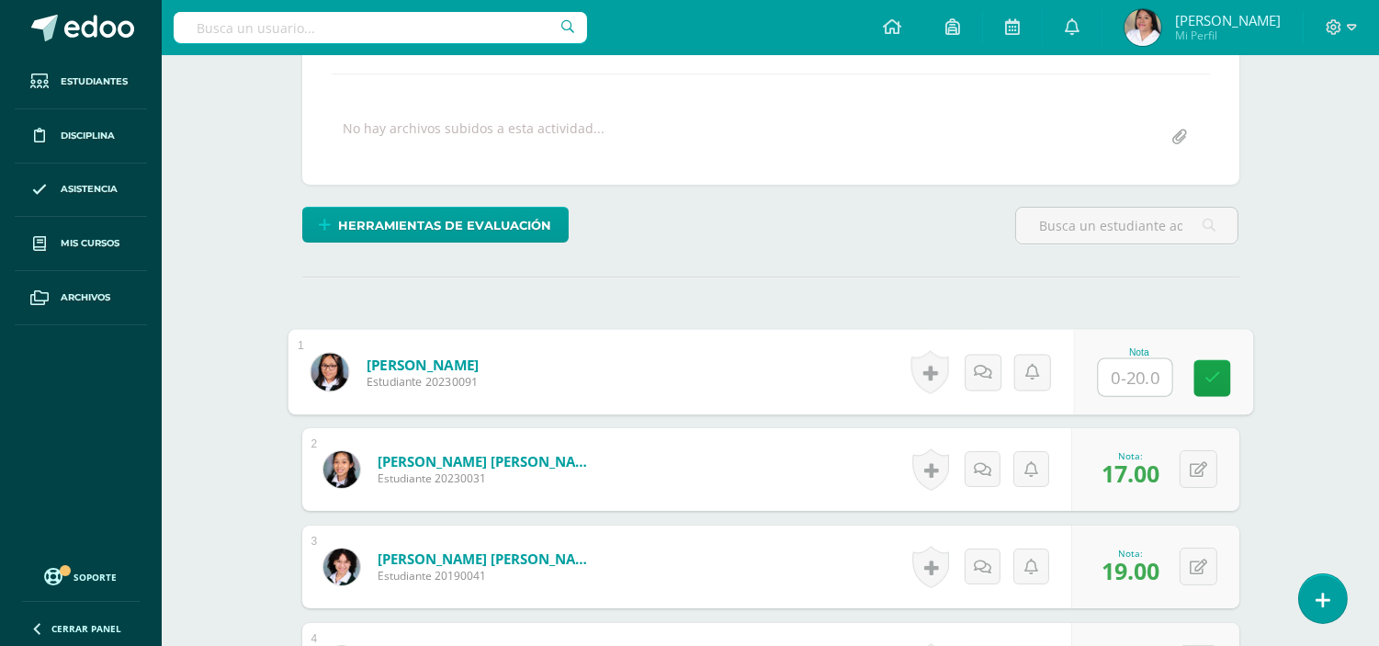
click at [1135, 375] on input "text" at bounding box center [1134, 377] width 73 height 37
type input "12"
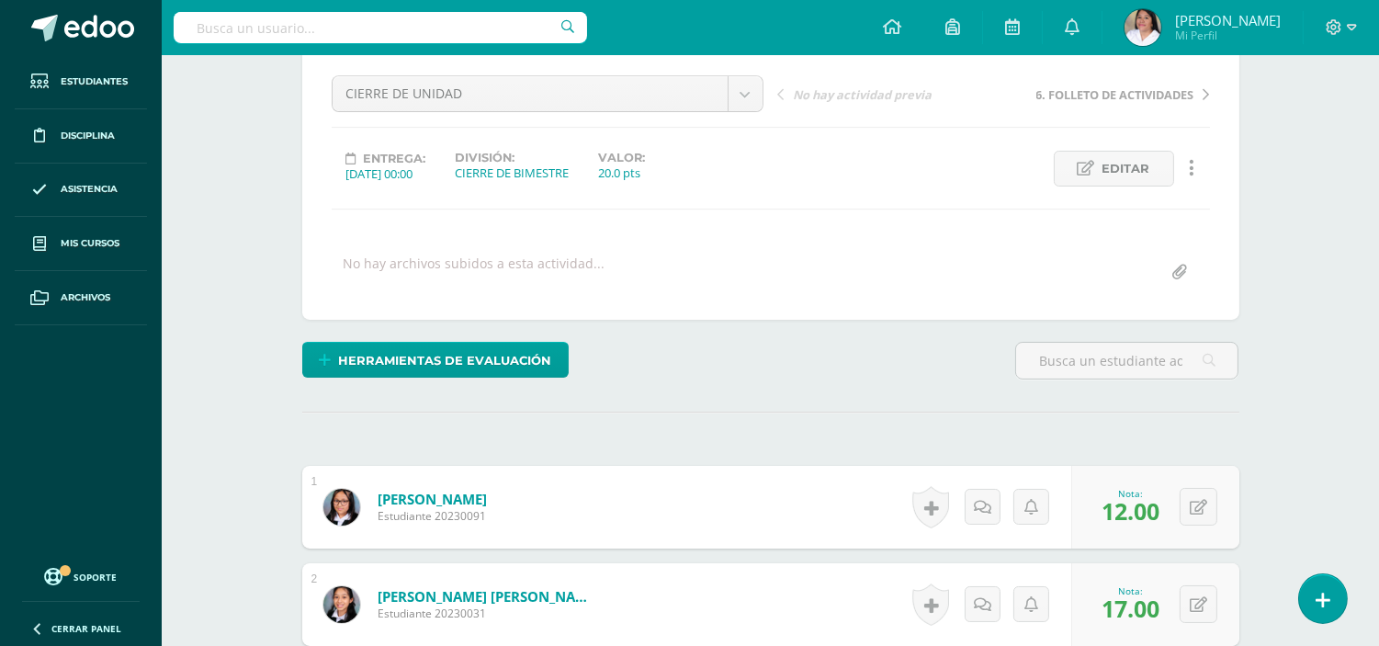
scroll to position [0, 0]
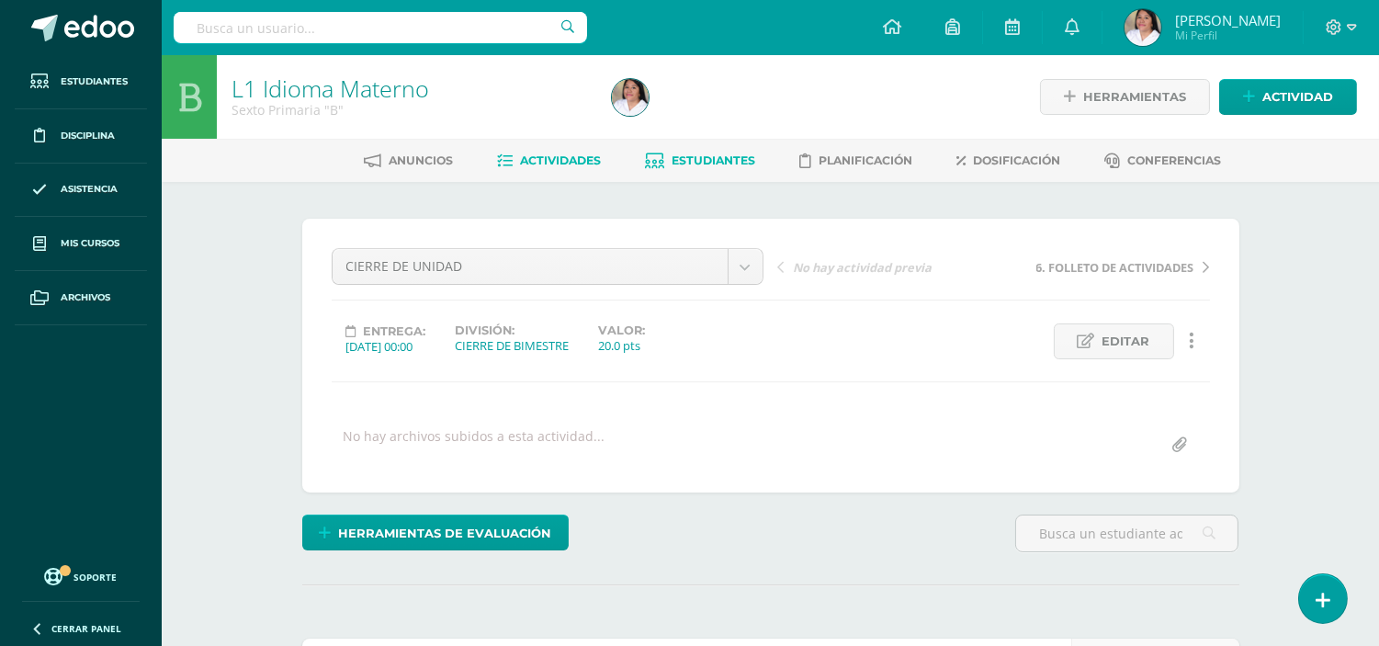
click at [707, 163] on span "Estudiantes" at bounding box center [714, 160] width 84 height 14
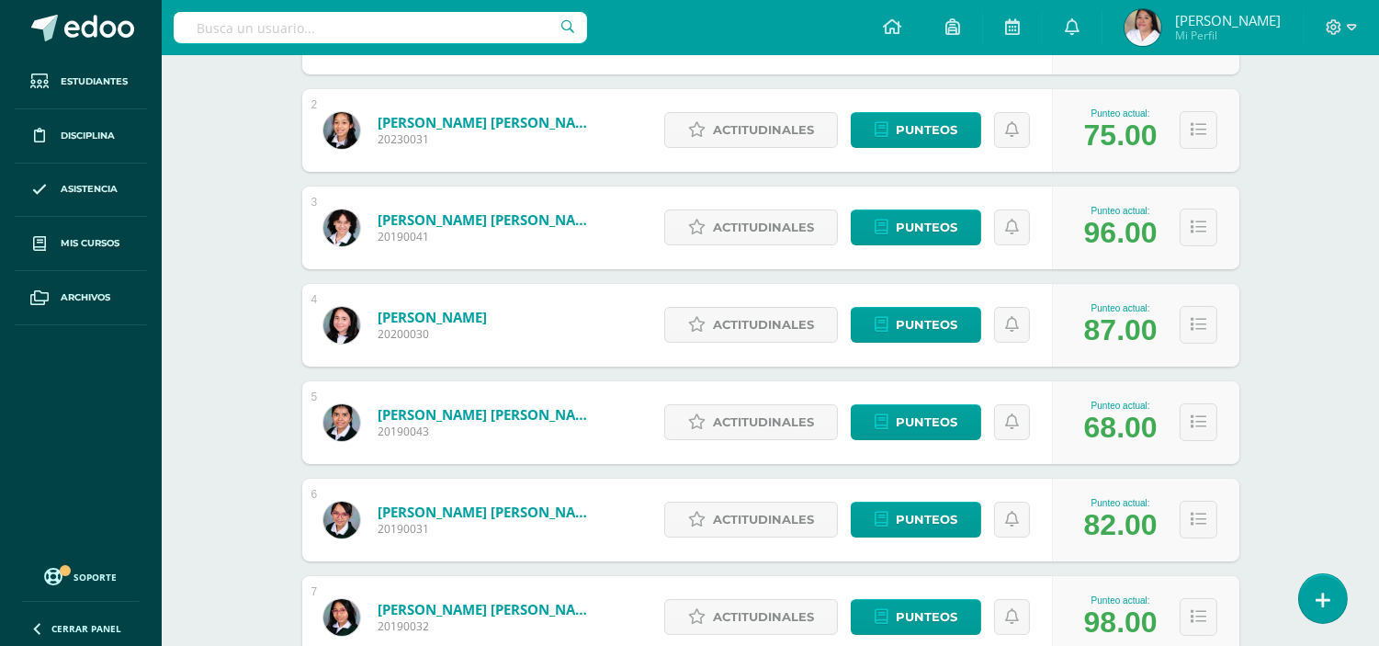
scroll to position [306, 0]
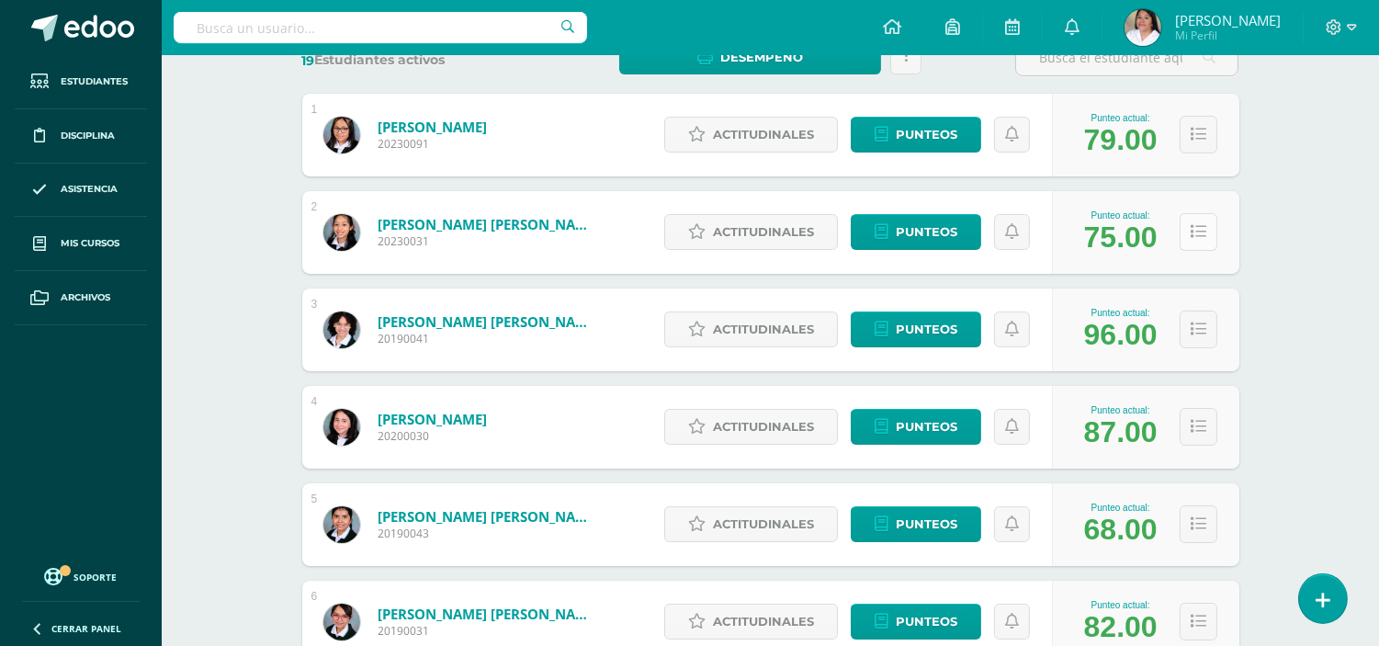
click at [1201, 239] on button at bounding box center [1199, 232] width 38 height 38
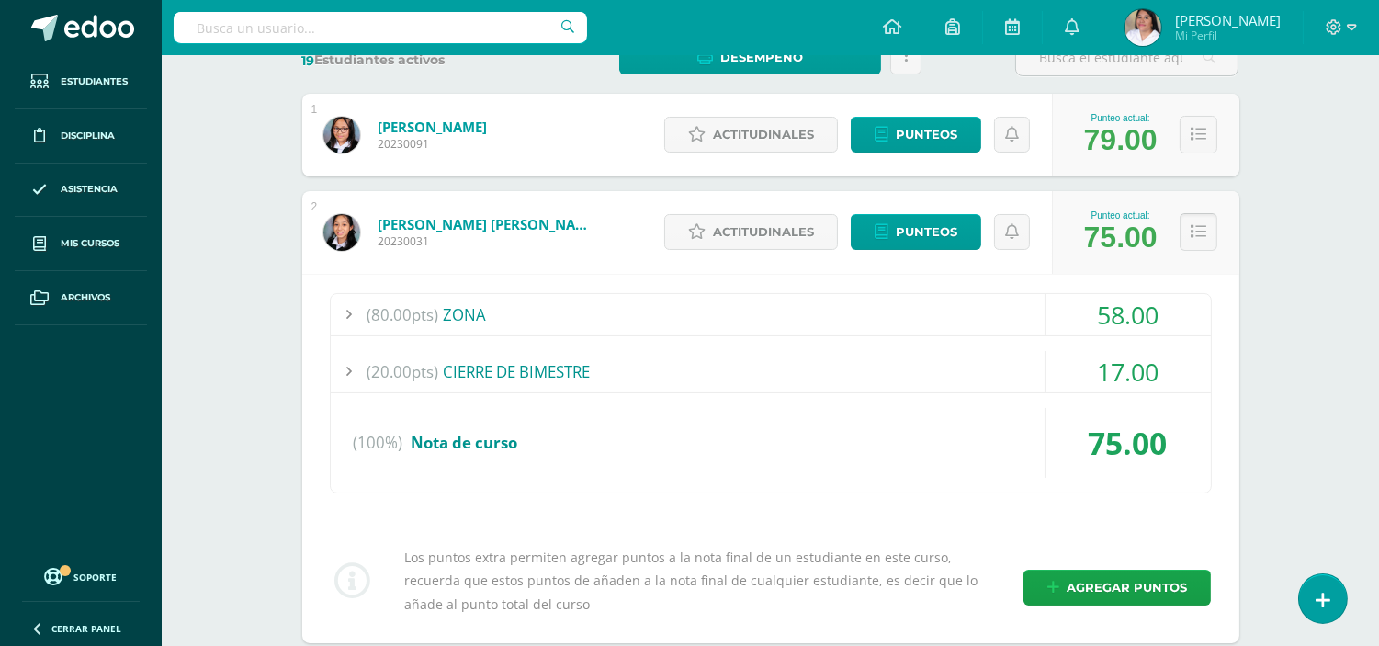
click at [1199, 235] on icon at bounding box center [1199, 232] width 16 height 16
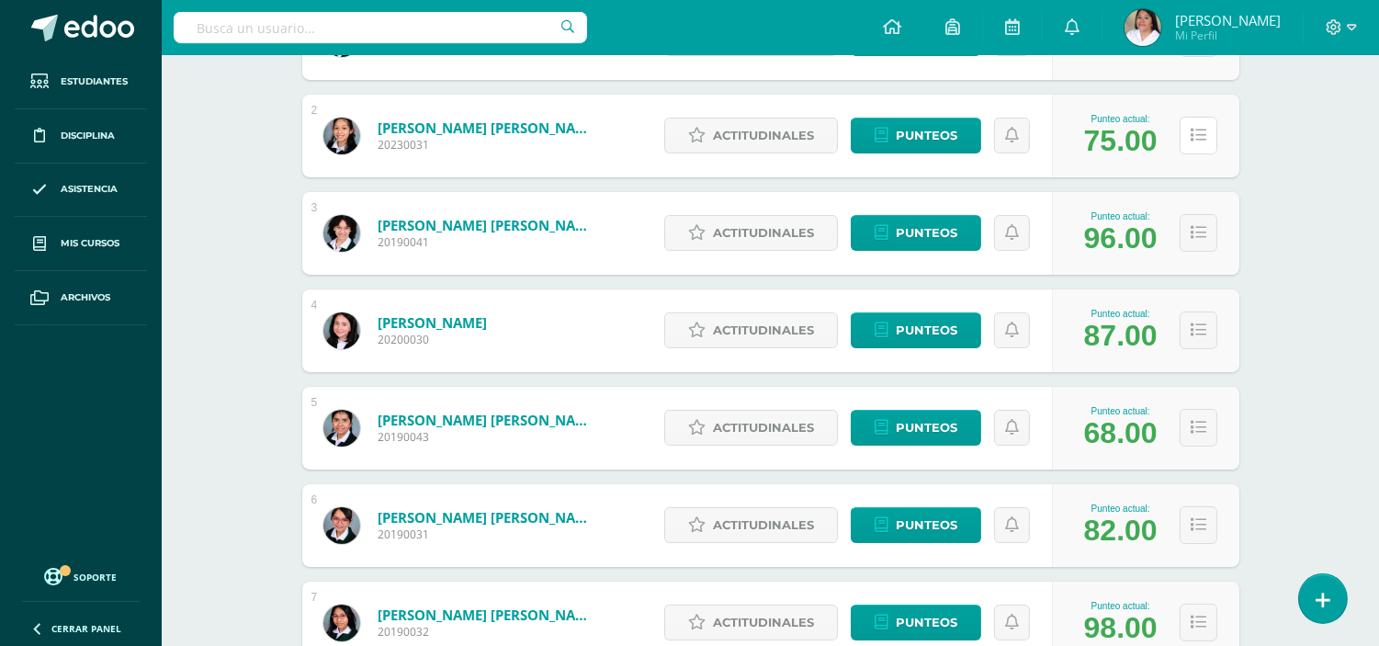
scroll to position [408, 0]
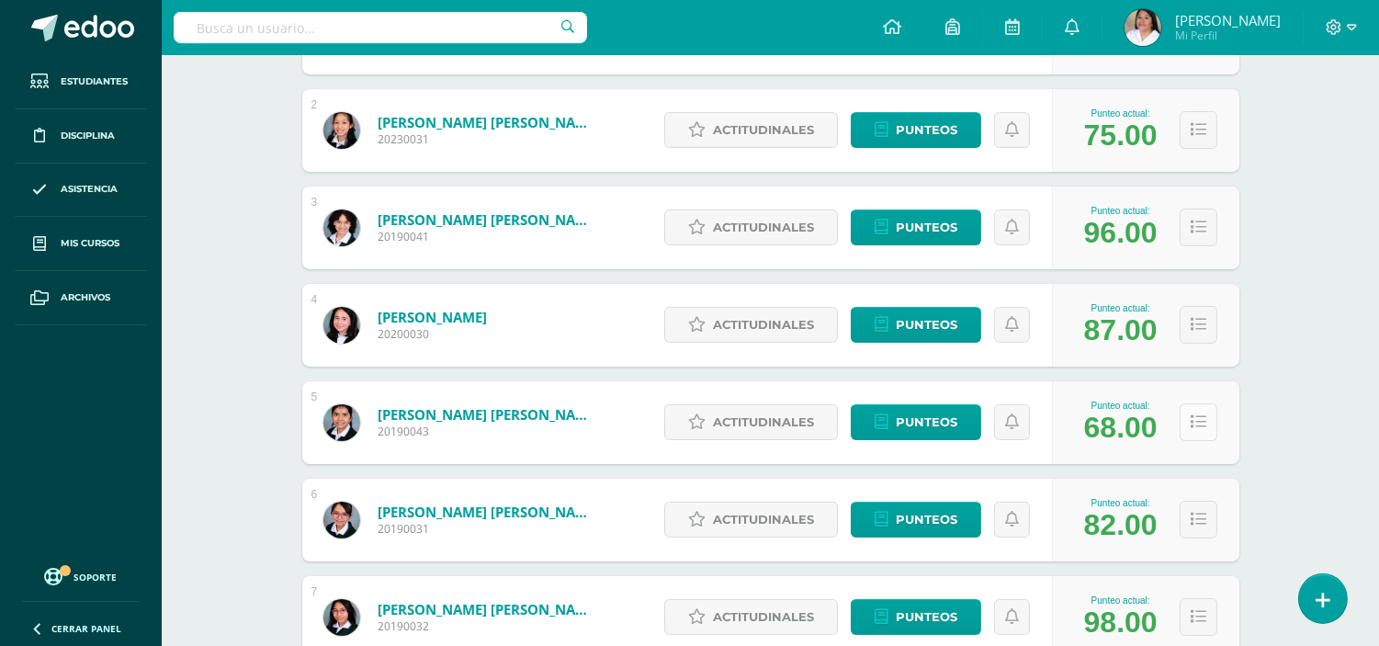
click at [1199, 417] on icon at bounding box center [1199, 422] width 16 height 16
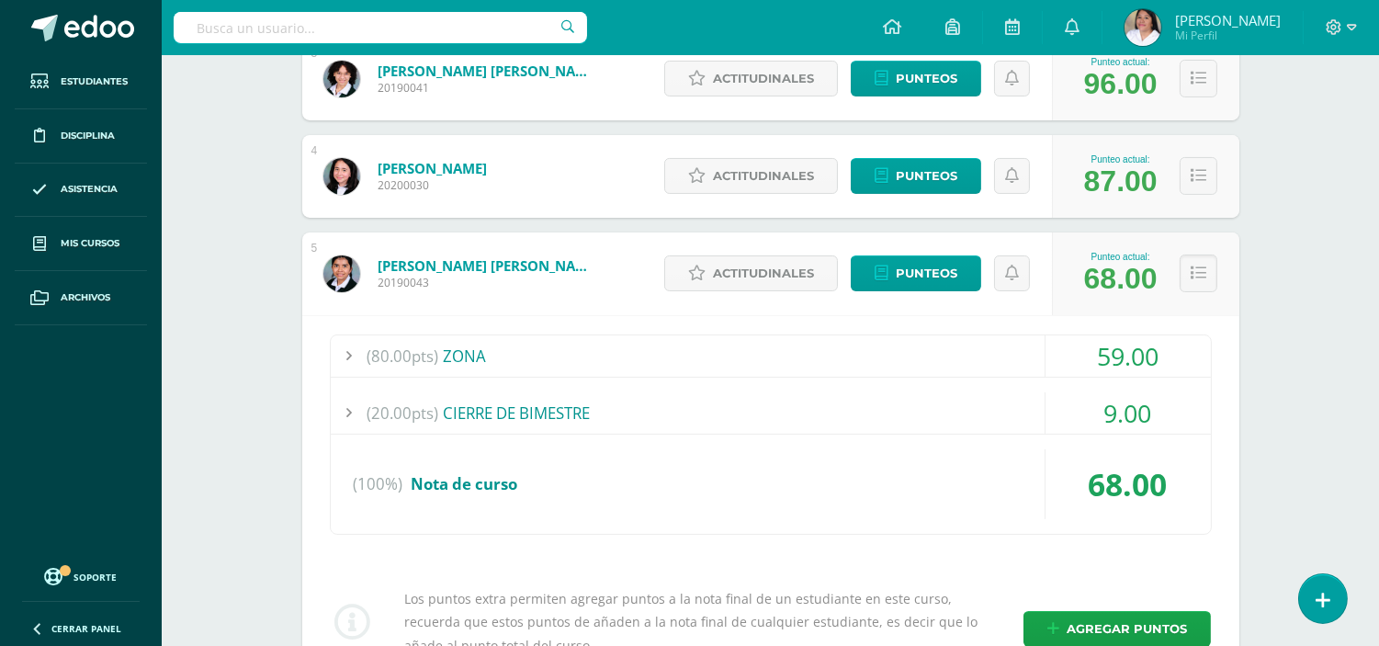
scroll to position [612, 0]
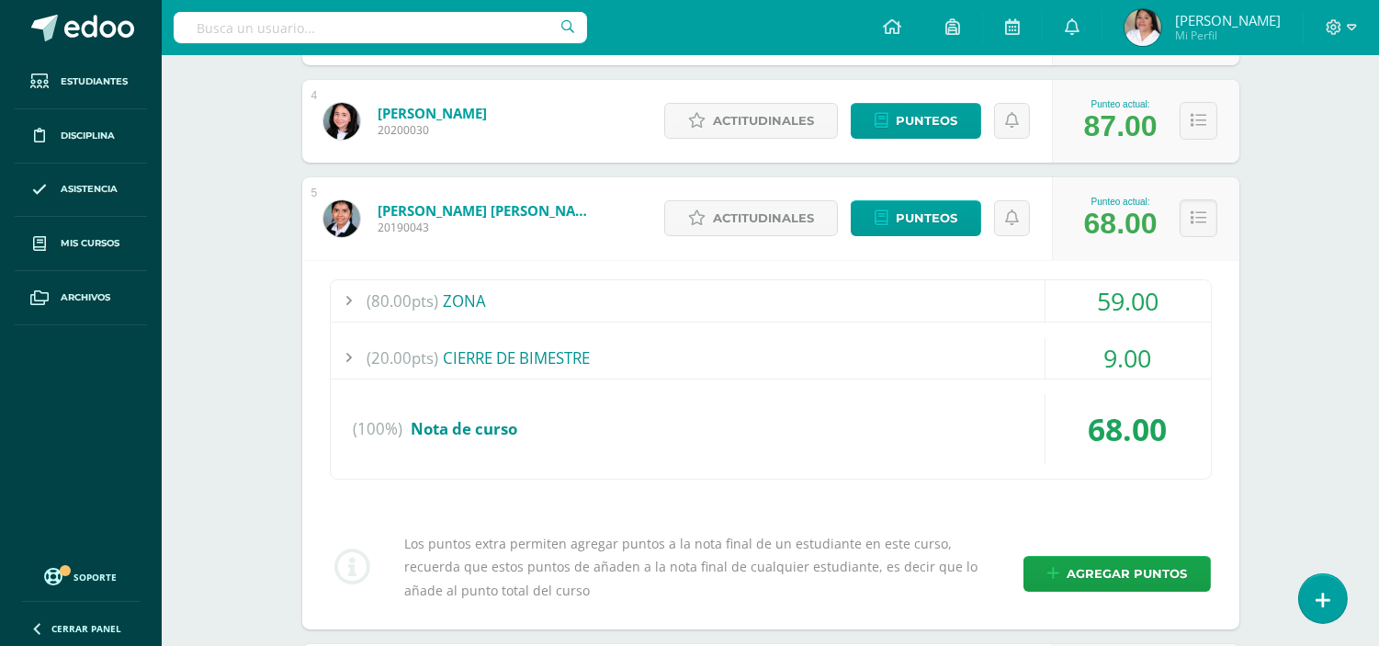
click at [530, 358] on div "(20.00pts) CIERRE DE BIMESTRE" at bounding box center [771, 357] width 880 height 41
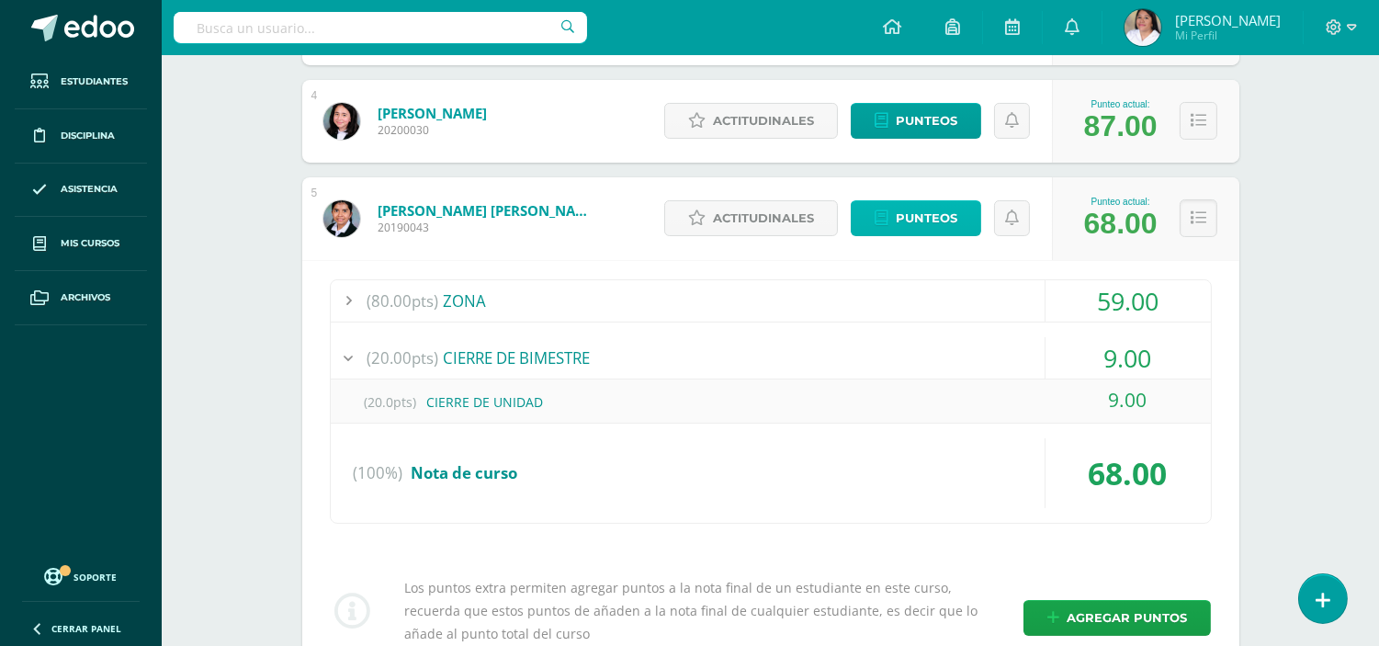
click at [912, 221] on span "Punteos" at bounding box center [927, 218] width 62 height 34
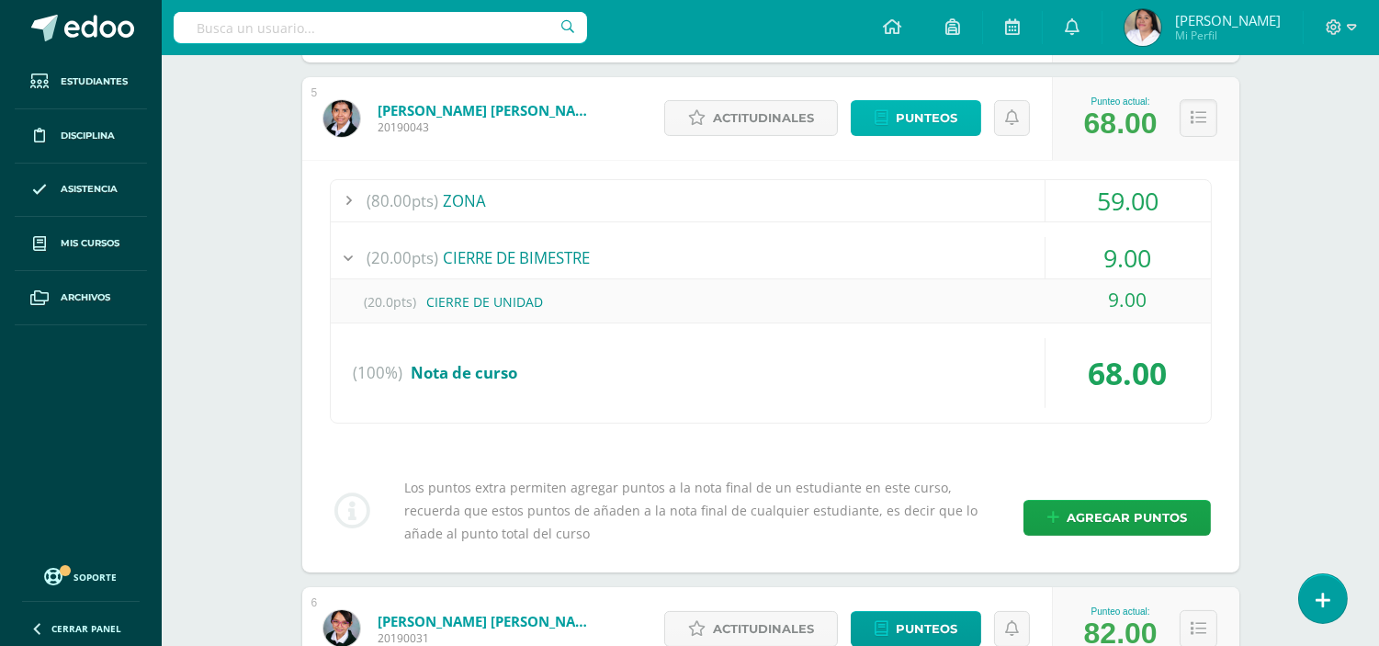
scroll to position [714, 0]
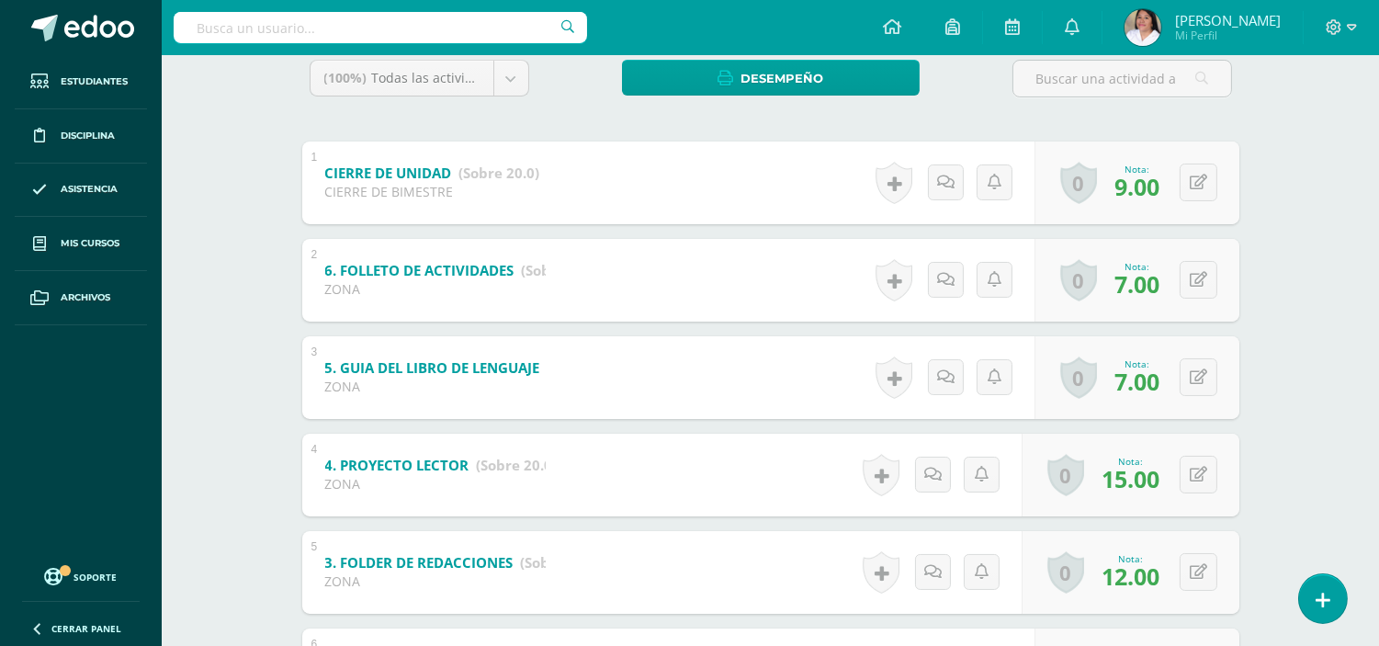
scroll to position [306, 0]
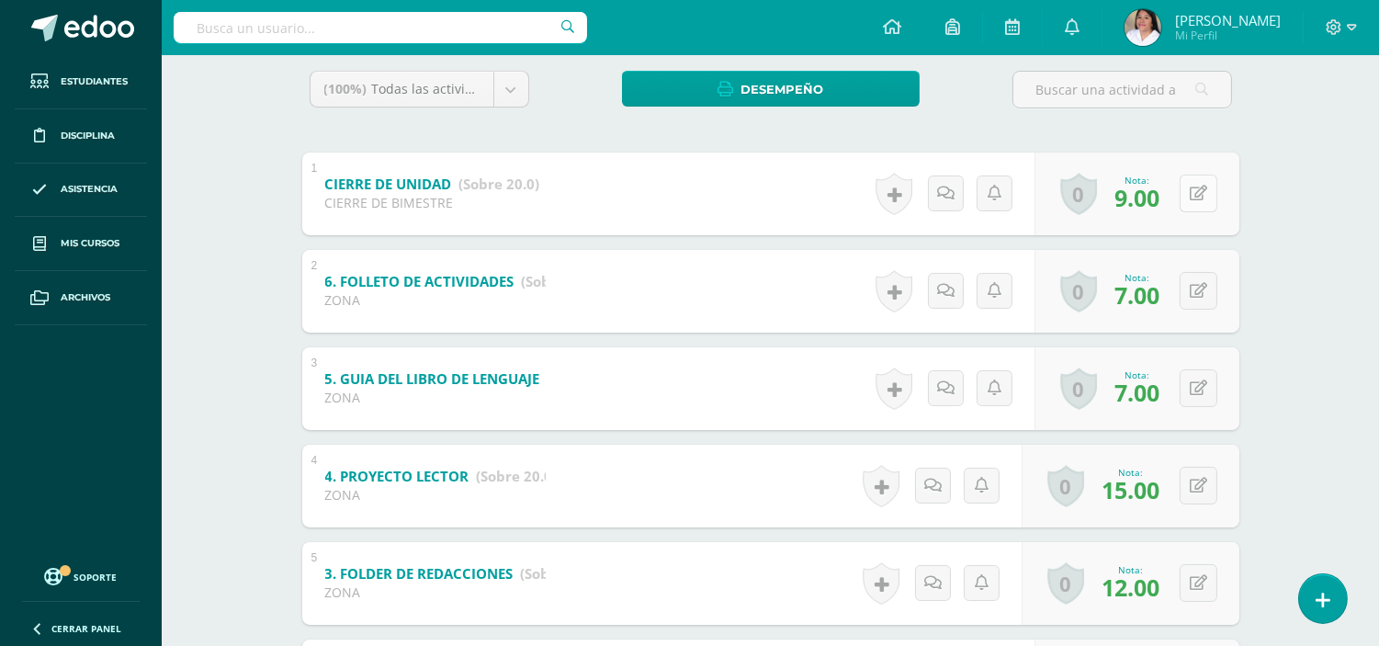
click at [1200, 184] on button at bounding box center [1199, 194] width 38 height 38
type input "11"
click at [1168, 198] on icon at bounding box center [1162, 200] width 17 height 16
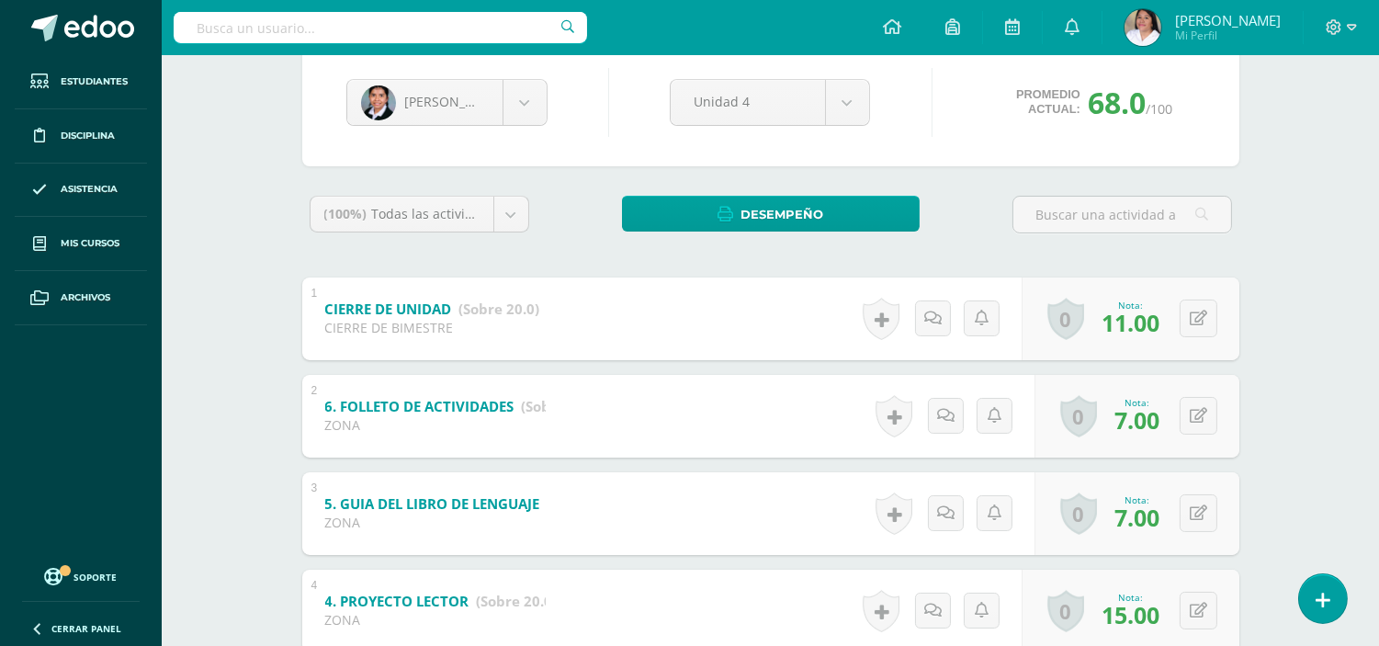
scroll to position [0, 0]
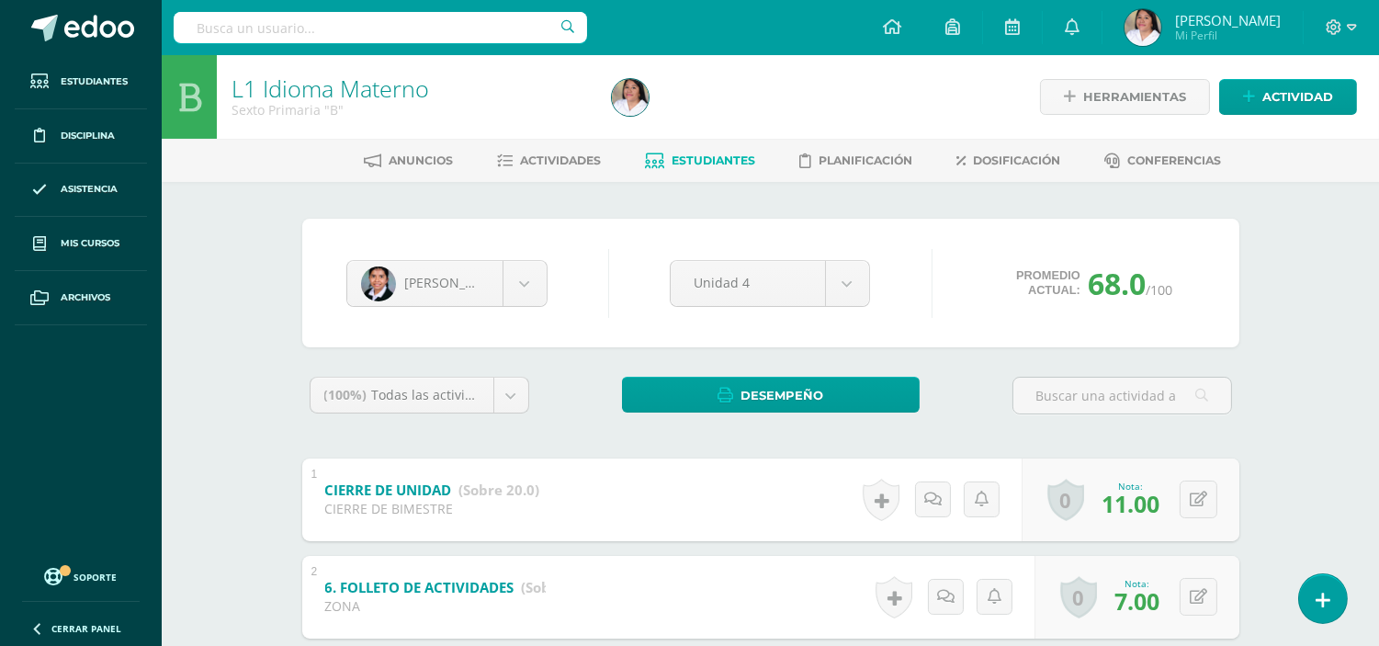
click at [698, 163] on span "Estudiantes" at bounding box center [714, 160] width 84 height 14
